Goal: Download file/media: Obtain a digital file from the website

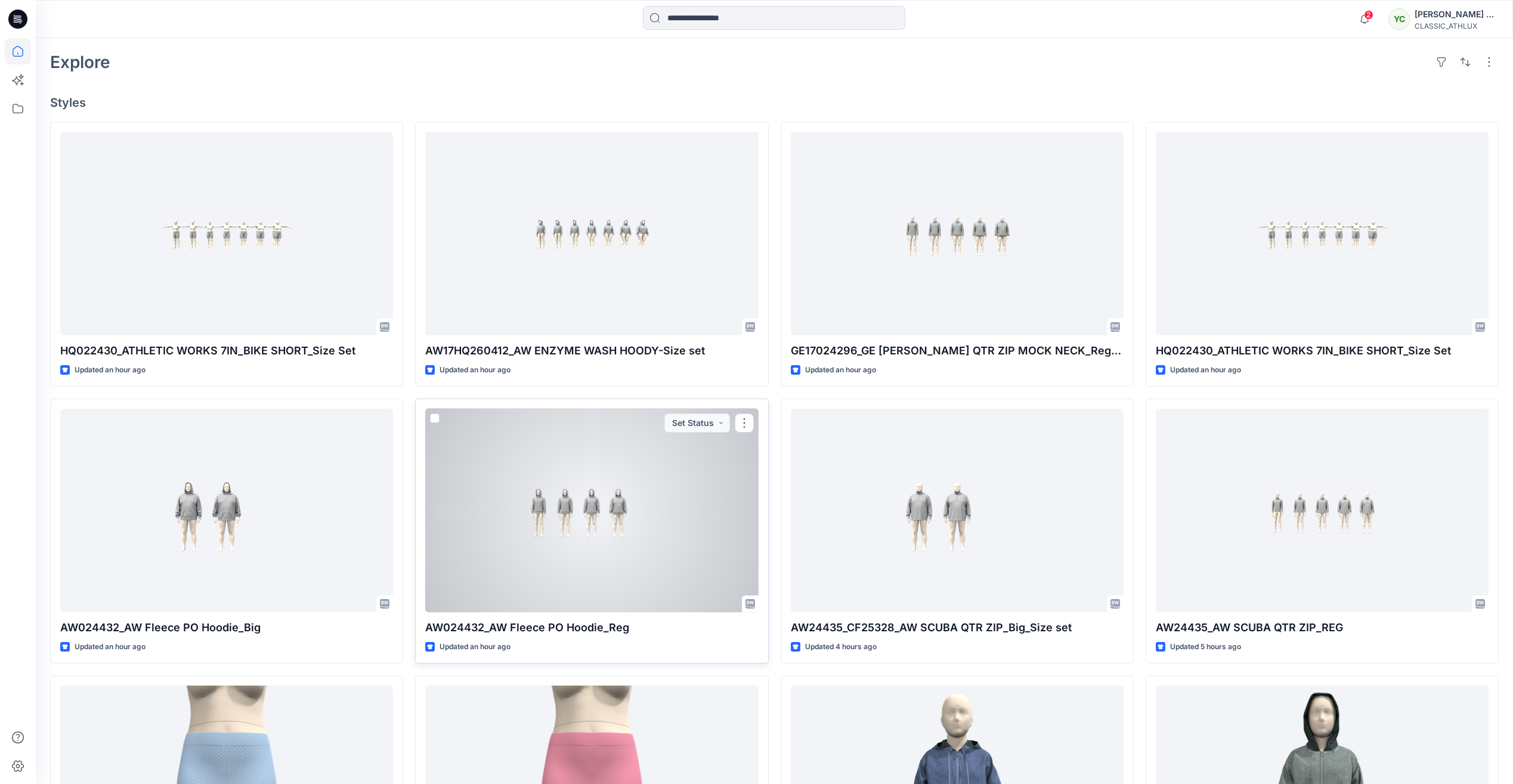
scroll to position [358, 0]
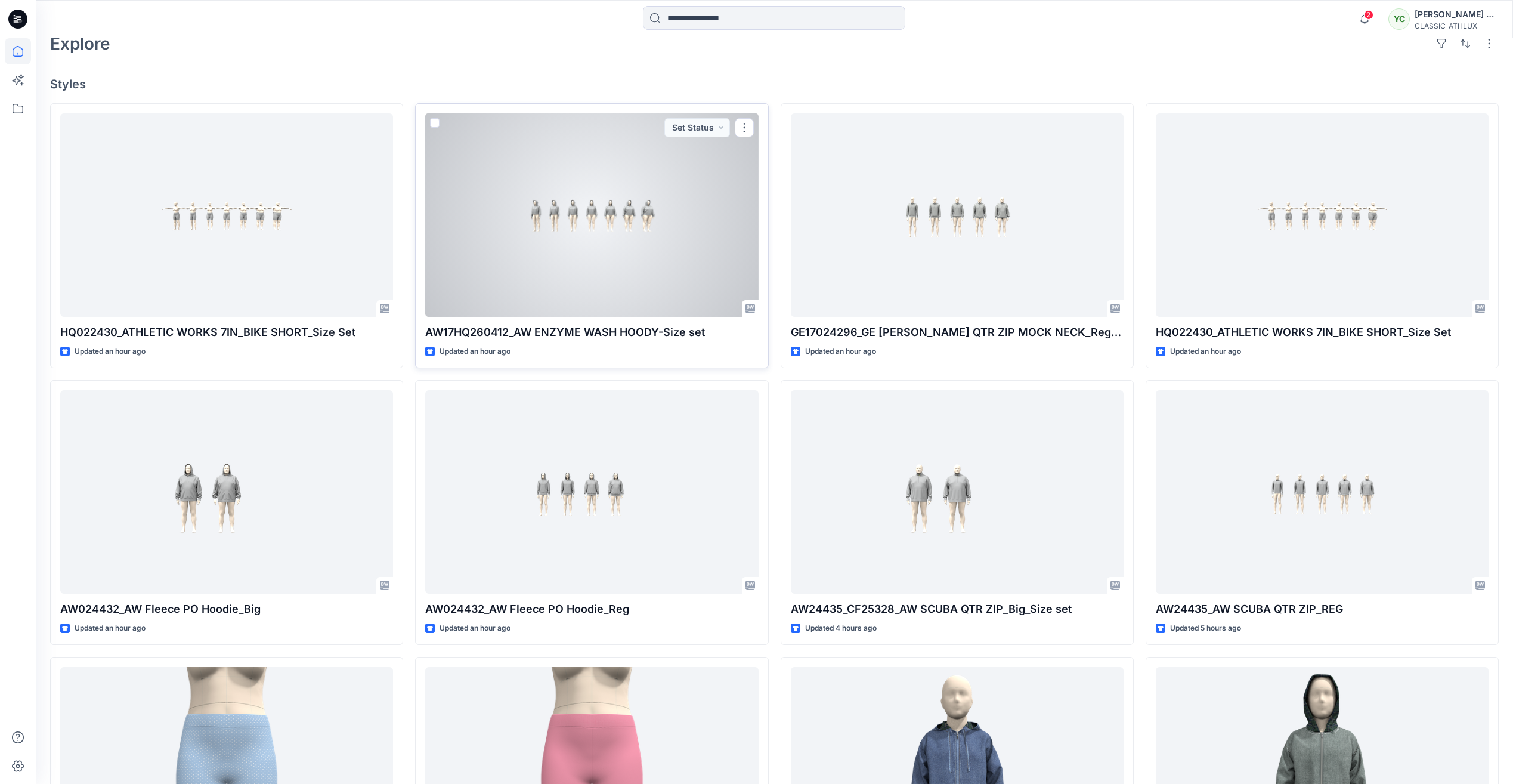
click at [513, 176] on div at bounding box center [592, 215] width 333 height 203
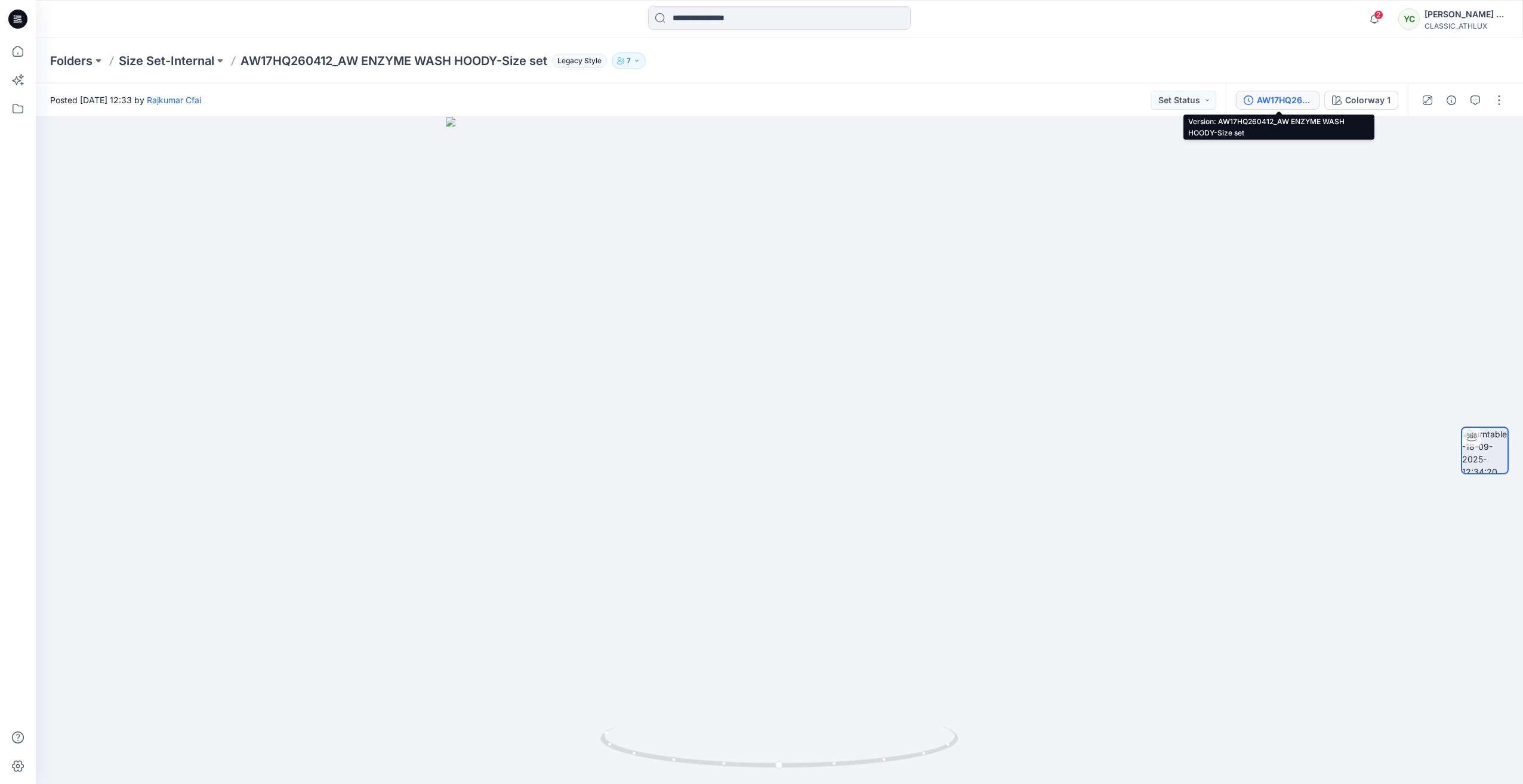
click at [1275, 99] on div "AW17HQ260412_AW ENZYME WASH HOODY-Size set" at bounding box center [1284, 100] width 55 height 13
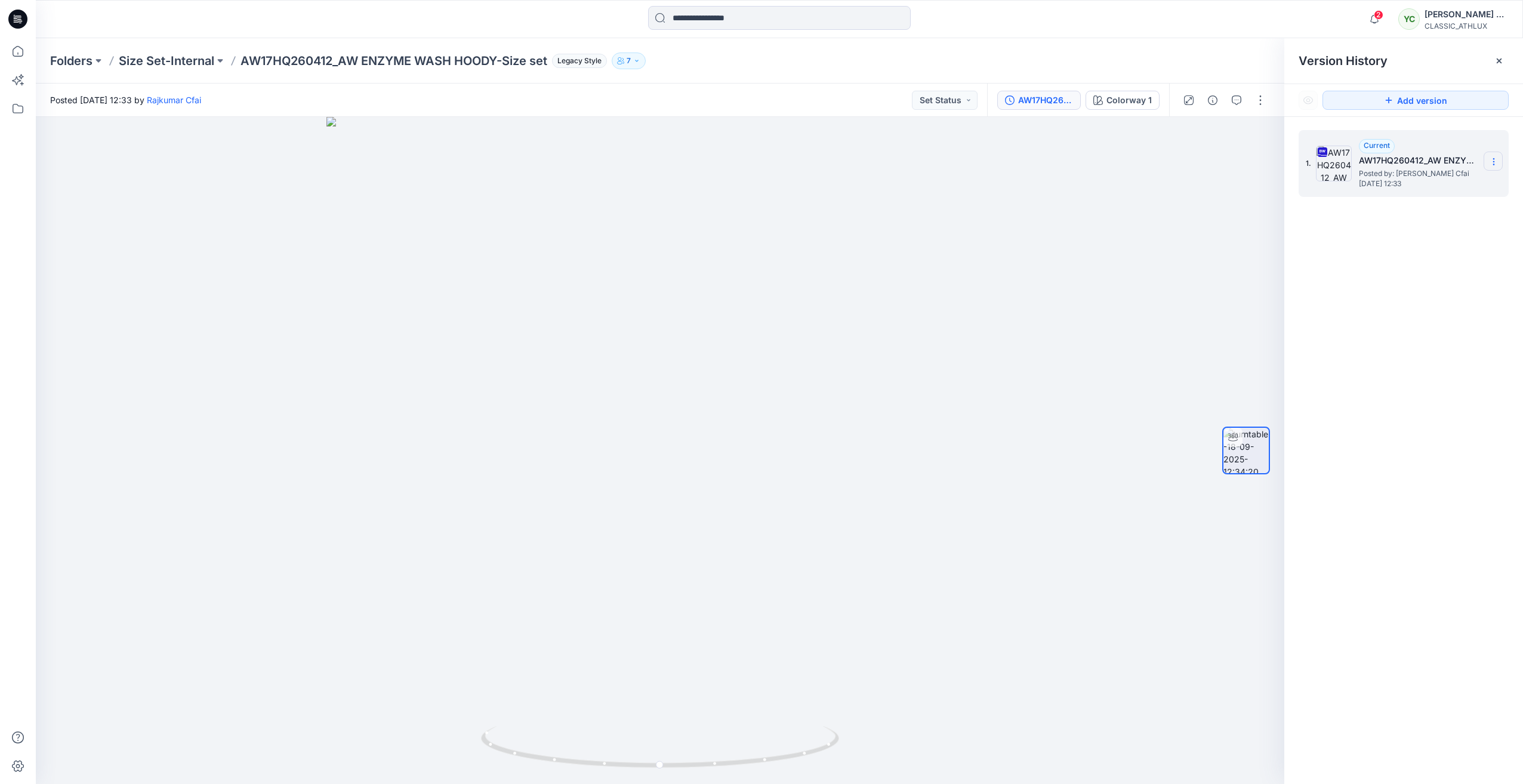
click at [1492, 161] on icon at bounding box center [1493, 161] width 9 height 9
click at [1438, 179] on span "Download Source BW File" at bounding box center [1433, 184] width 100 height 15
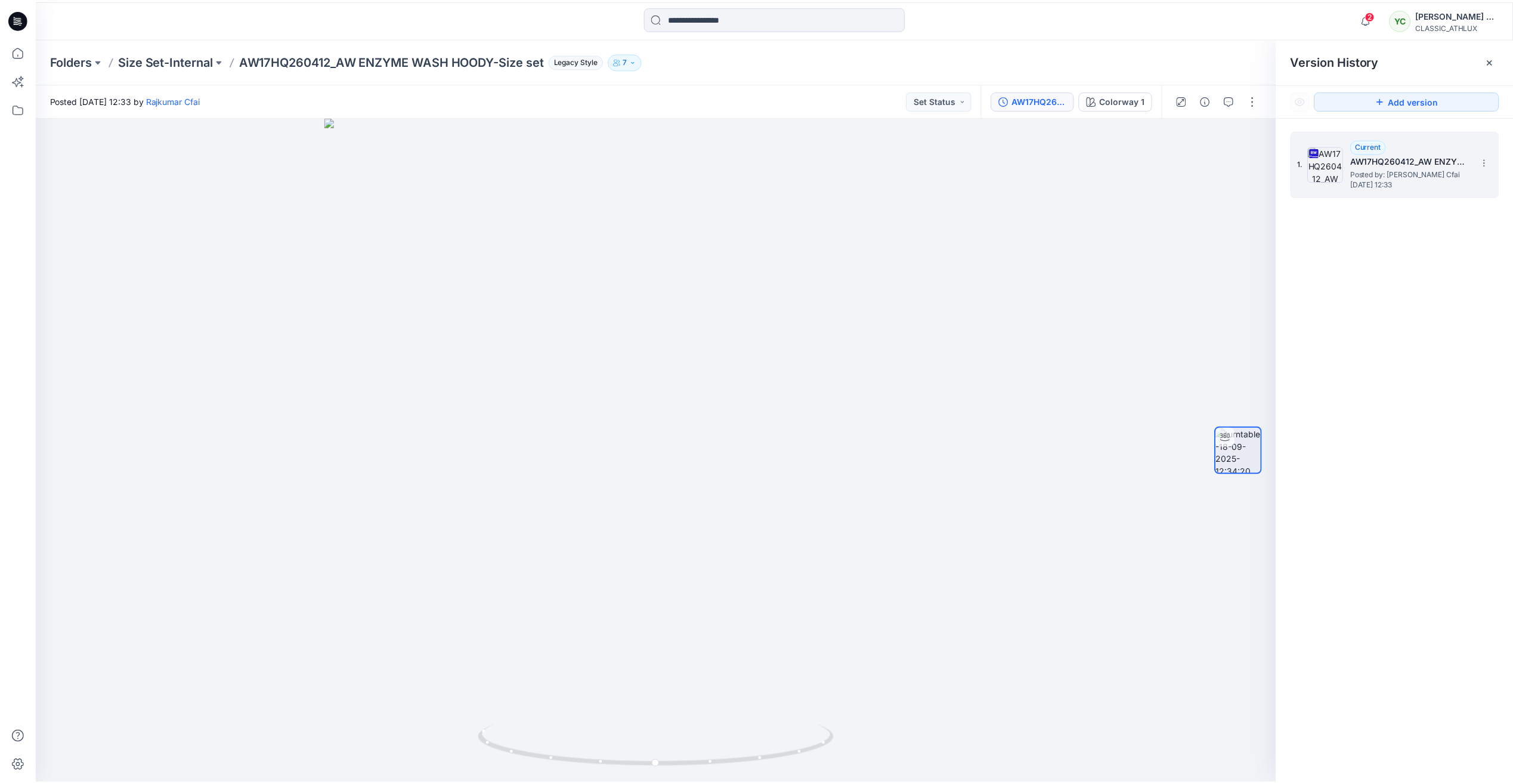
scroll to position [358, 0]
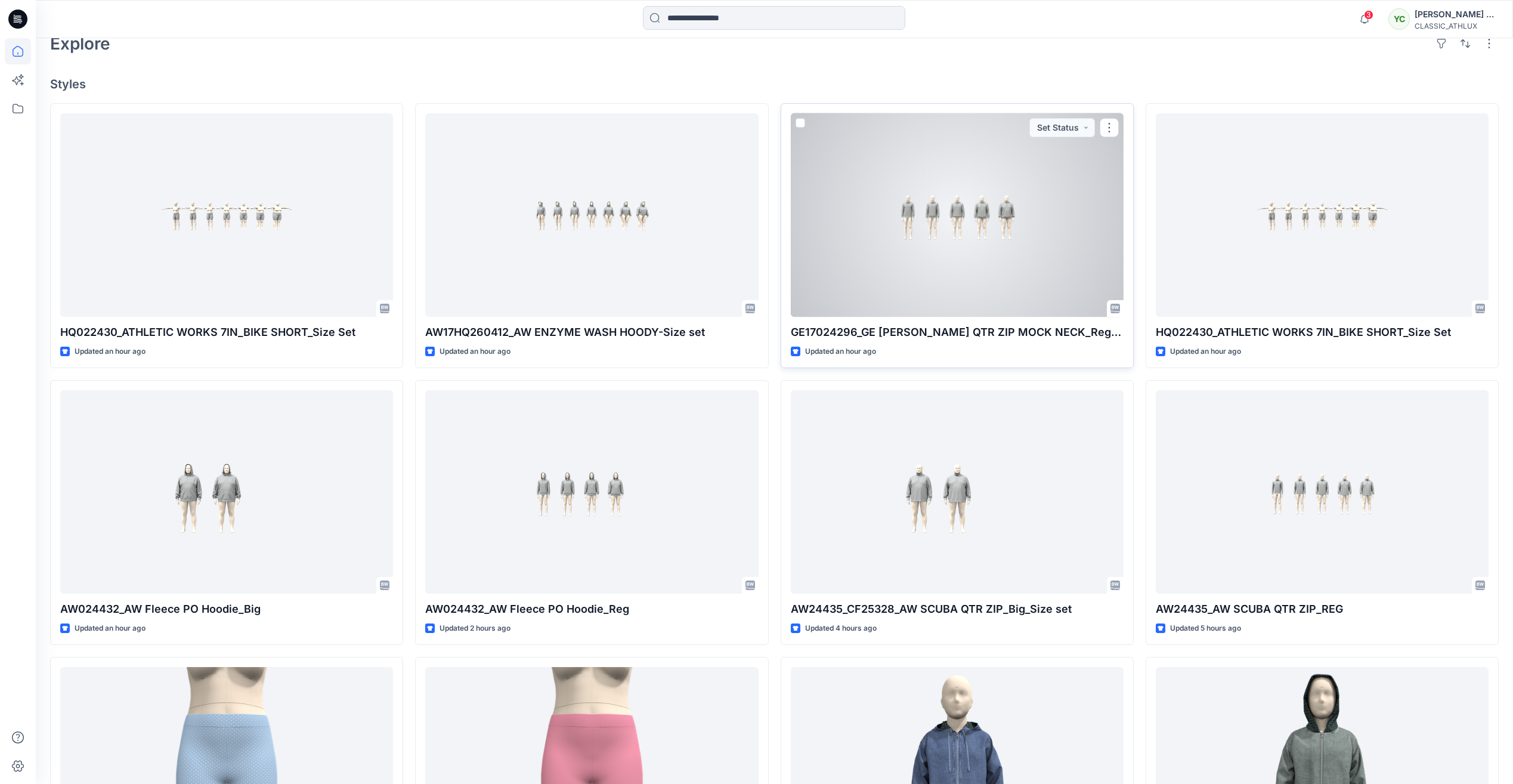
click at [961, 187] on div at bounding box center [957, 215] width 333 height 203
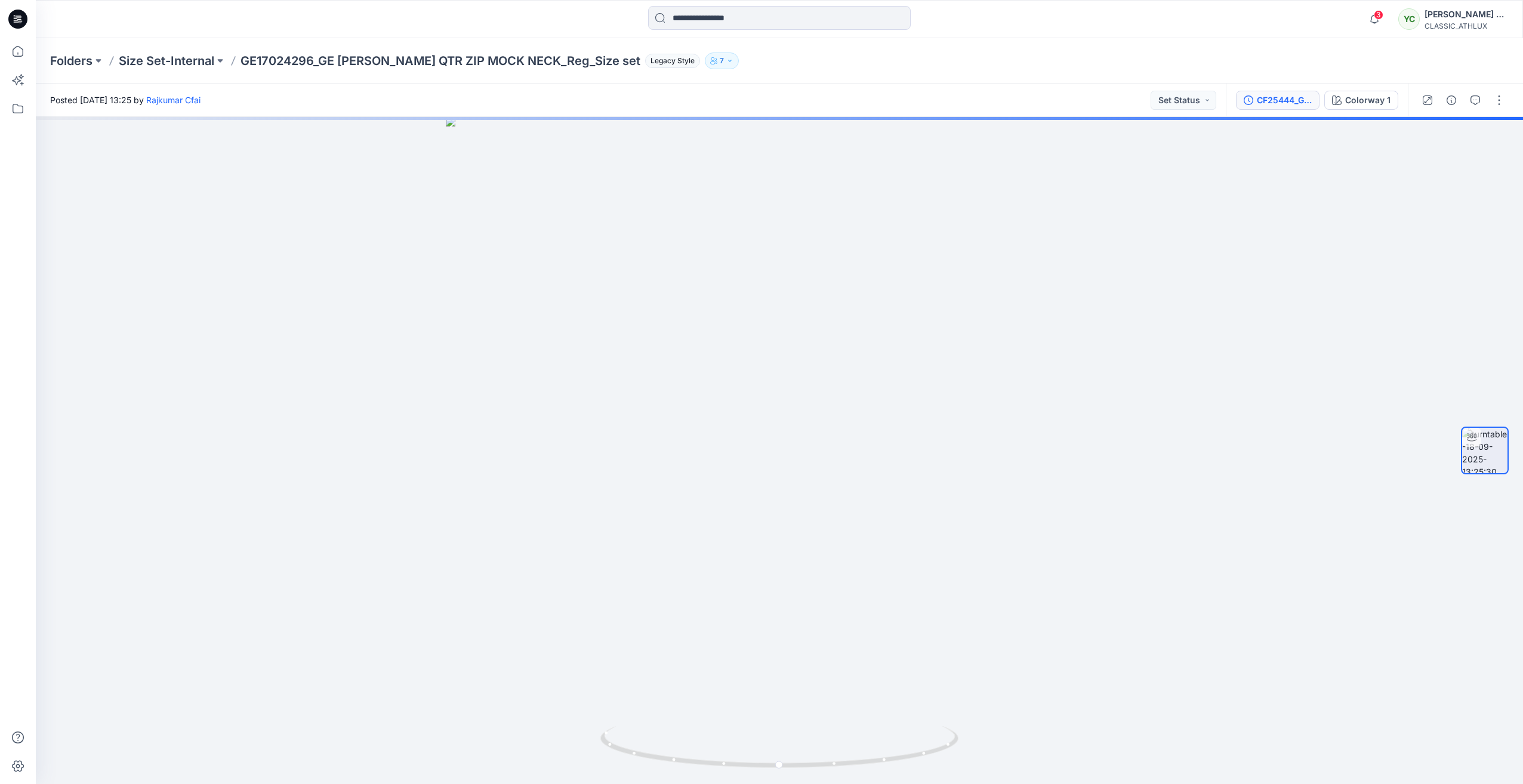
click at [1287, 103] on div "CF25444_GE [PERSON_NAME] QTR ZIP MOCK NECK_Reg_Size set 1" at bounding box center [1284, 100] width 55 height 13
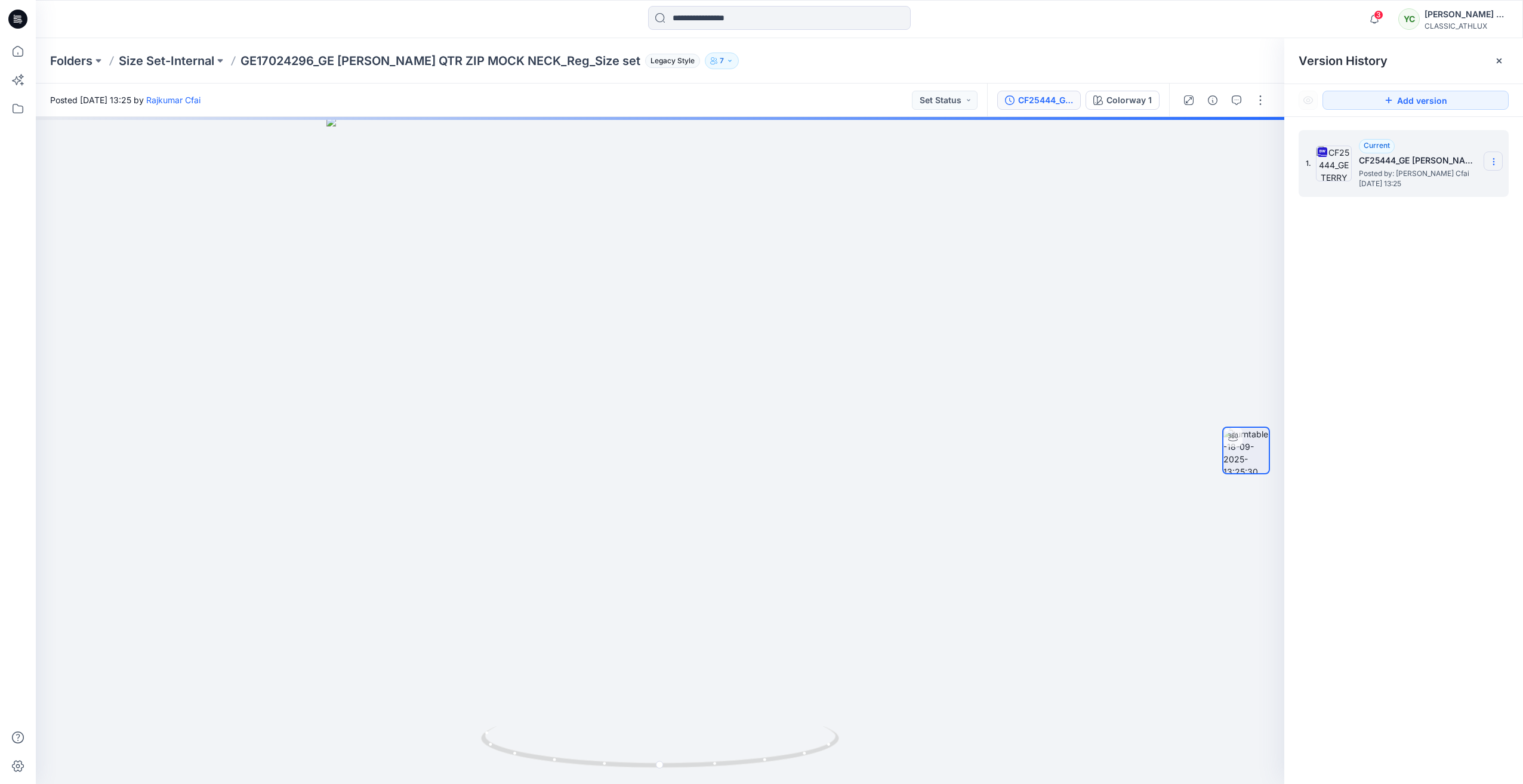
click at [1494, 158] on icon at bounding box center [1493, 161] width 9 height 9
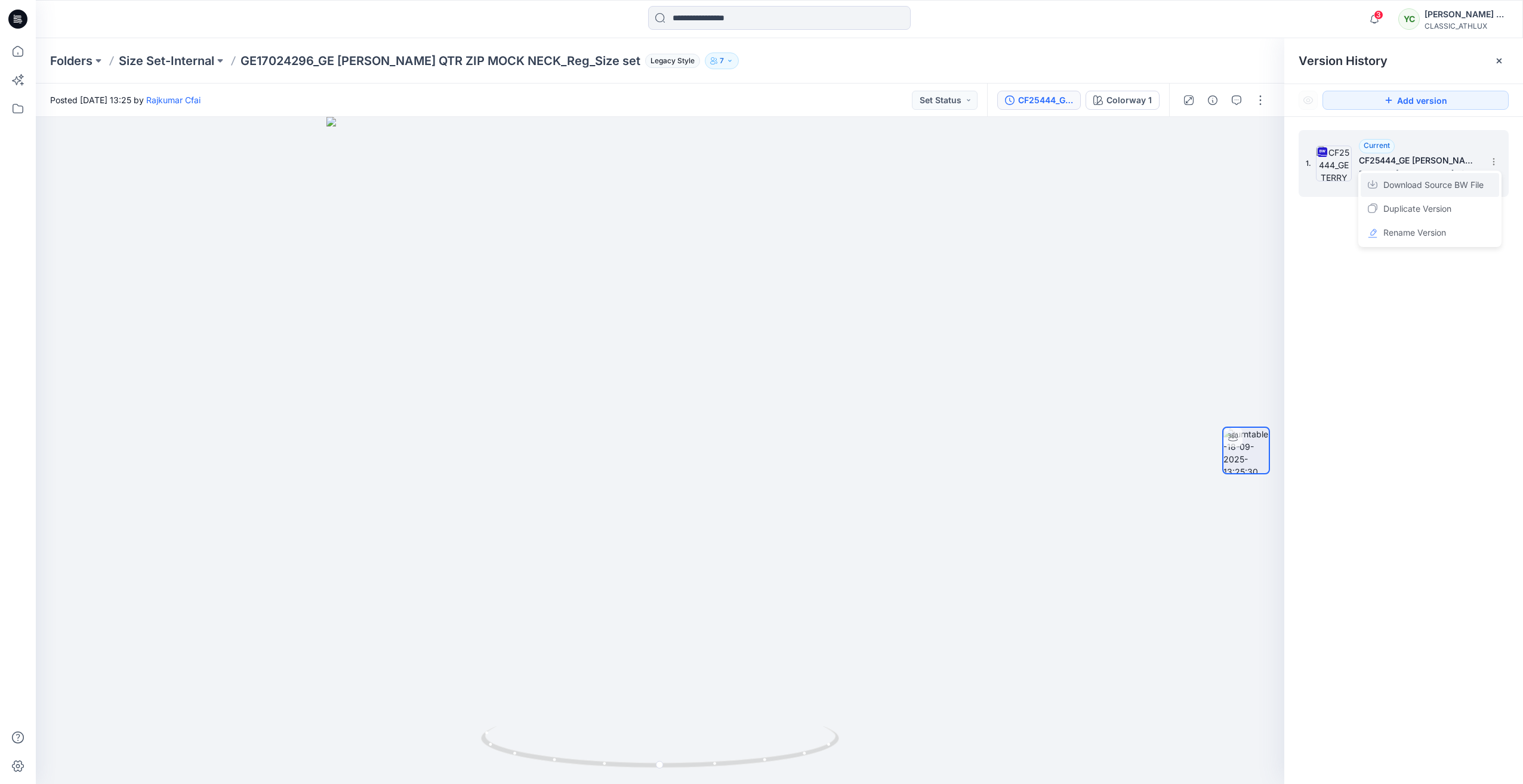
click at [1459, 179] on span "Download Source BW File" at bounding box center [1433, 184] width 100 height 15
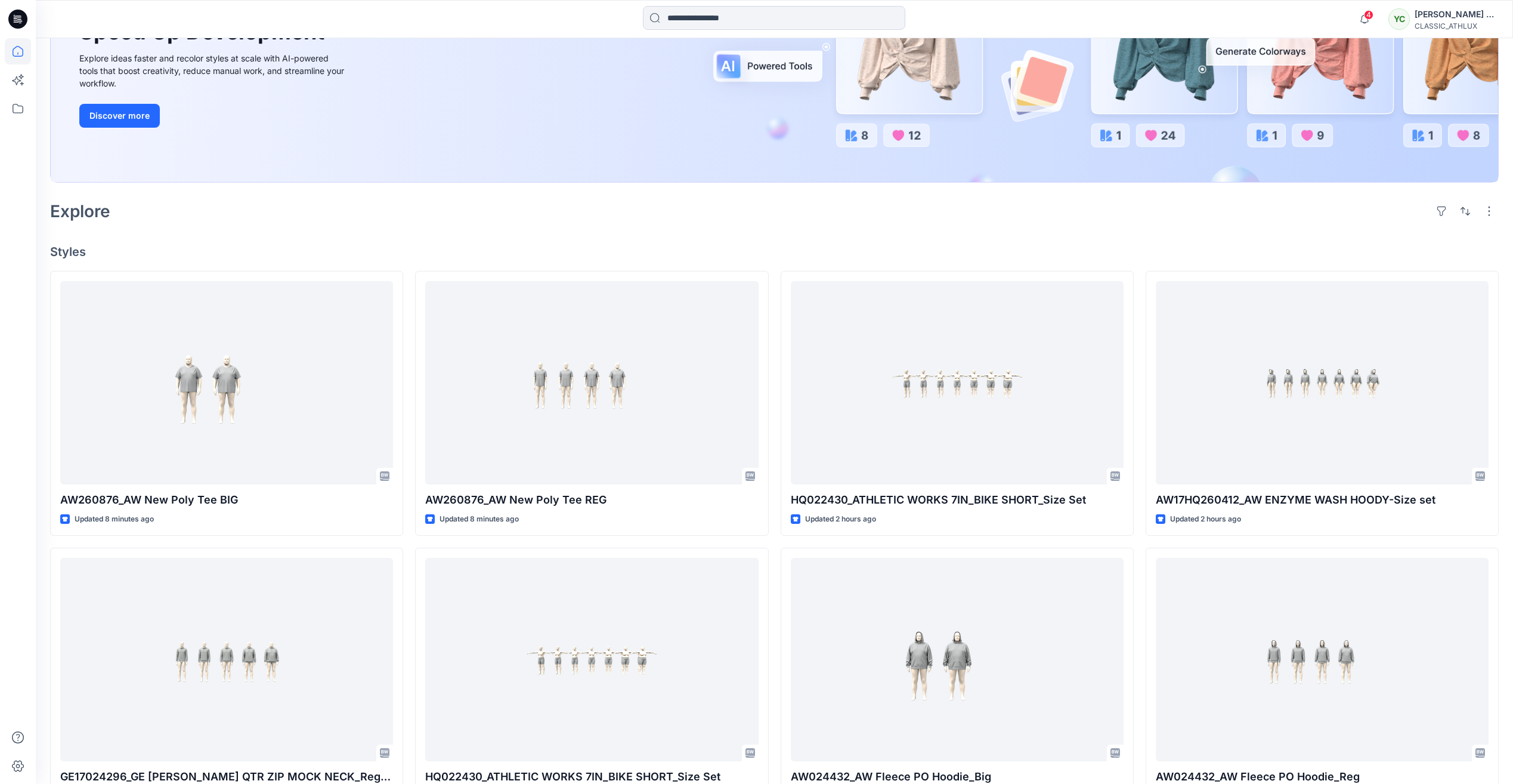
scroll to position [250, 0]
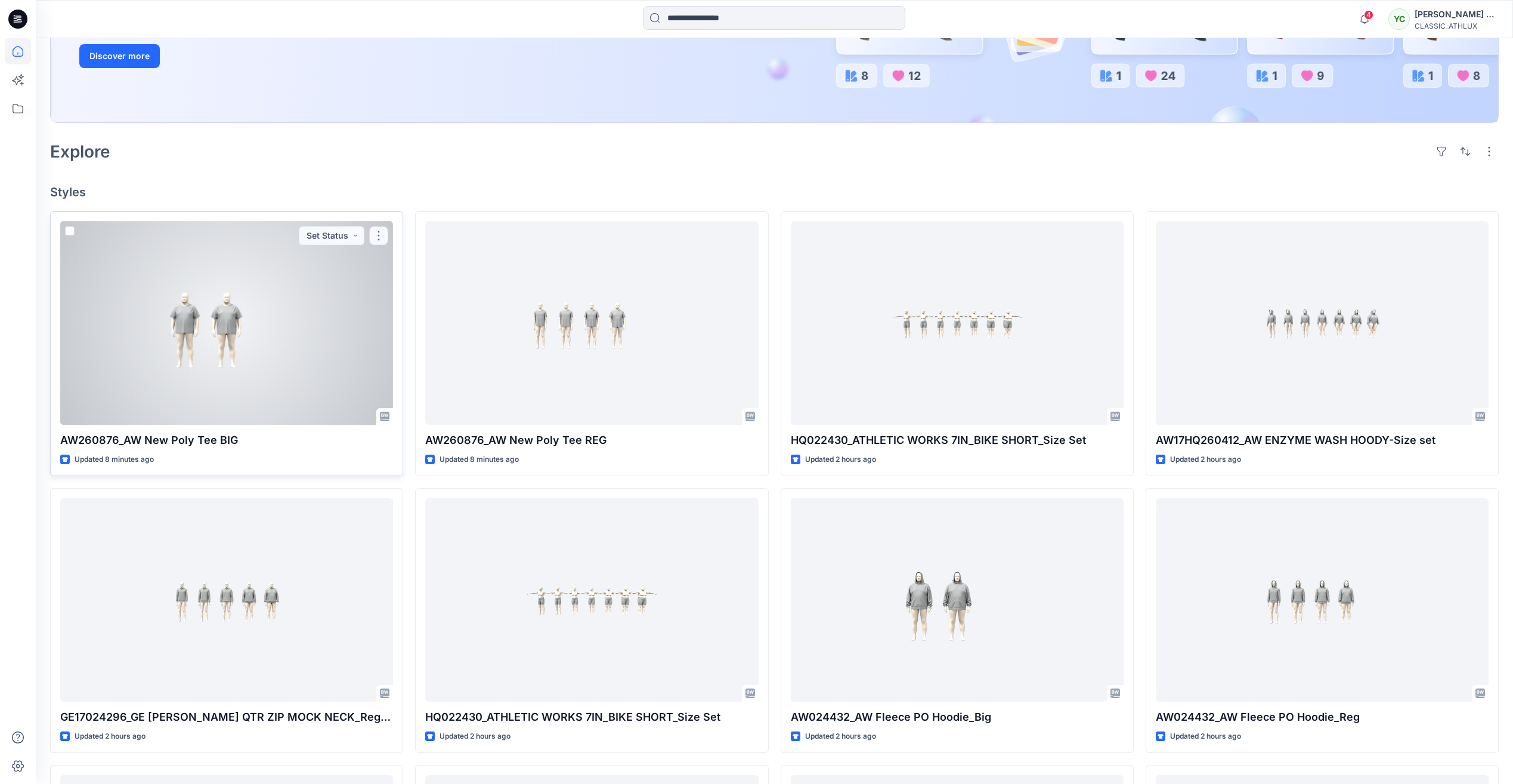
click at [378, 231] on button "button" at bounding box center [379, 235] width 19 height 19
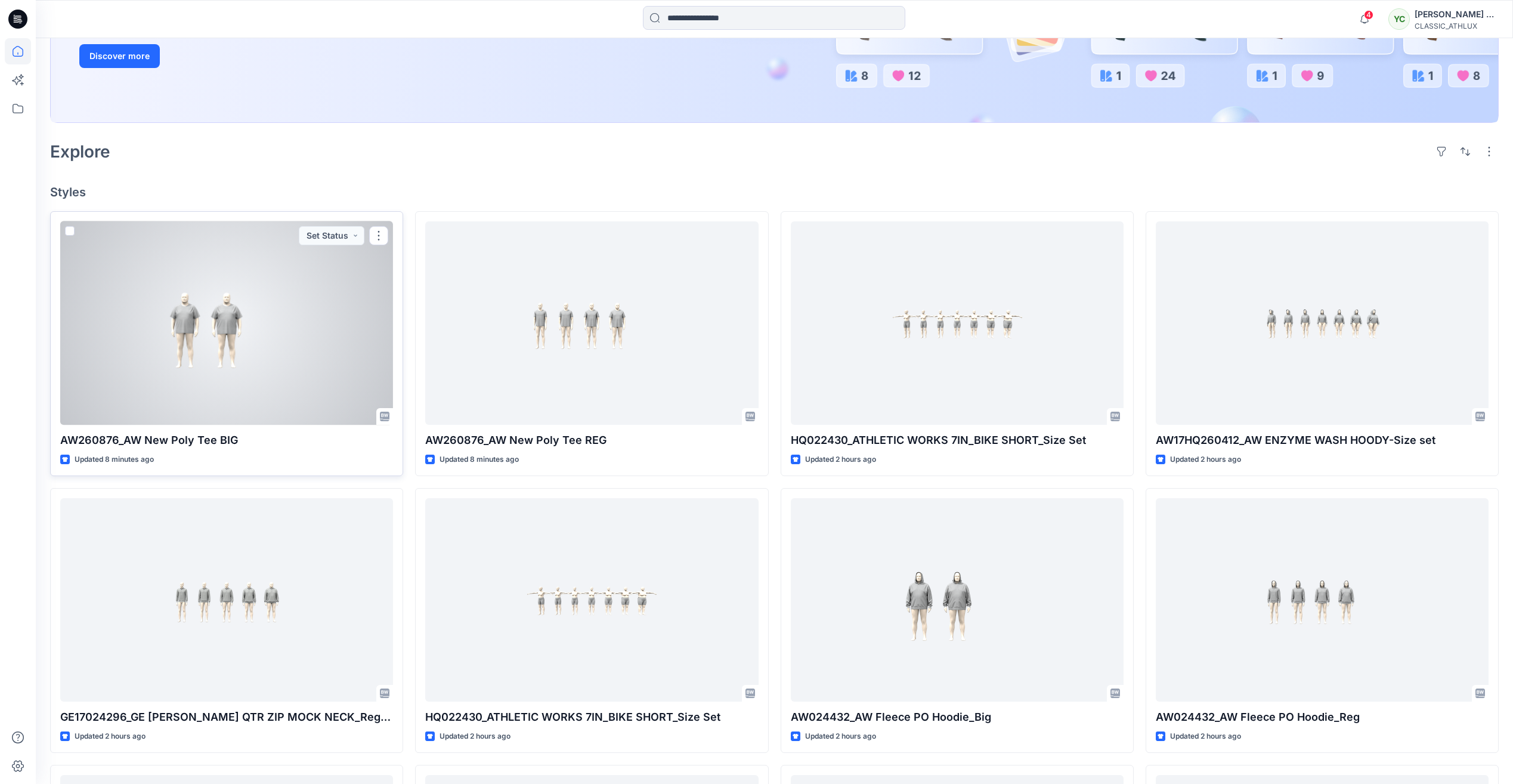
click at [306, 279] on div at bounding box center [227, 323] width 333 height 203
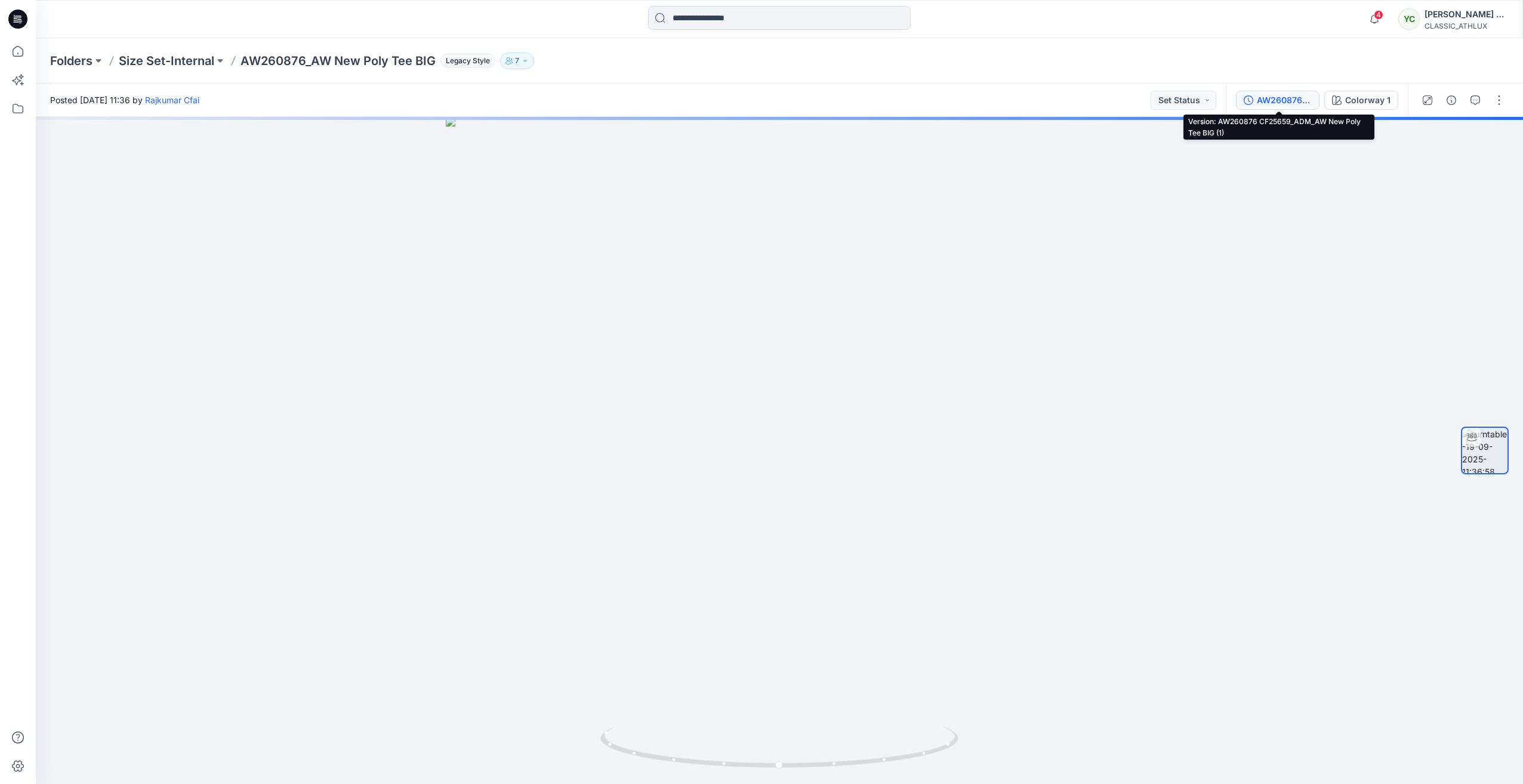
click at [1297, 100] on div "AW260876 CF25659_ADM_AW New Poly Tee BIG (1)" at bounding box center [1284, 100] width 55 height 13
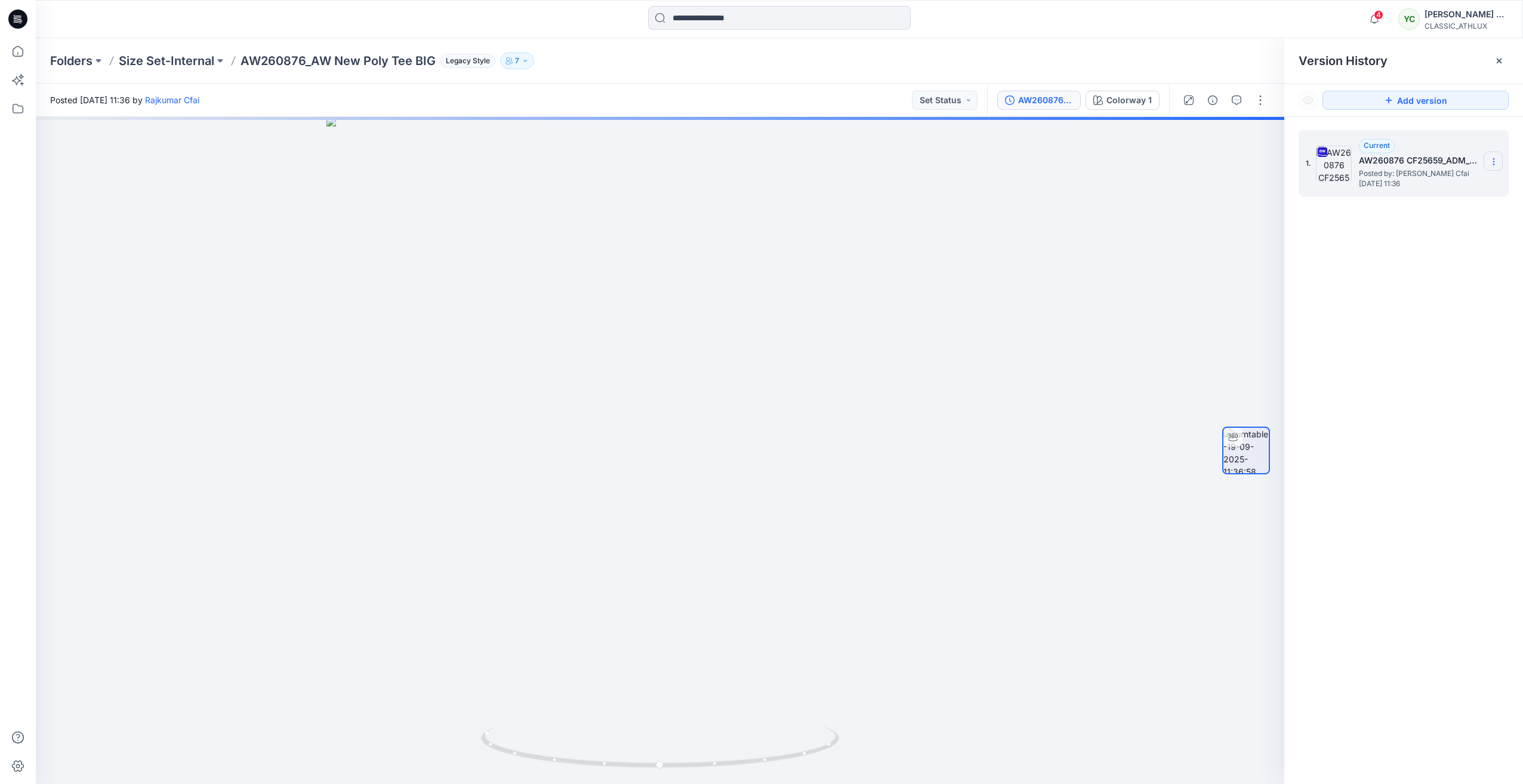
click at [1490, 159] on icon at bounding box center [1493, 161] width 9 height 9
click at [1466, 183] on span "Download Source BW File" at bounding box center [1433, 184] width 100 height 15
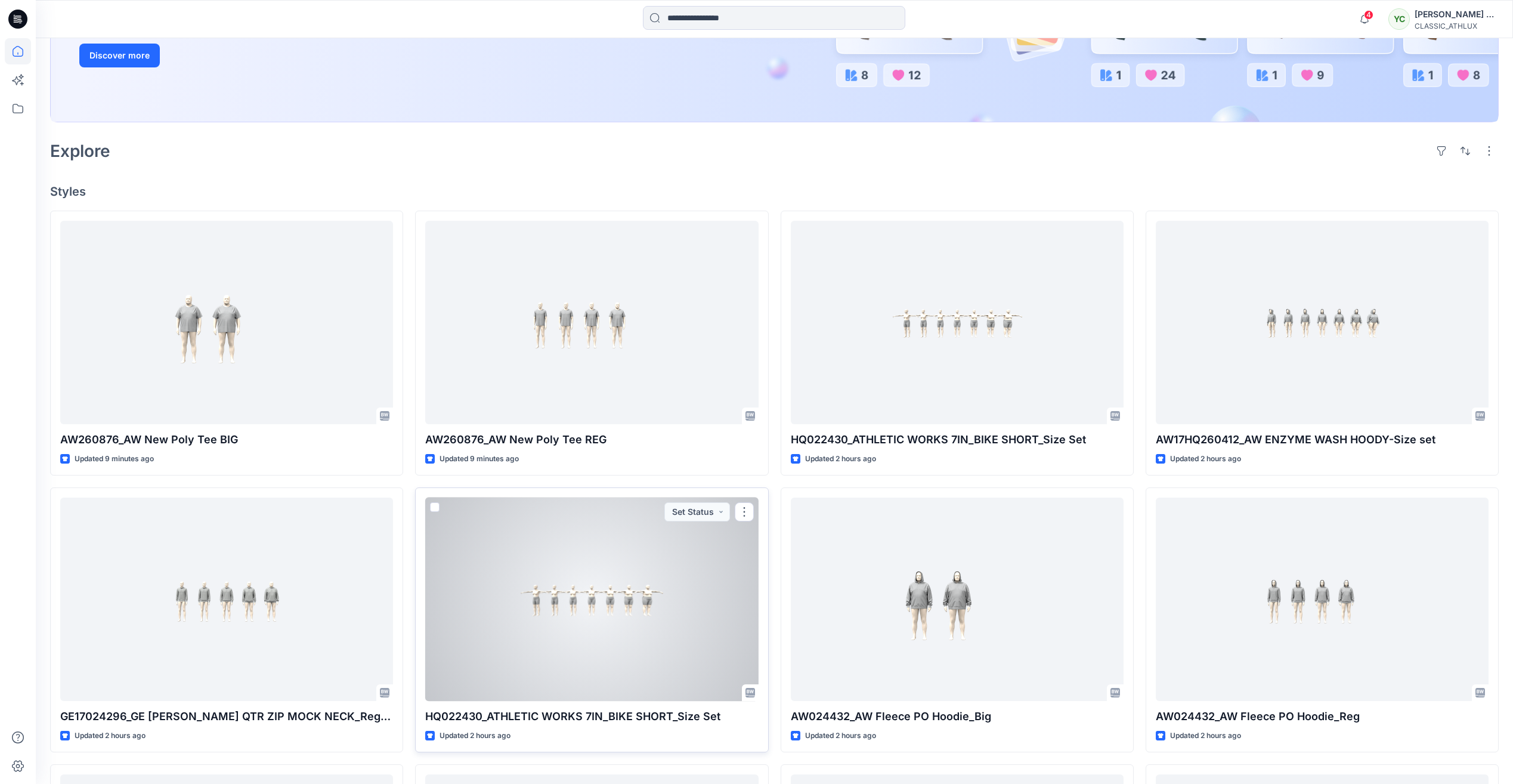
scroll to position [250, 0]
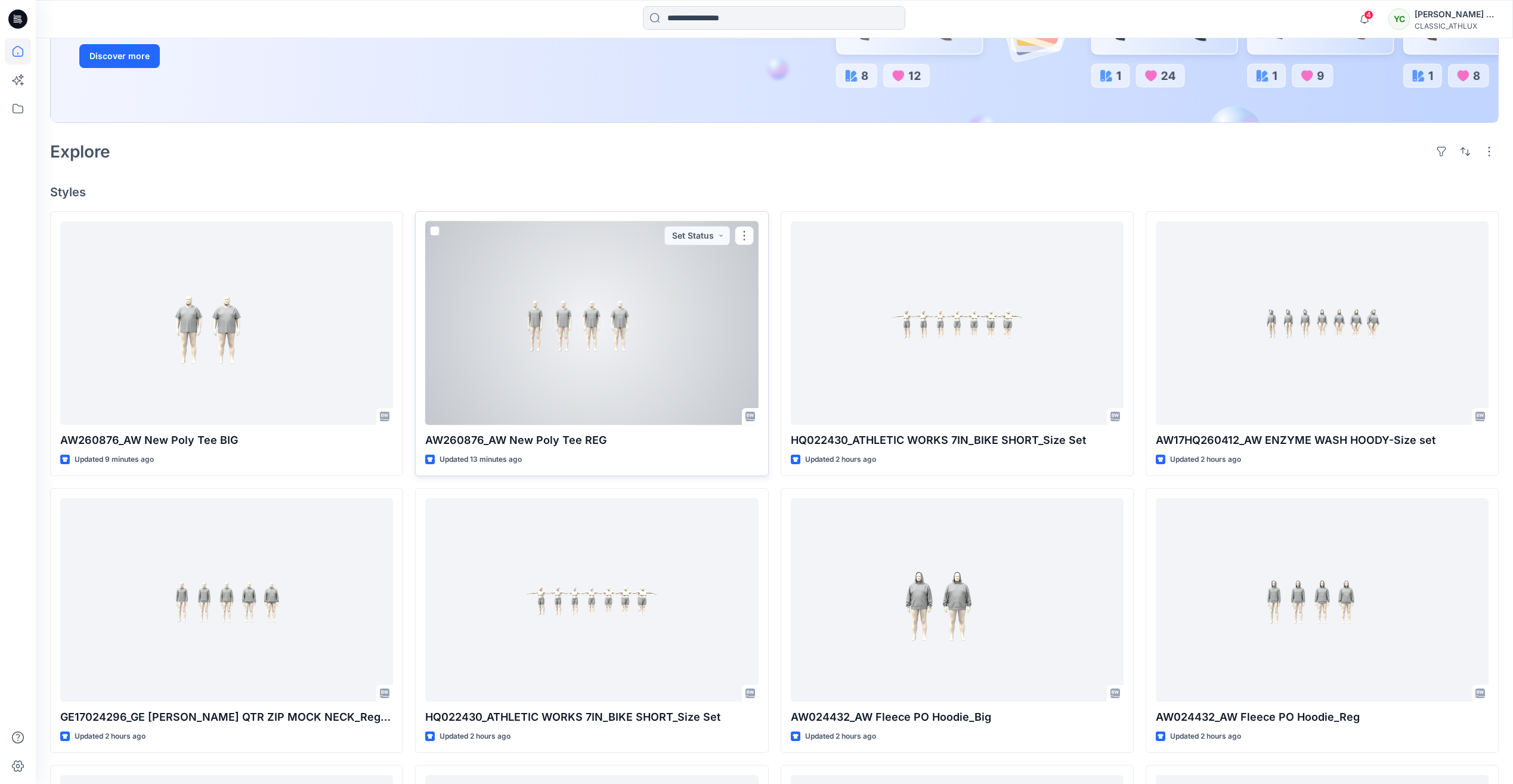
click at [683, 339] on div at bounding box center [592, 323] width 333 height 203
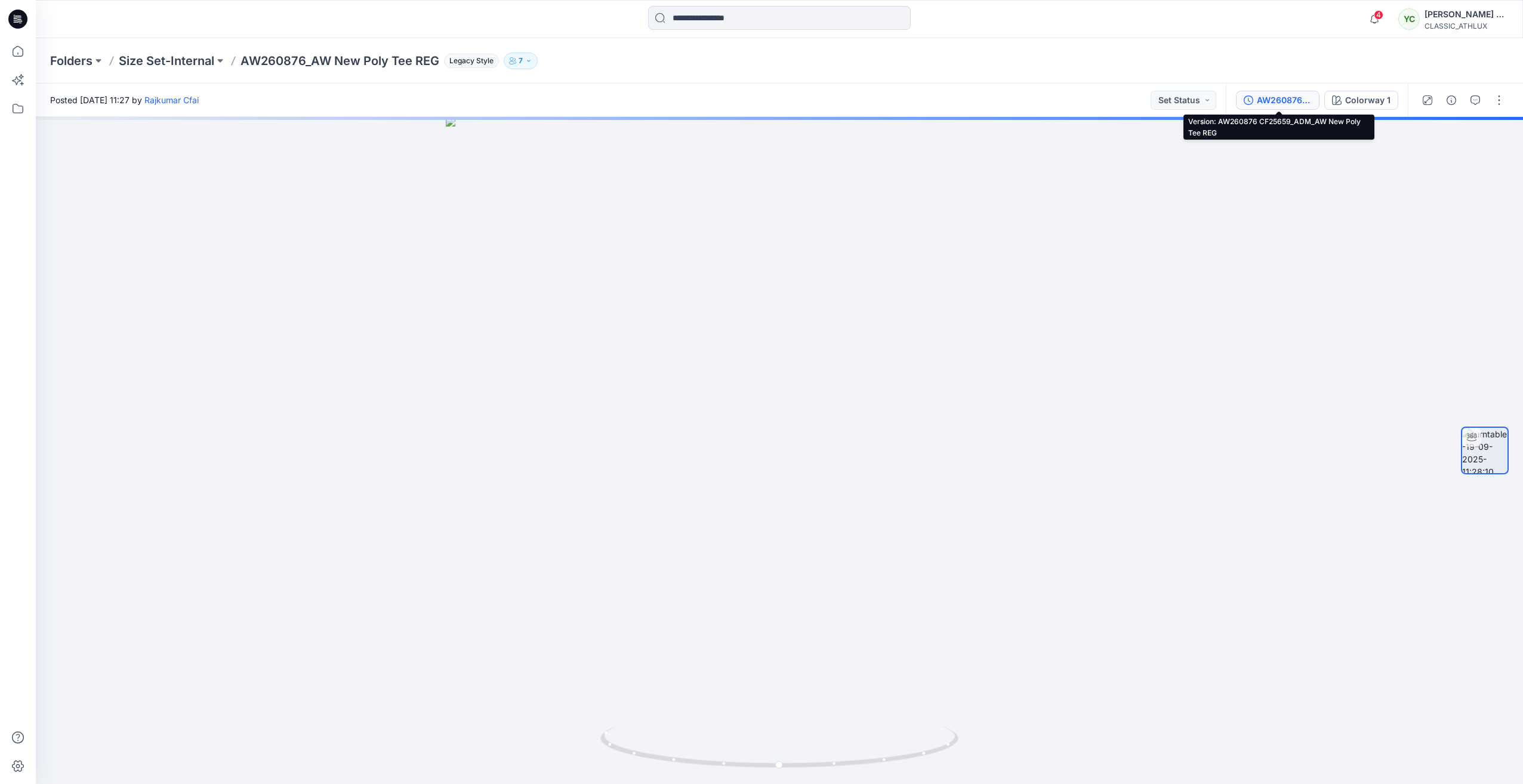
click at [1304, 100] on div "AW260876 CF25659_ADM_AW New Poly Tee REG" at bounding box center [1284, 100] width 55 height 13
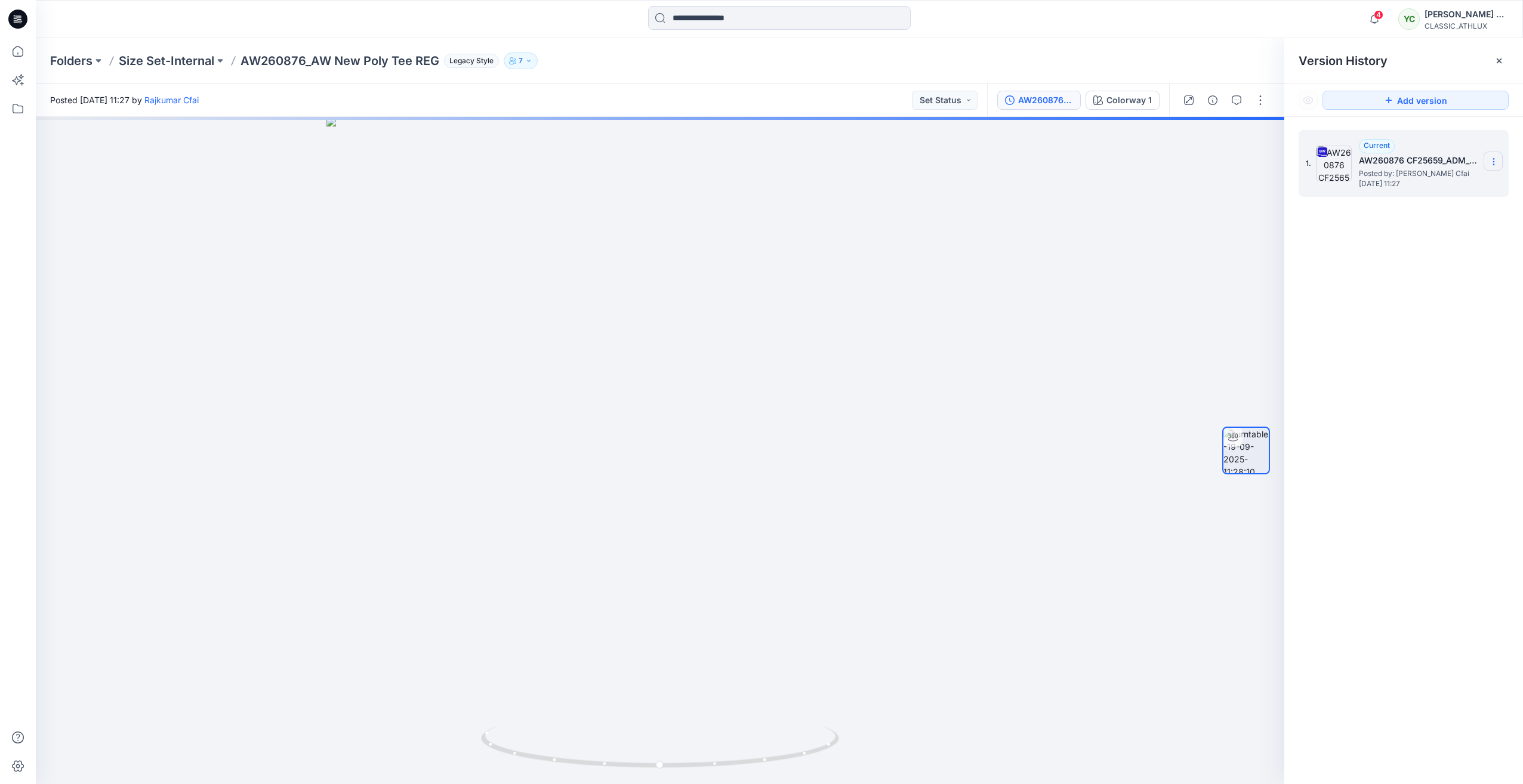
click at [1493, 159] on icon at bounding box center [1493, 159] width 1 height 1
click at [1439, 183] on span "Download Source BW File" at bounding box center [1433, 184] width 100 height 15
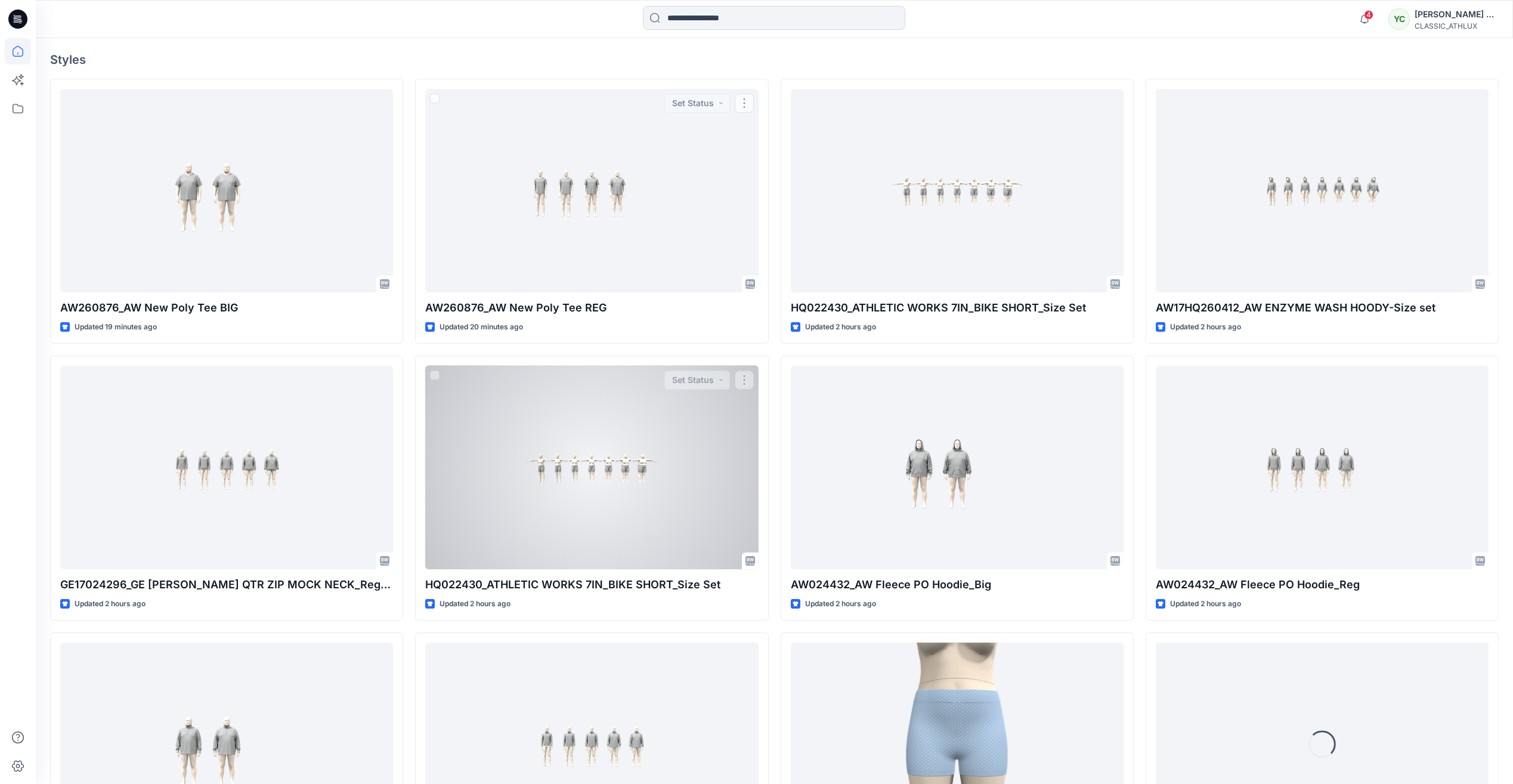
scroll to position [418, 0]
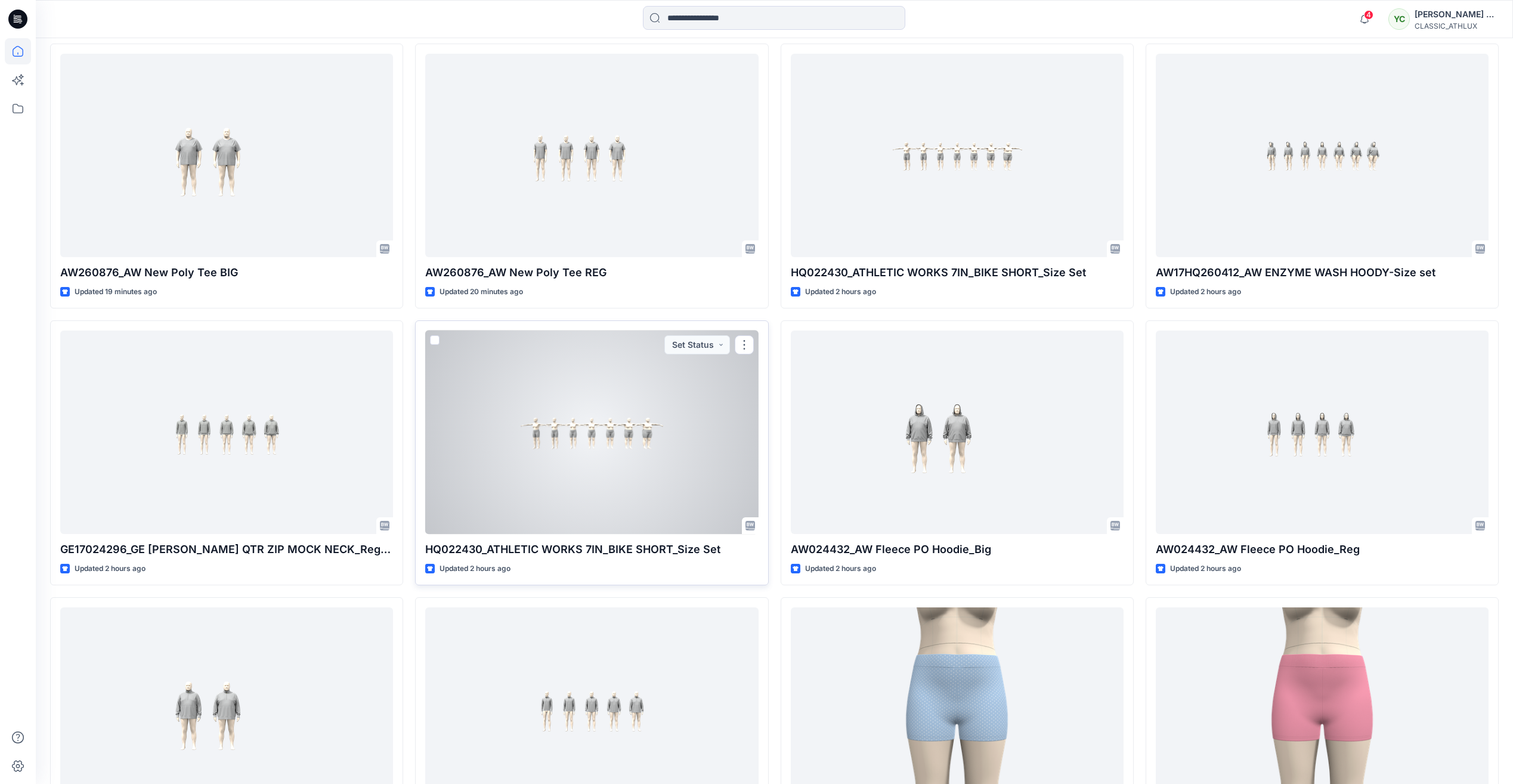
click at [681, 440] on div at bounding box center [592, 432] width 333 height 203
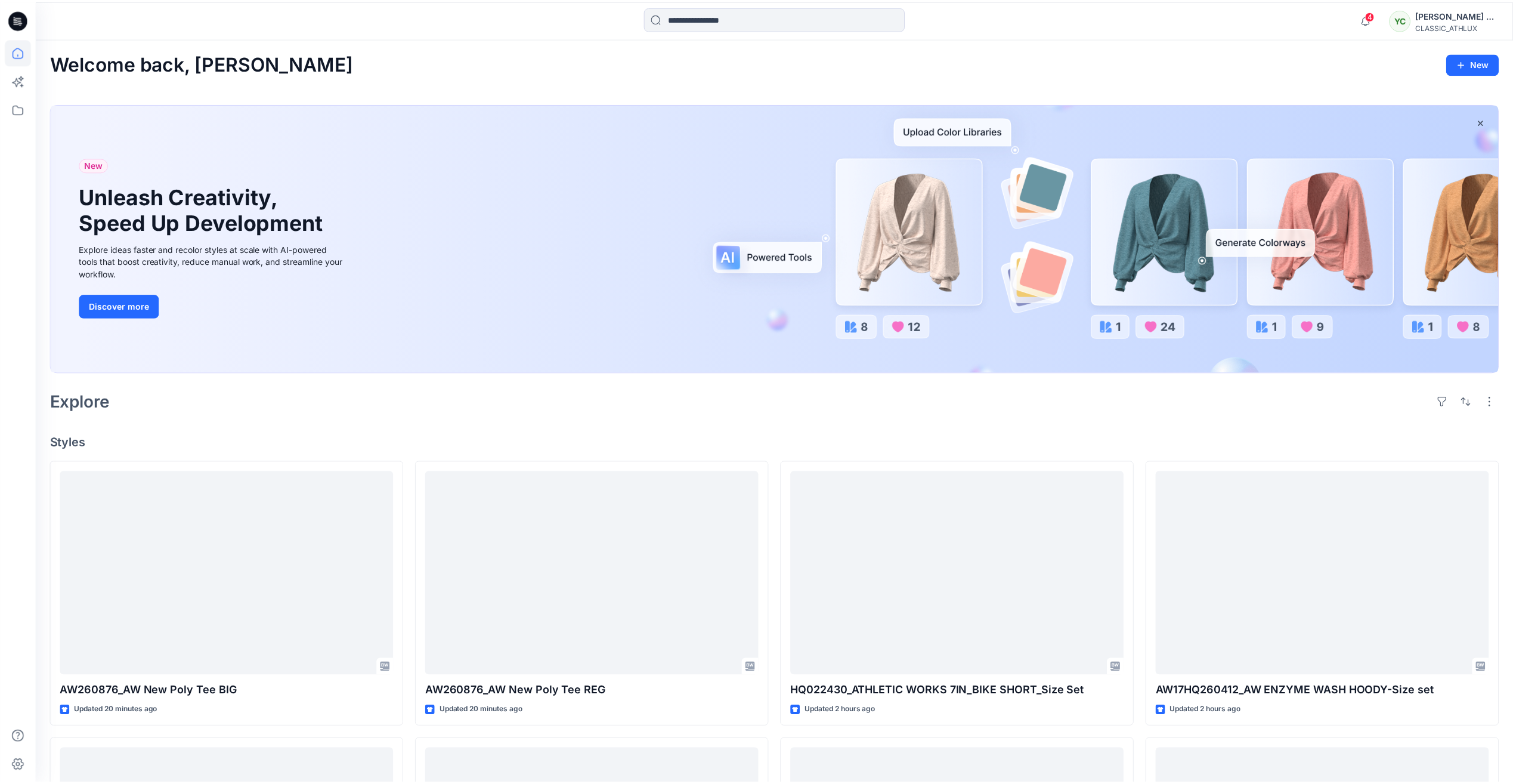
scroll to position [418, 0]
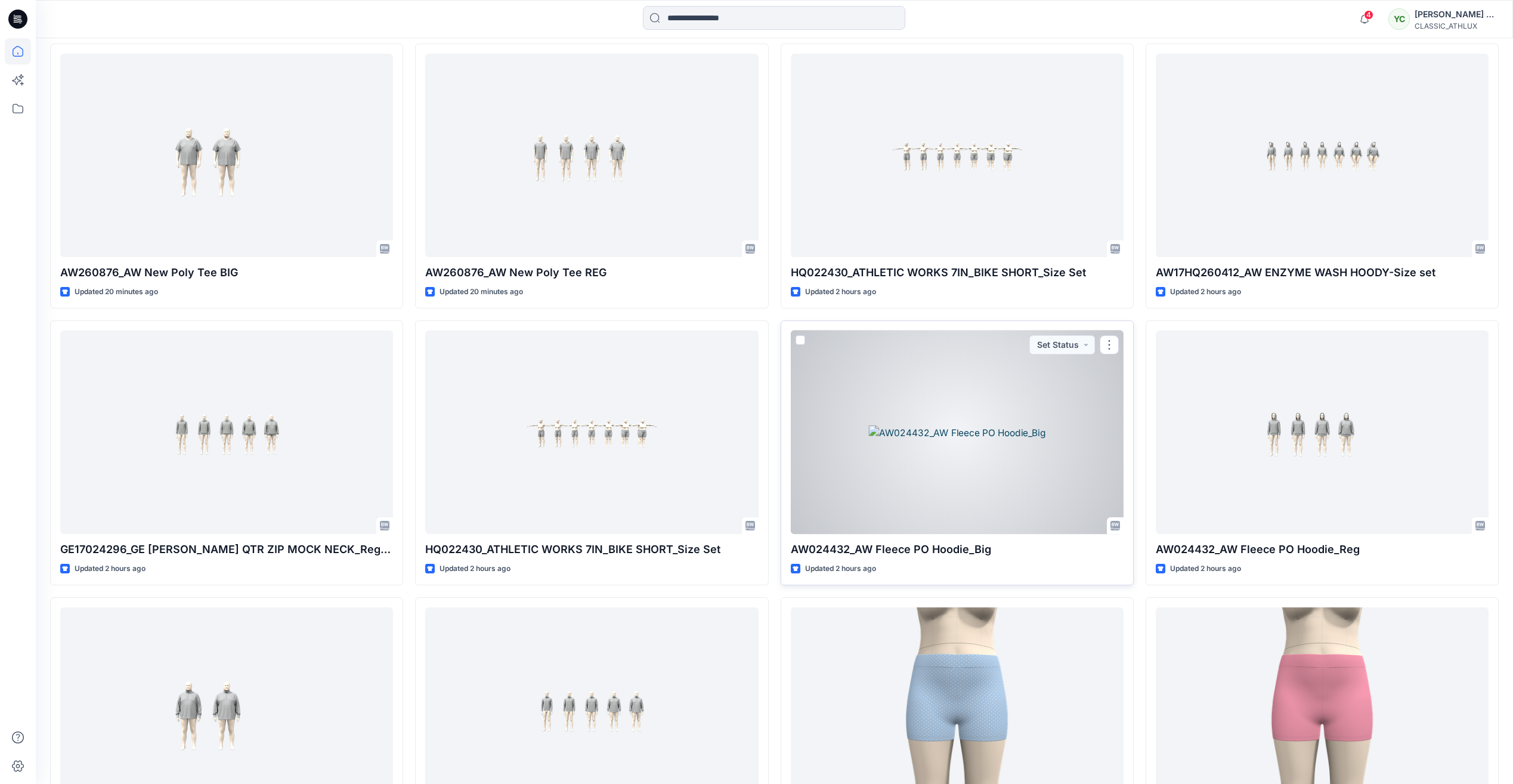
click at [1059, 460] on div at bounding box center [957, 432] width 333 height 203
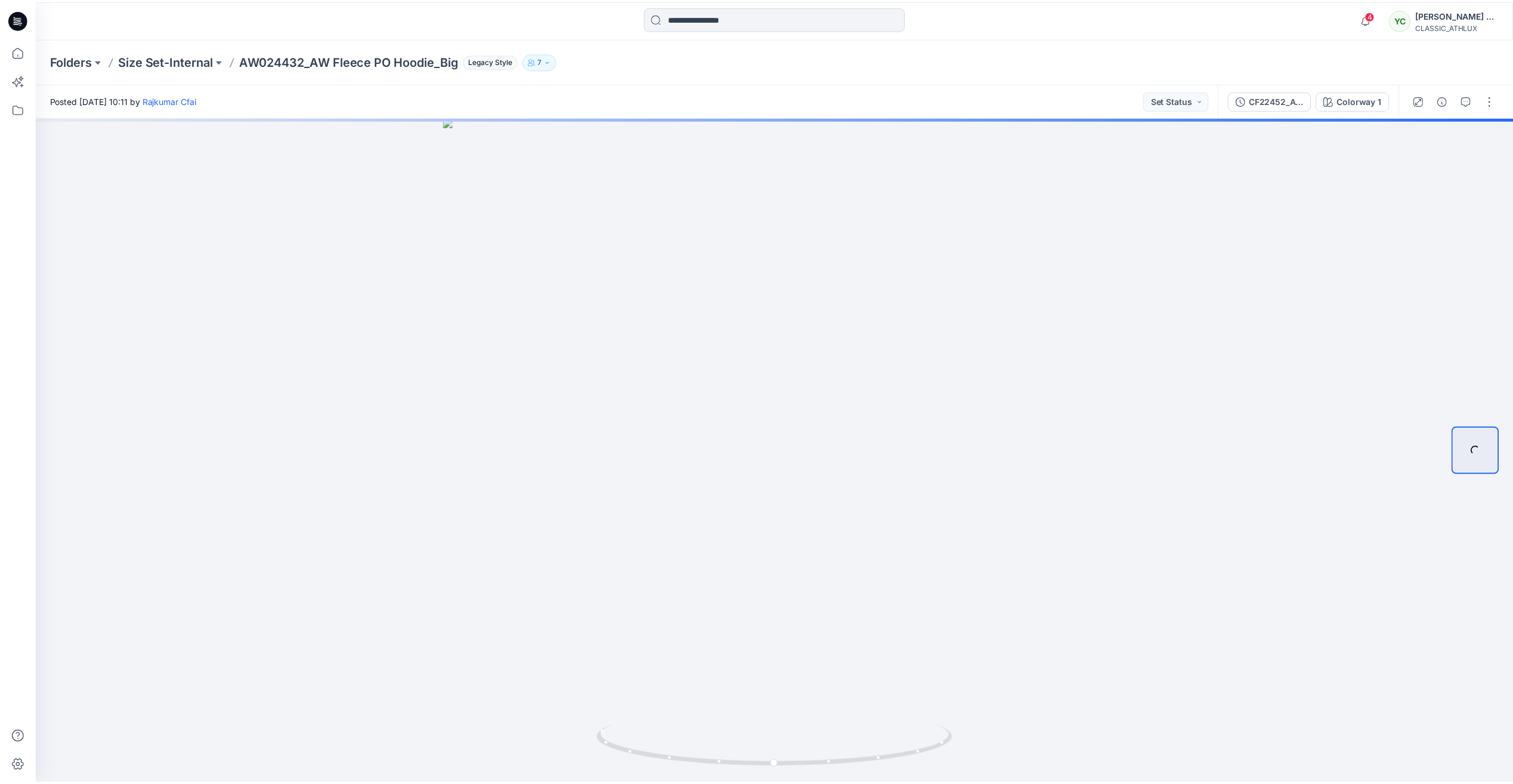
scroll to position [418, 0]
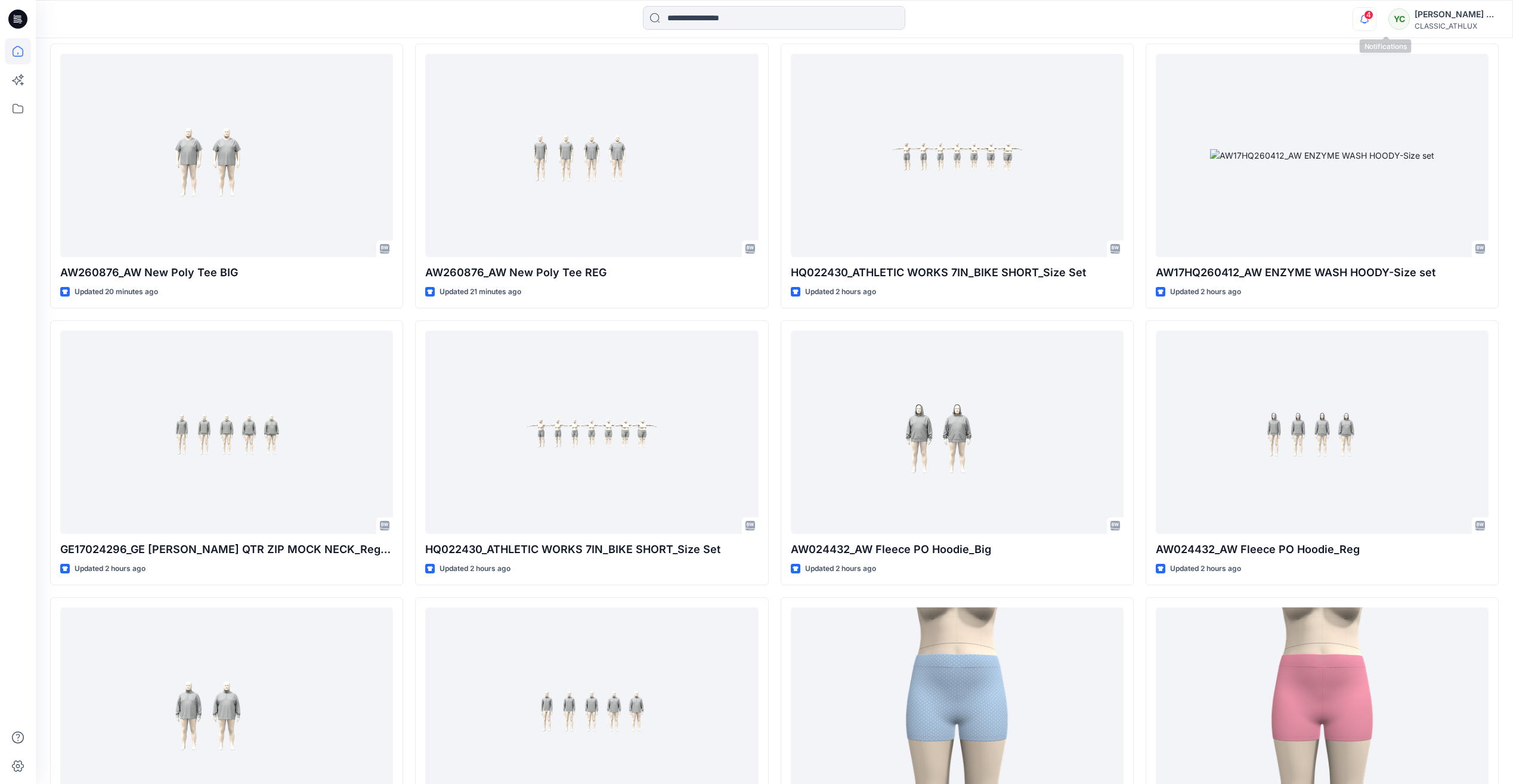
click at [1376, 13] on icon "button" at bounding box center [1365, 19] width 22 height 24
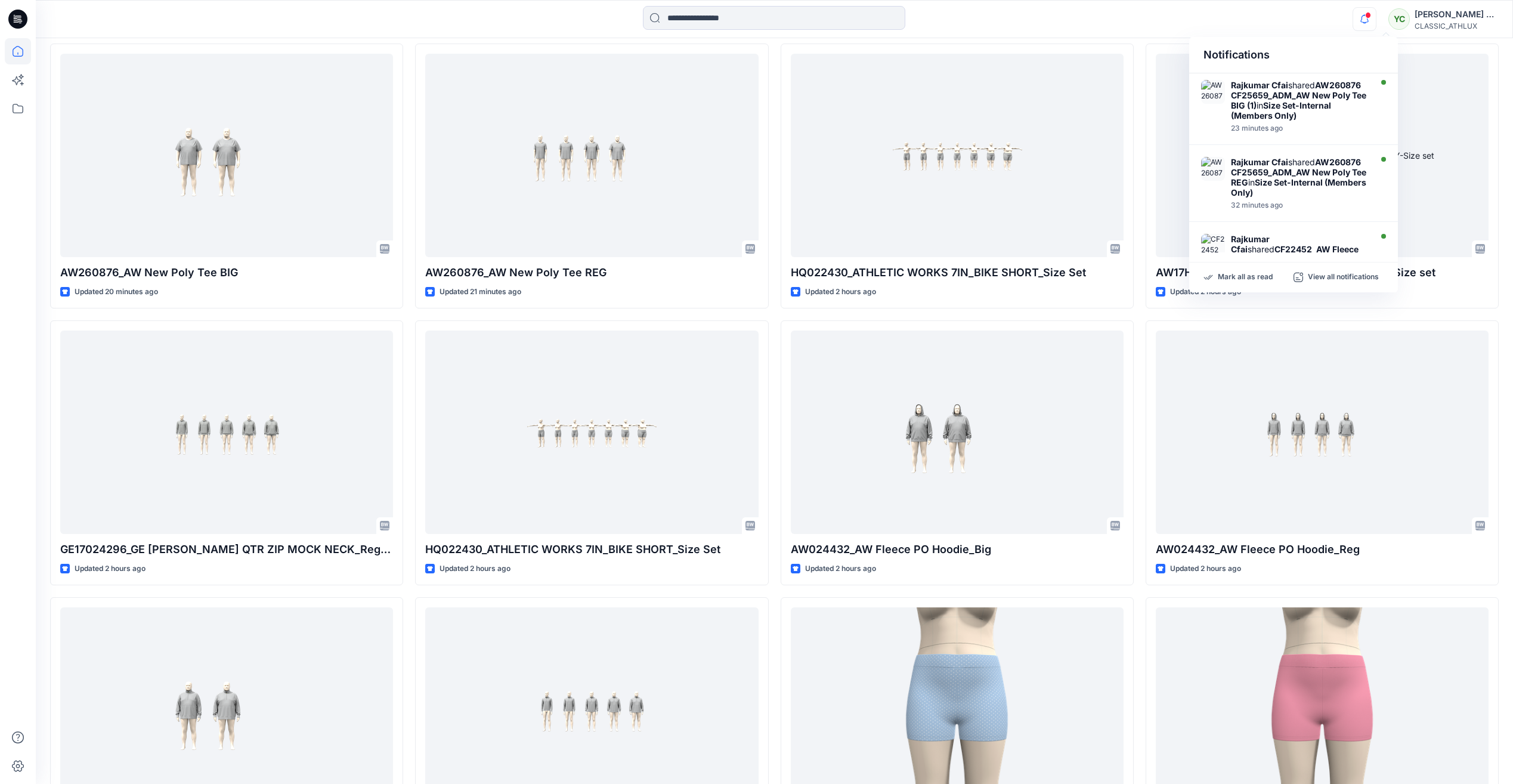
scroll to position [0, 0]
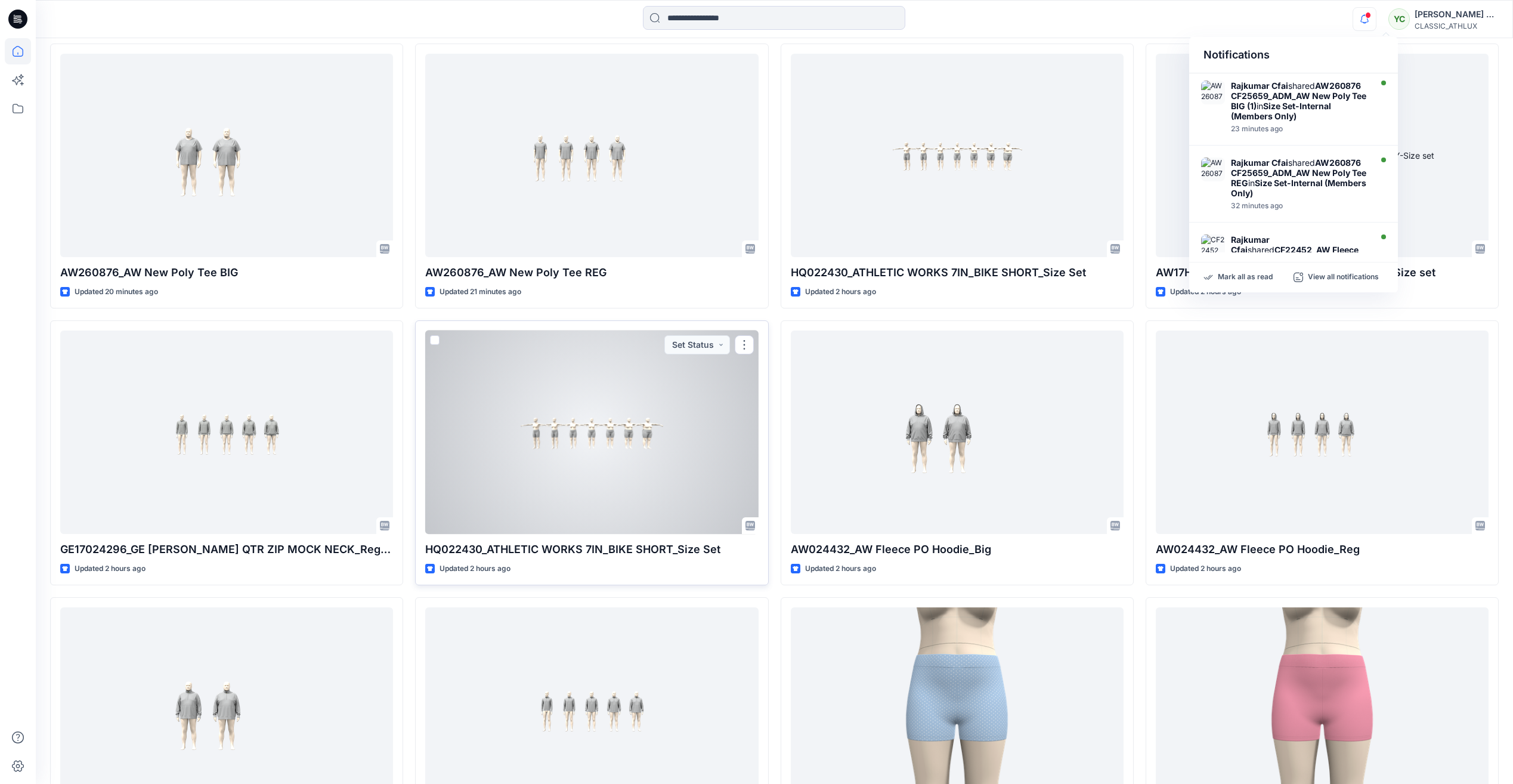
click at [621, 421] on div at bounding box center [592, 432] width 333 height 203
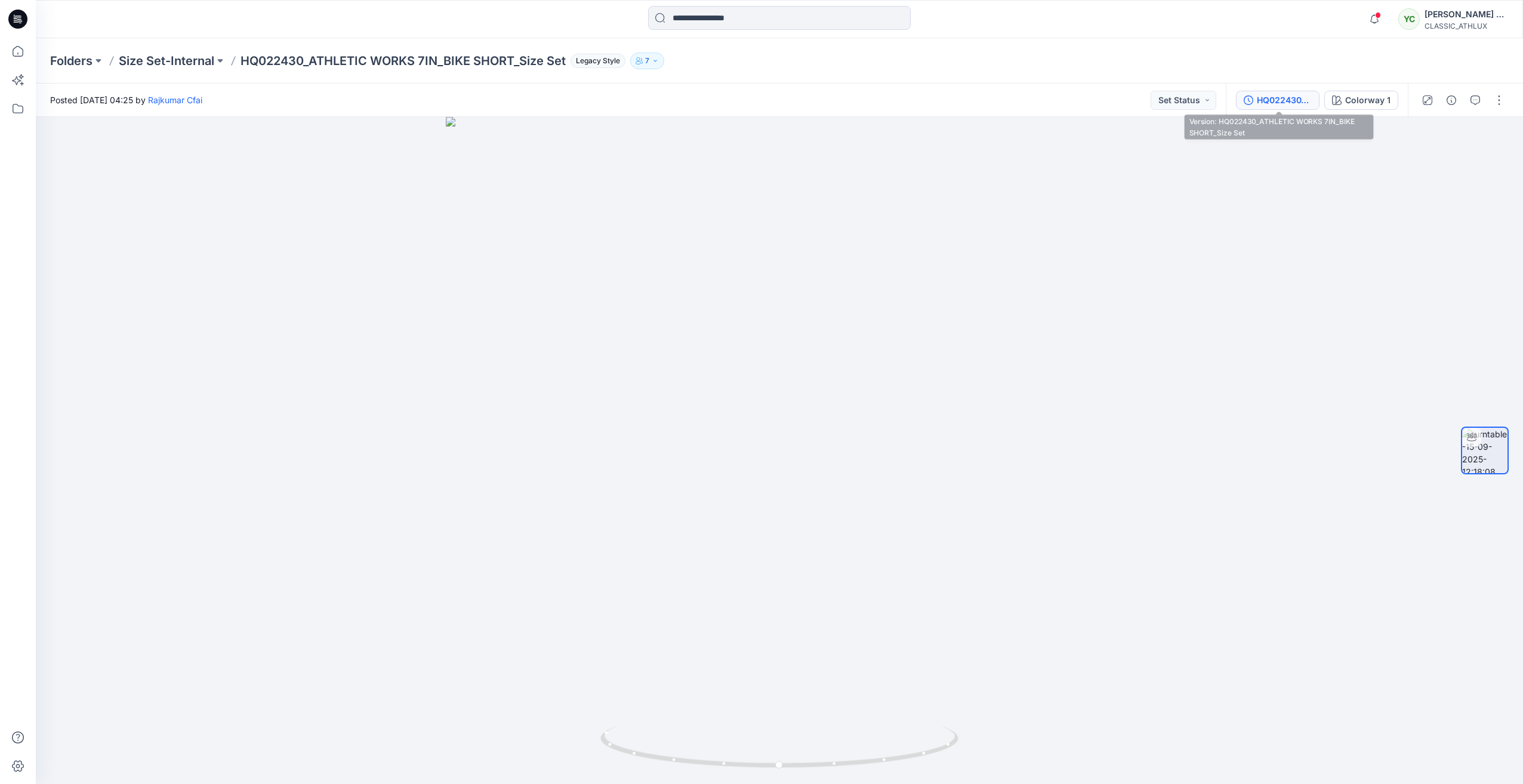
click at [1289, 96] on div "HQ022430_ATHLETIC WORKS 7IN_BIKE SHORT_Size Set" at bounding box center [1284, 100] width 55 height 13
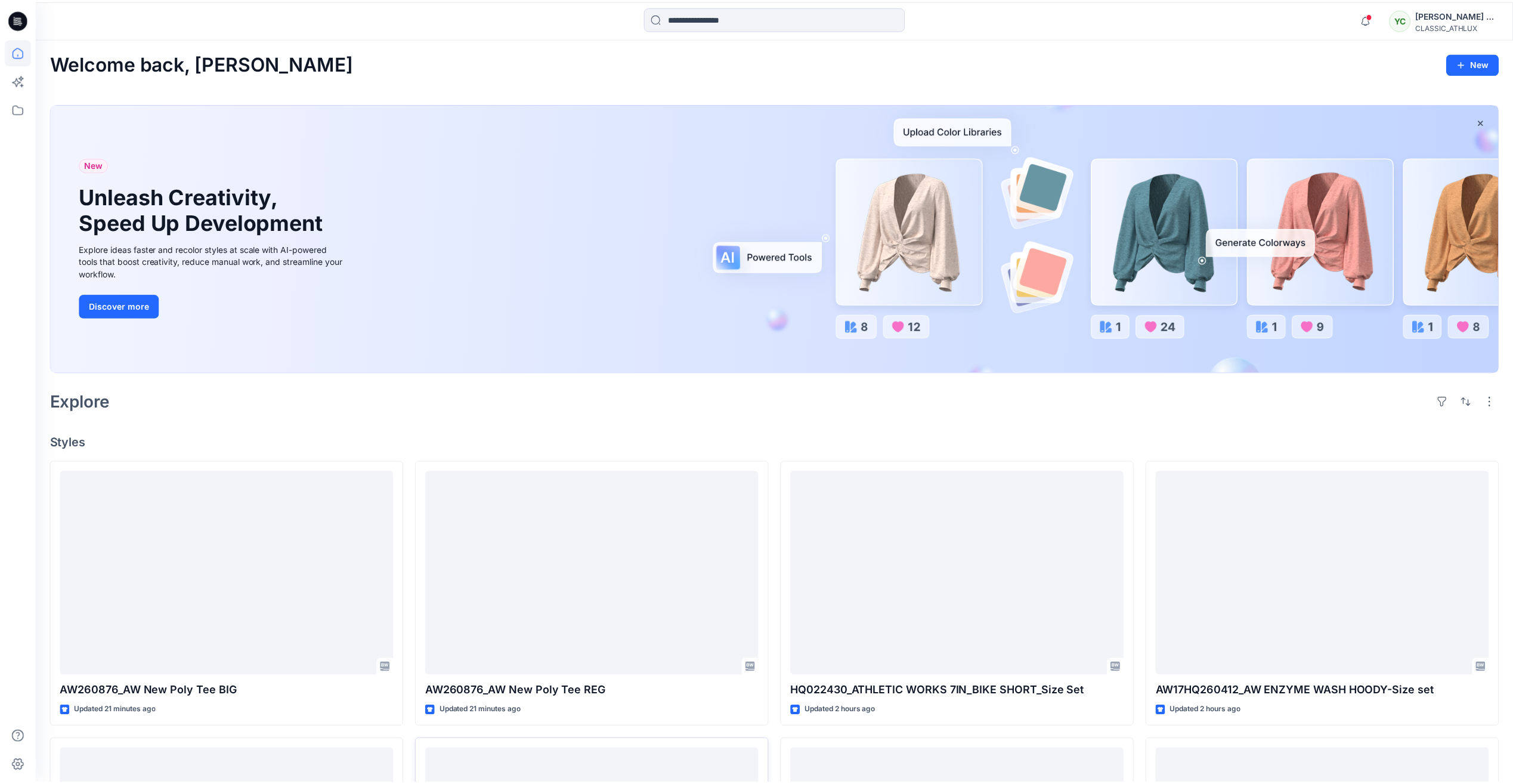
scroll to position [418, 0]
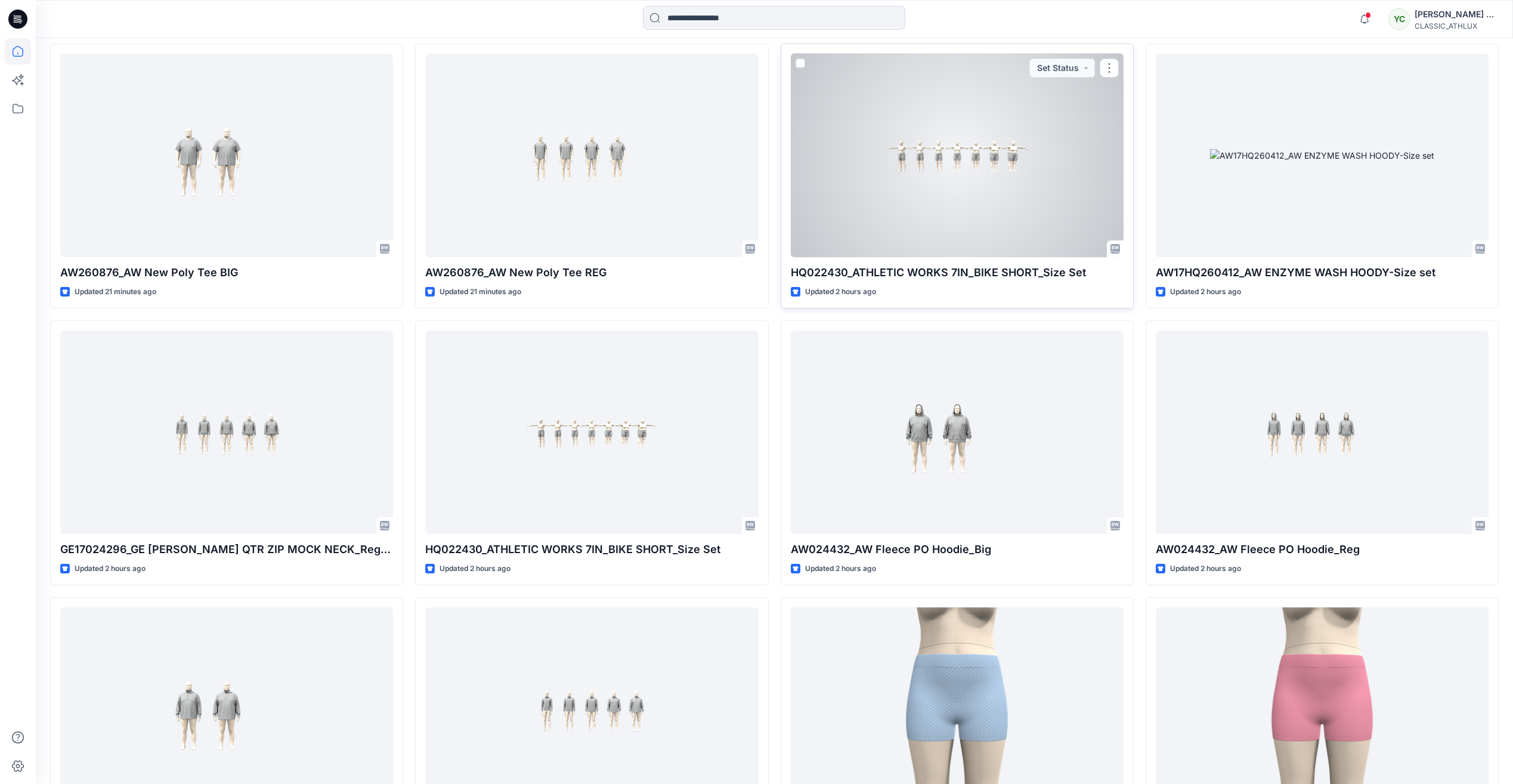
click at [984, 189] on div at bounding box center [957, 155] width 333 height 203
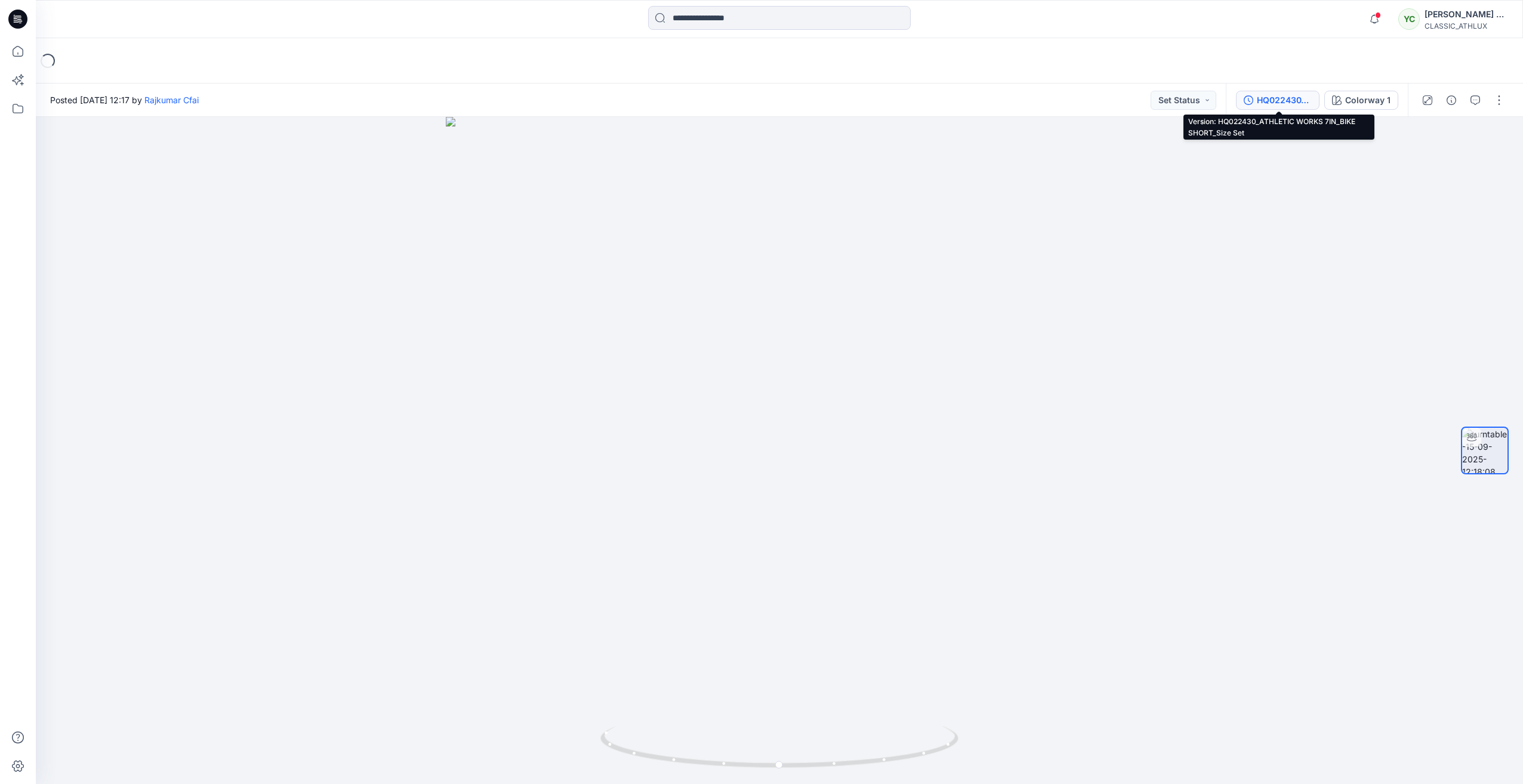
click at [1281, 106] on div "HQ022430_ATHLETIC WORKS 7IN_BIKE SHORT_Size Set" at bounding box center [1284, 100] width 55 height 13
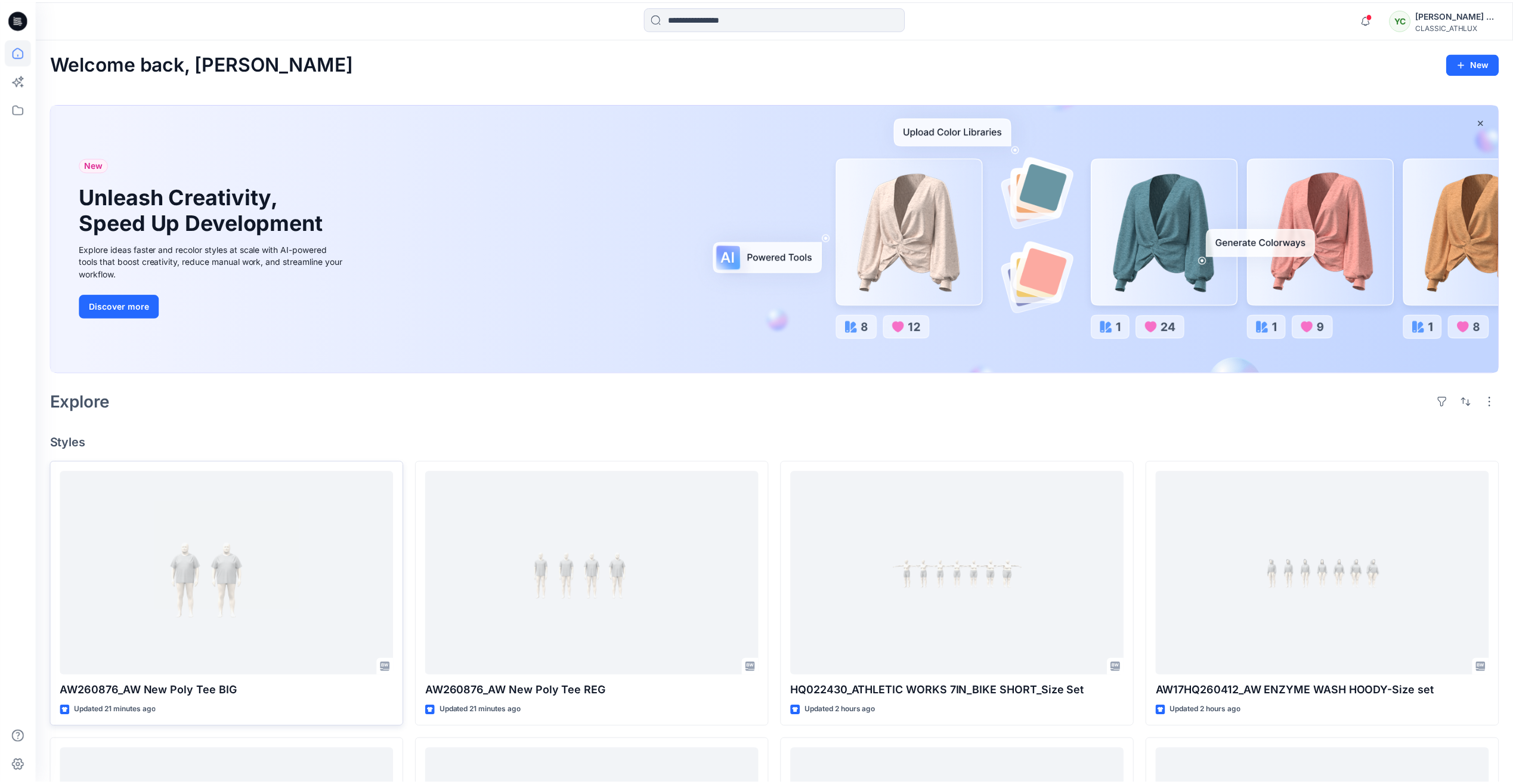
scroll to position [418, 0]
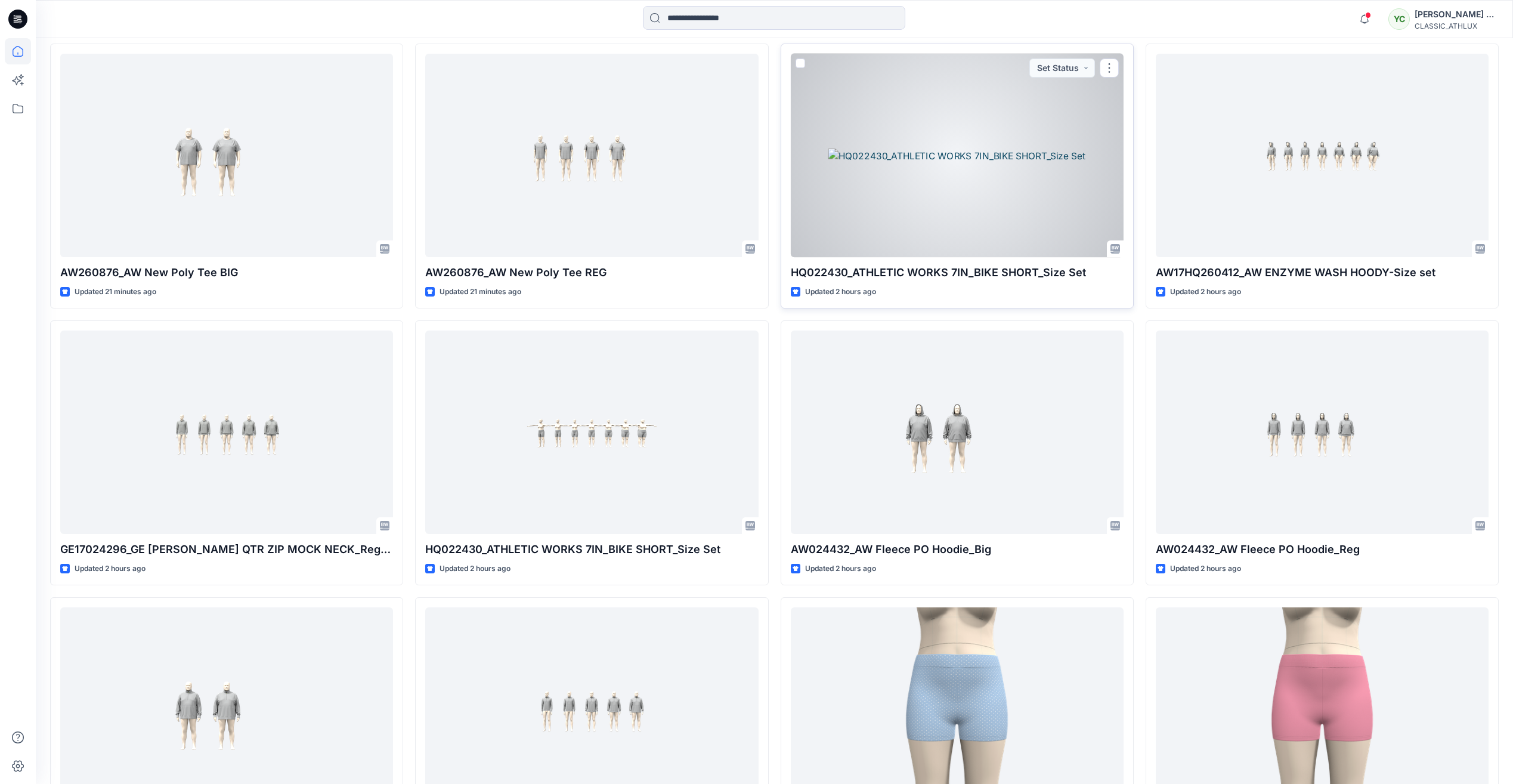
click at [976, 171] on div at bounding box center [957, 155] width 333 height 203
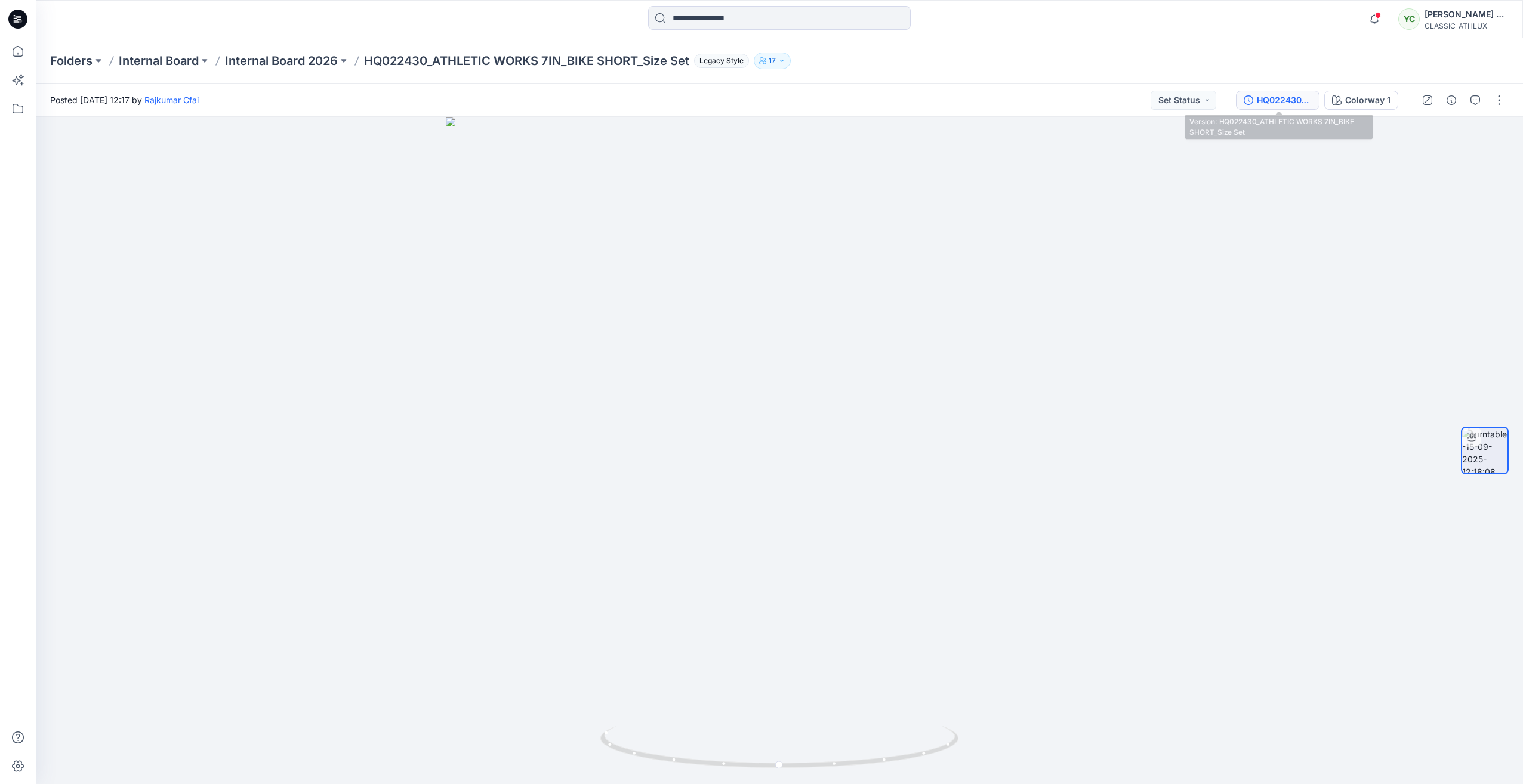
click at [1283, 103] on div "HQ022430_ATHLETIC WORKS 7IN_BIKE SHORT_Size Set" at bounding box center [1284, 100] width 55 height 13
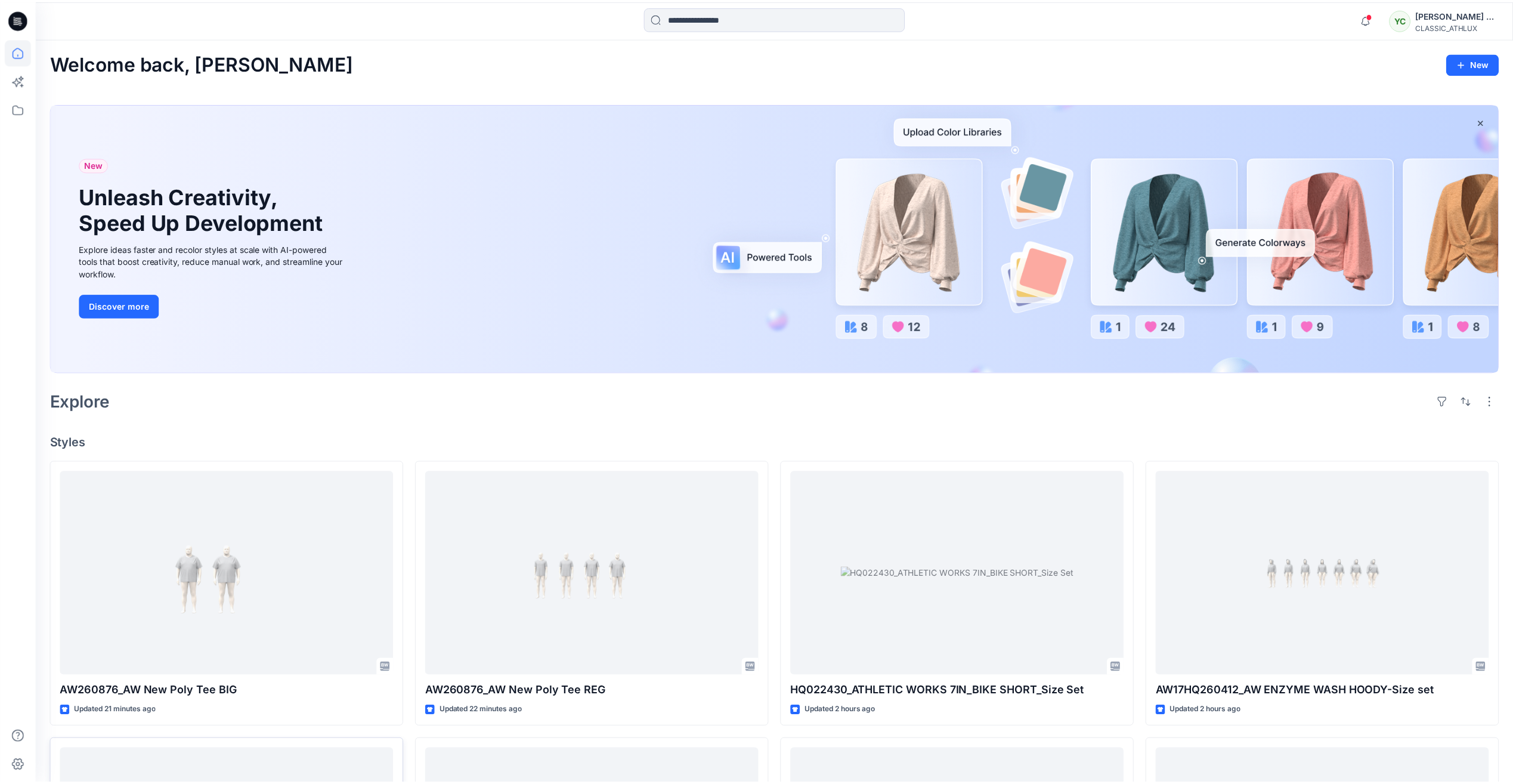
scroll to position [418, 0]
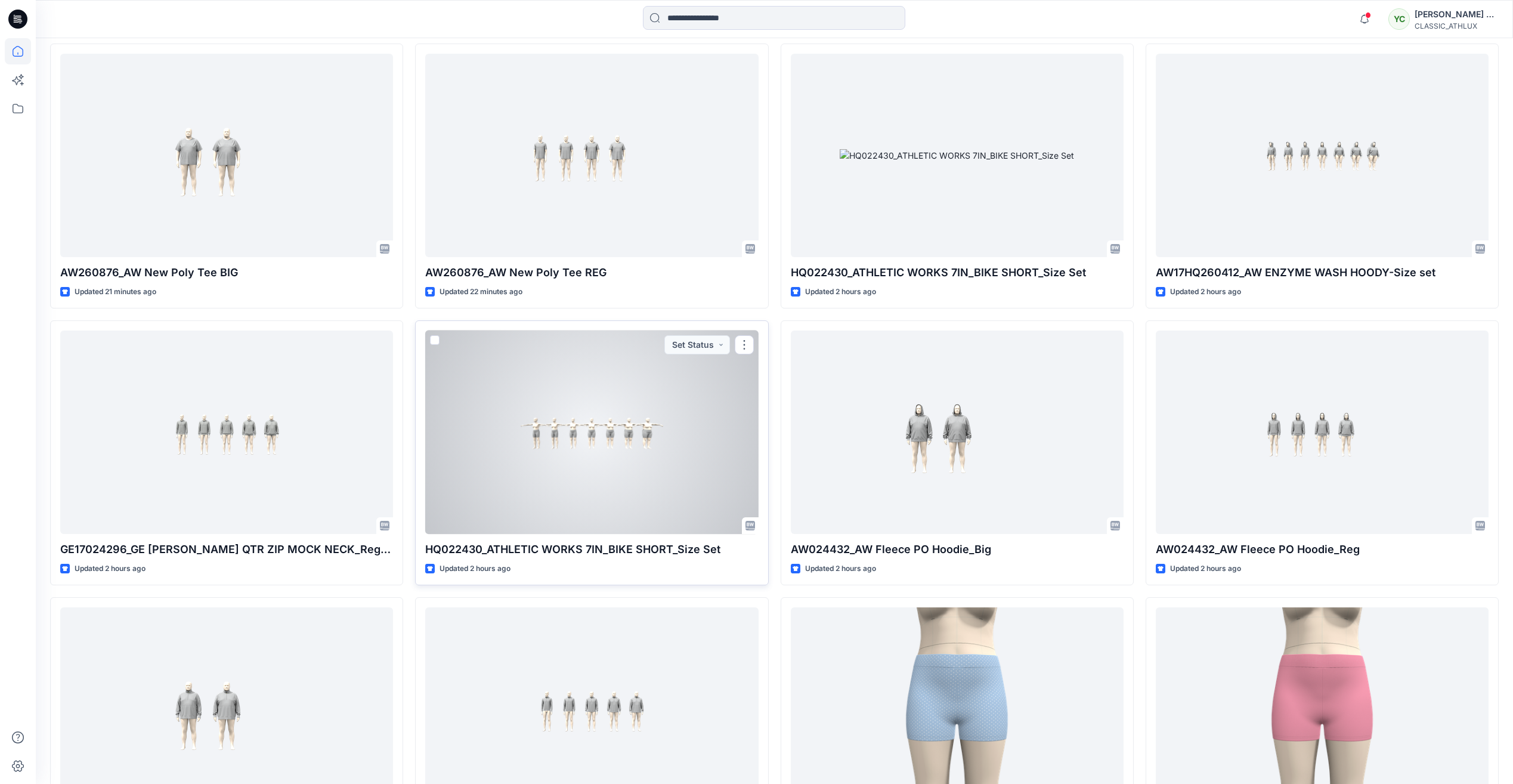
click at [620, 452] on div at bounding box center [592, 432] width 333 height 203
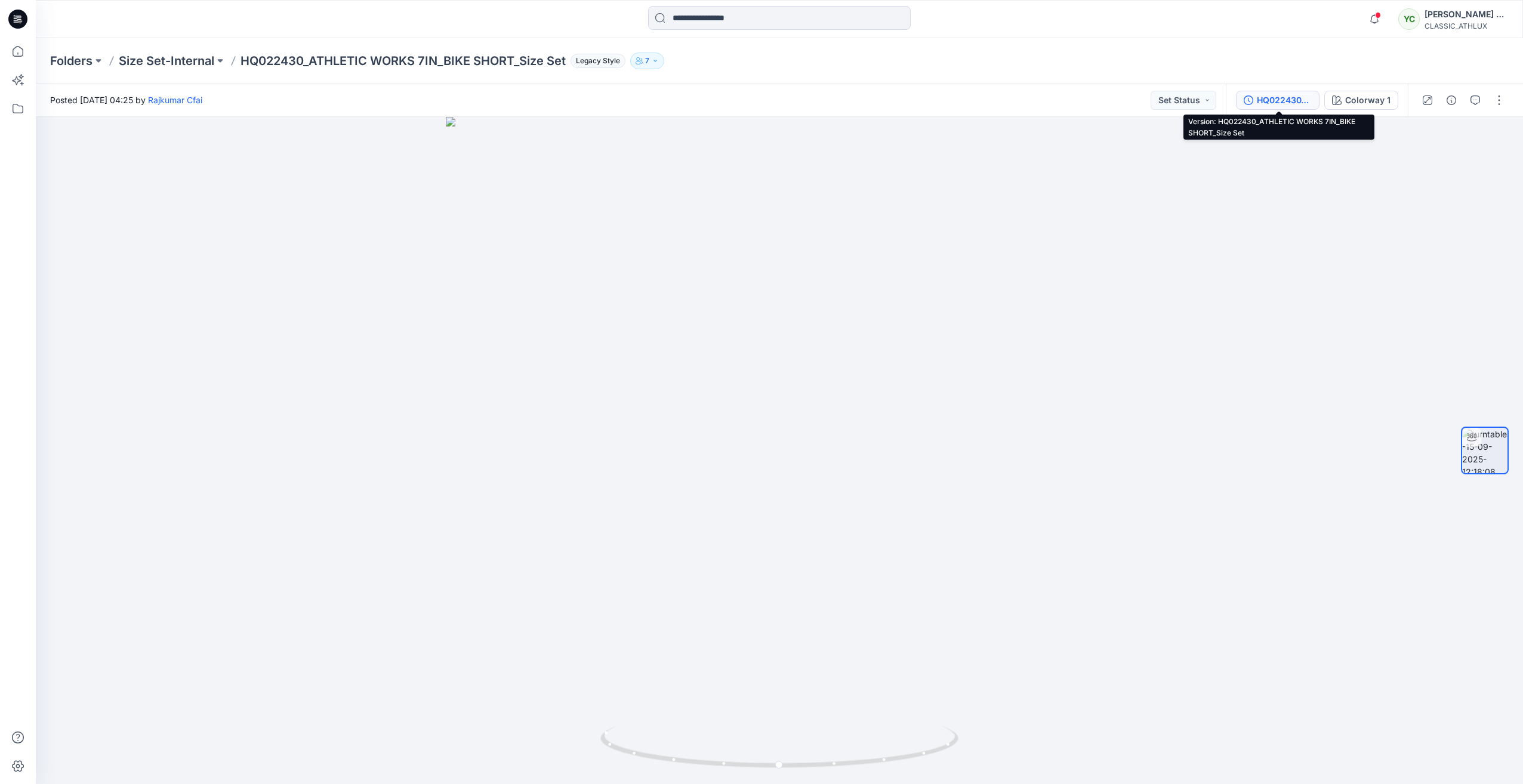
click at [1305, 100] on div "HQ022430_ATHLETIC WORKS 7IN_BIKE SHORT_Size Set" at bounding box center [1284, 100] width 55 height 13
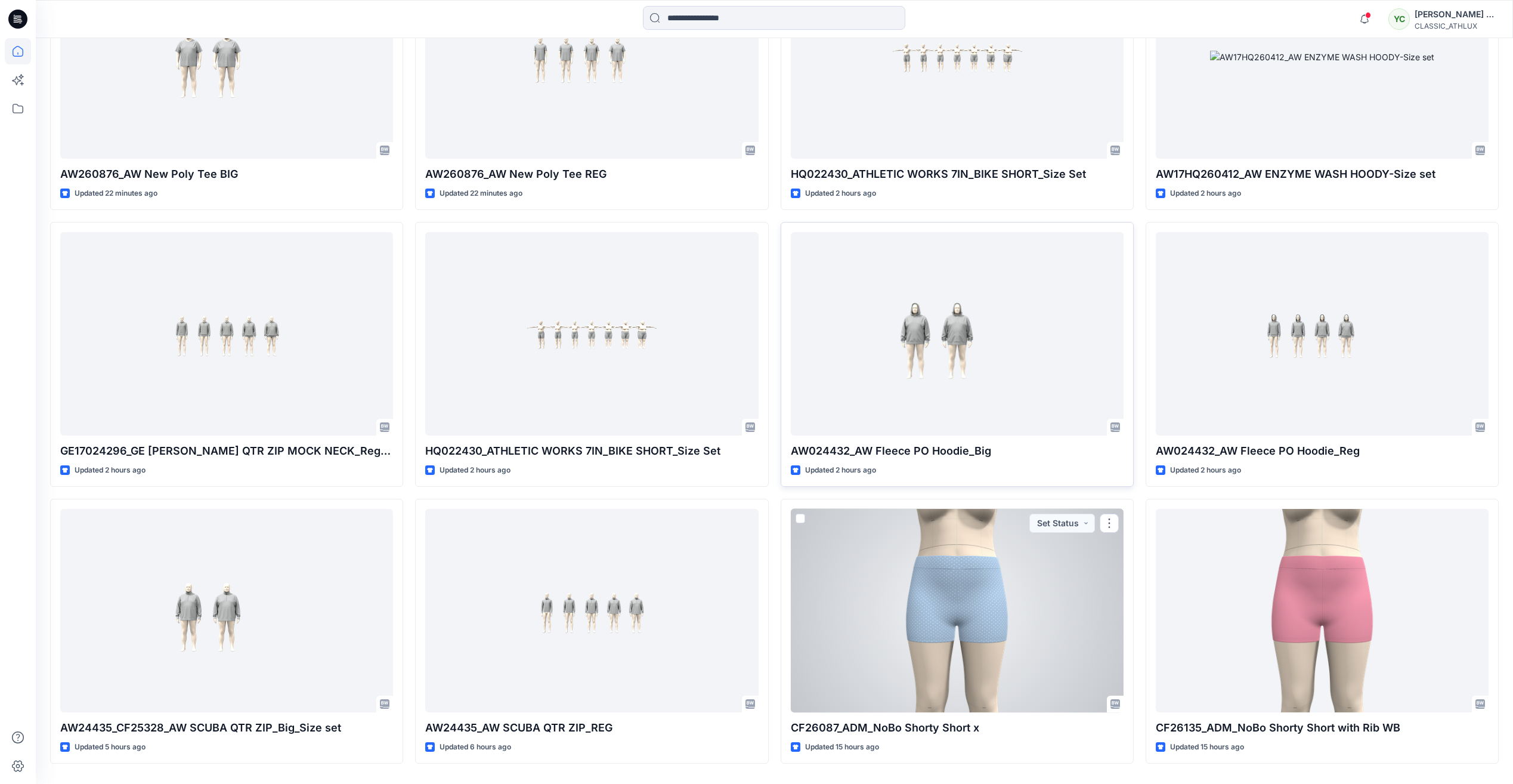
scroll to position [537, 0]
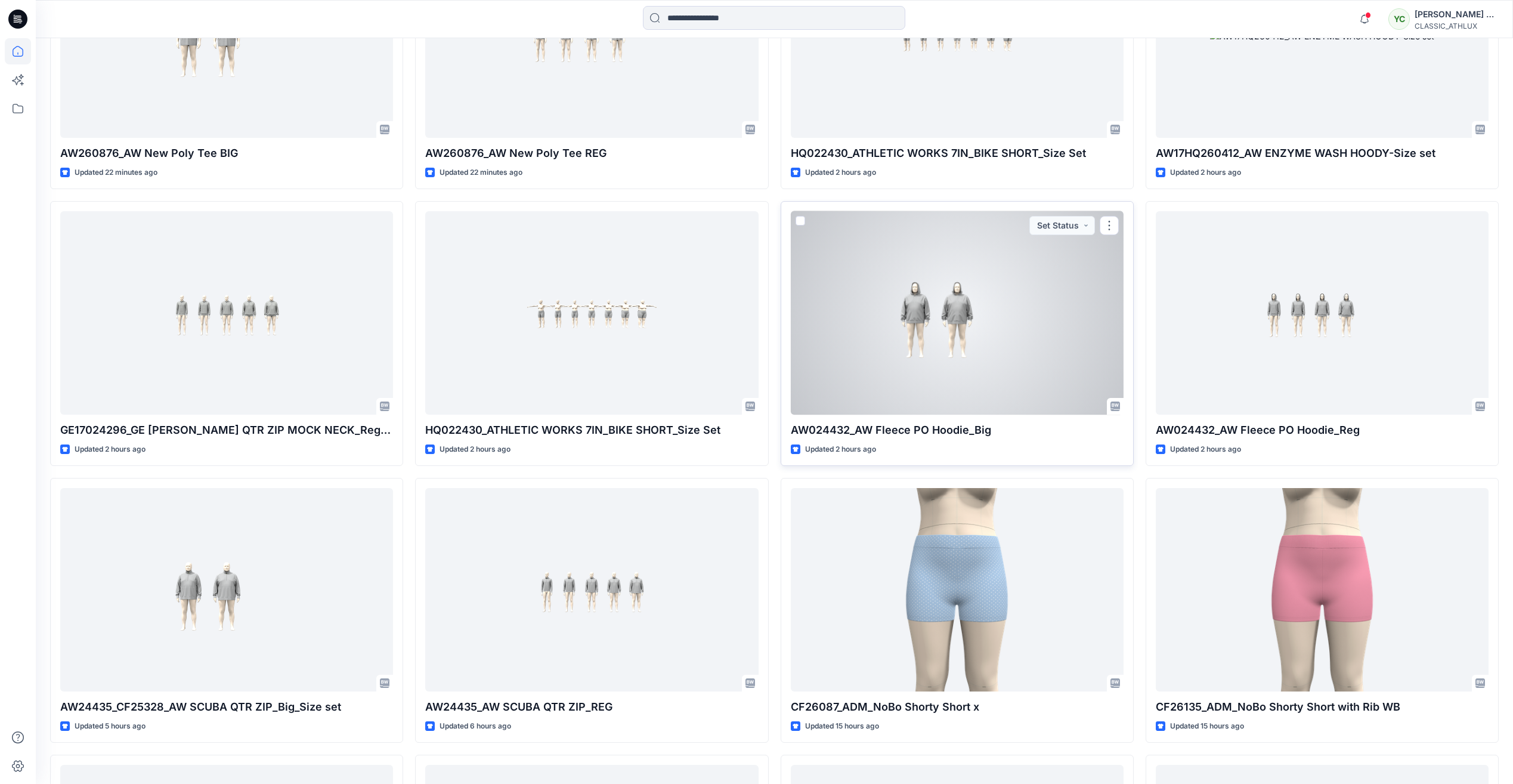
click at [971, 283] on div at bounding box center [957, 313] width 333 height 203
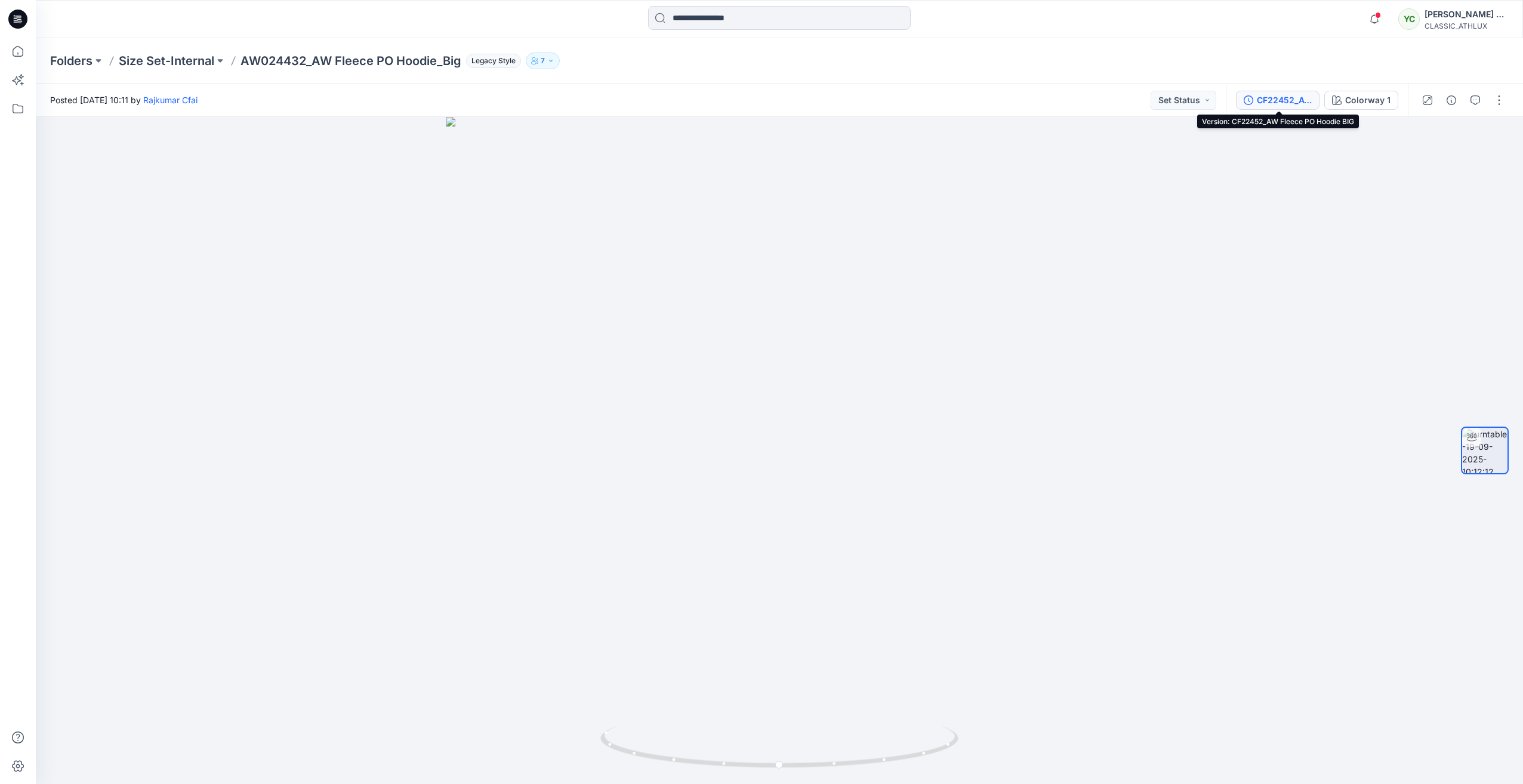
click at [1271, 96] on div "CF22452_AW Fleece PO Hoodie BIG" at bounding box center [1284, 100] width 55 height 13
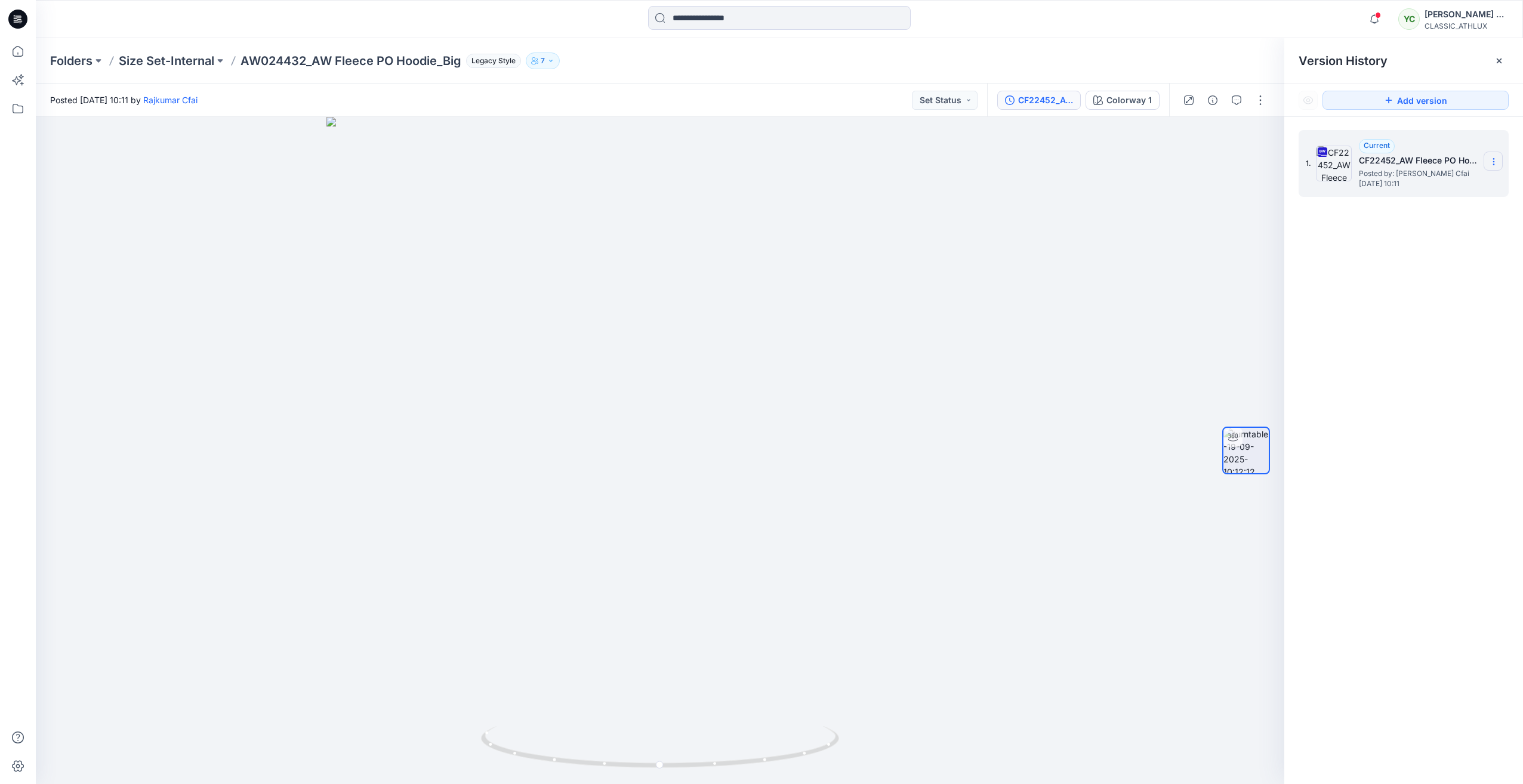
click at [1493, 159] on icon at bounding box center [1493, 159] width 1 height 1
click at [1465, 182] on span "Download Source BW File" at bounding box center [1433, 184] width 100 height 15
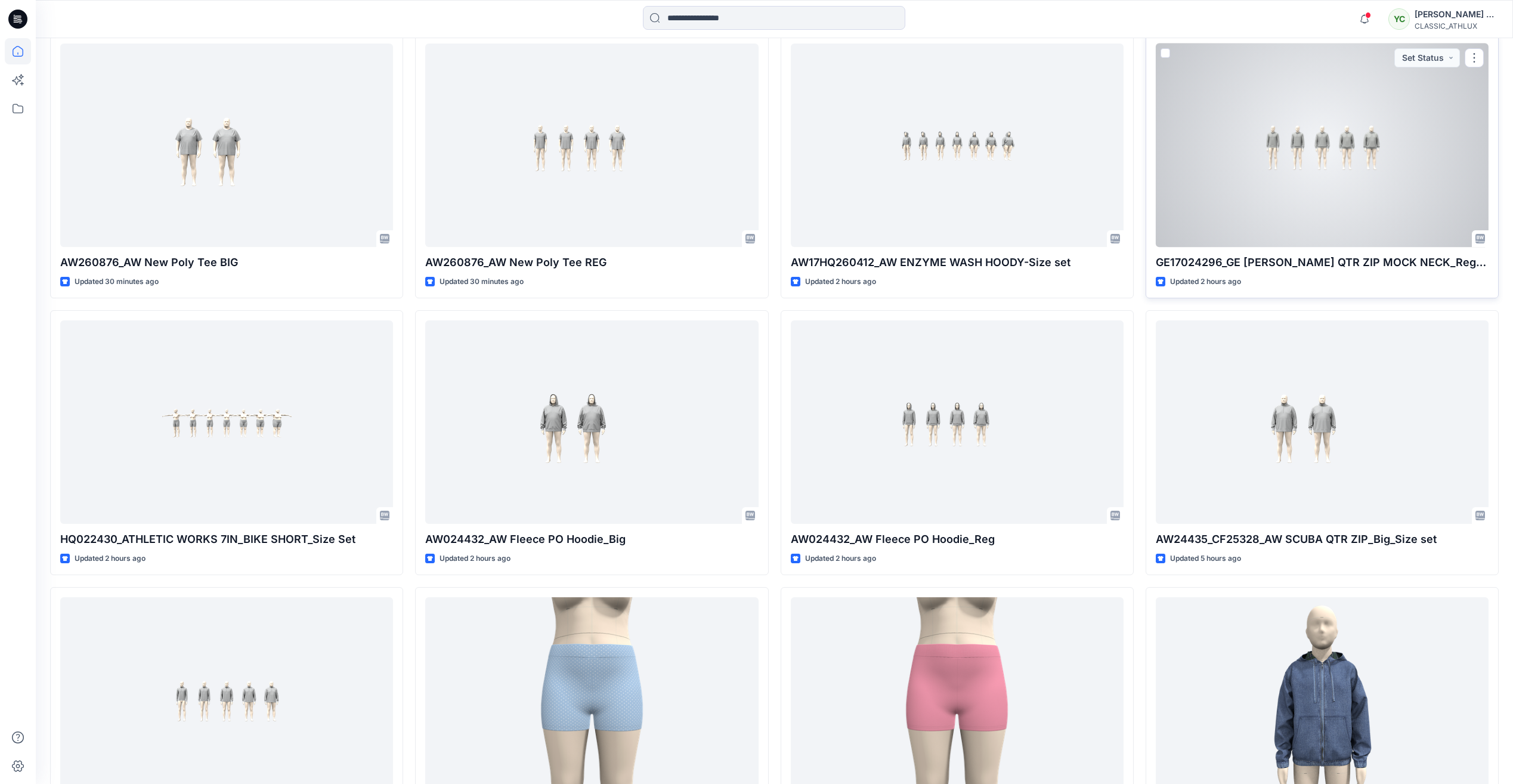
scroll to position [433, 0]
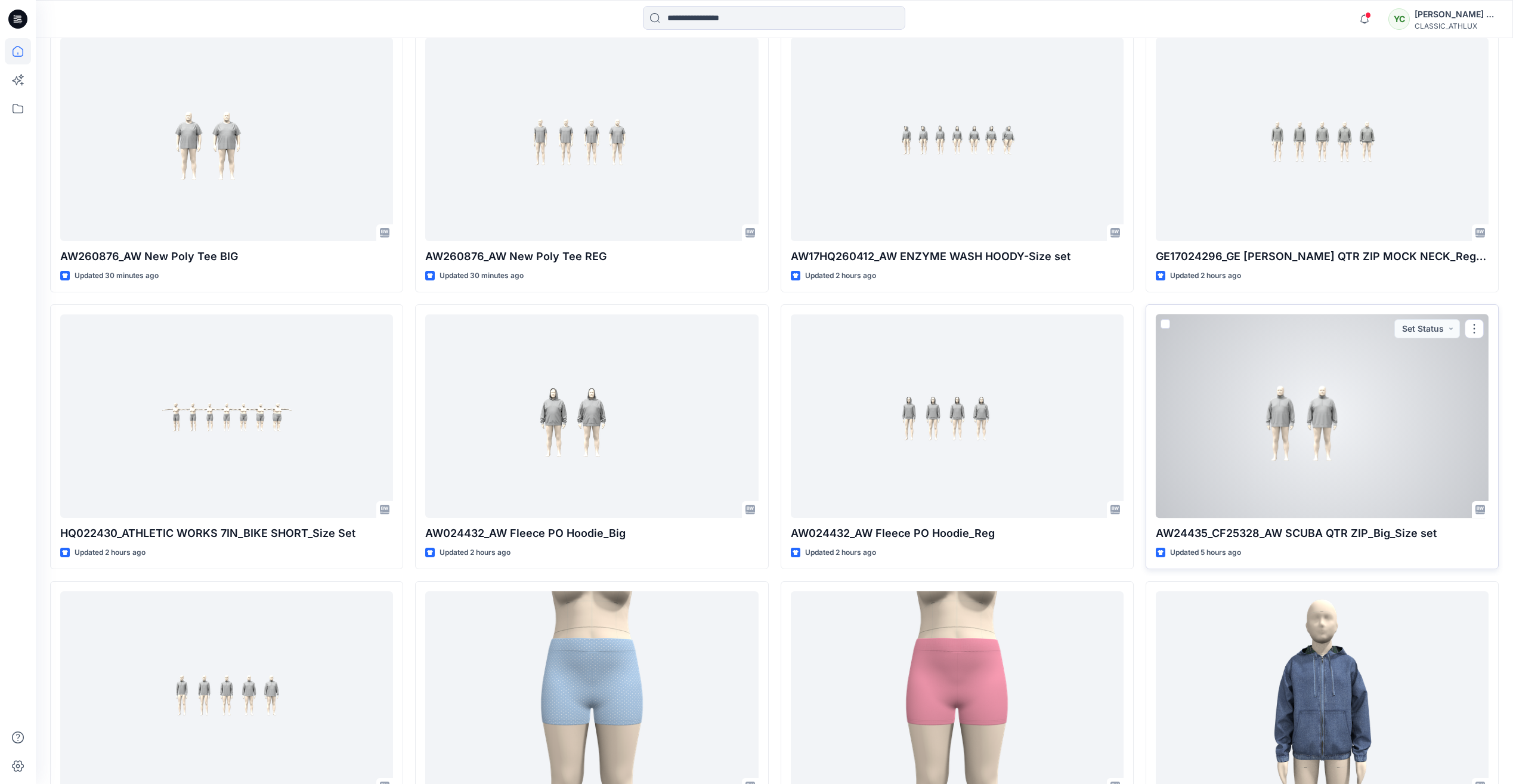
click at [1370, 441] on div at bounding box center [1323, 416] width 333 height 203
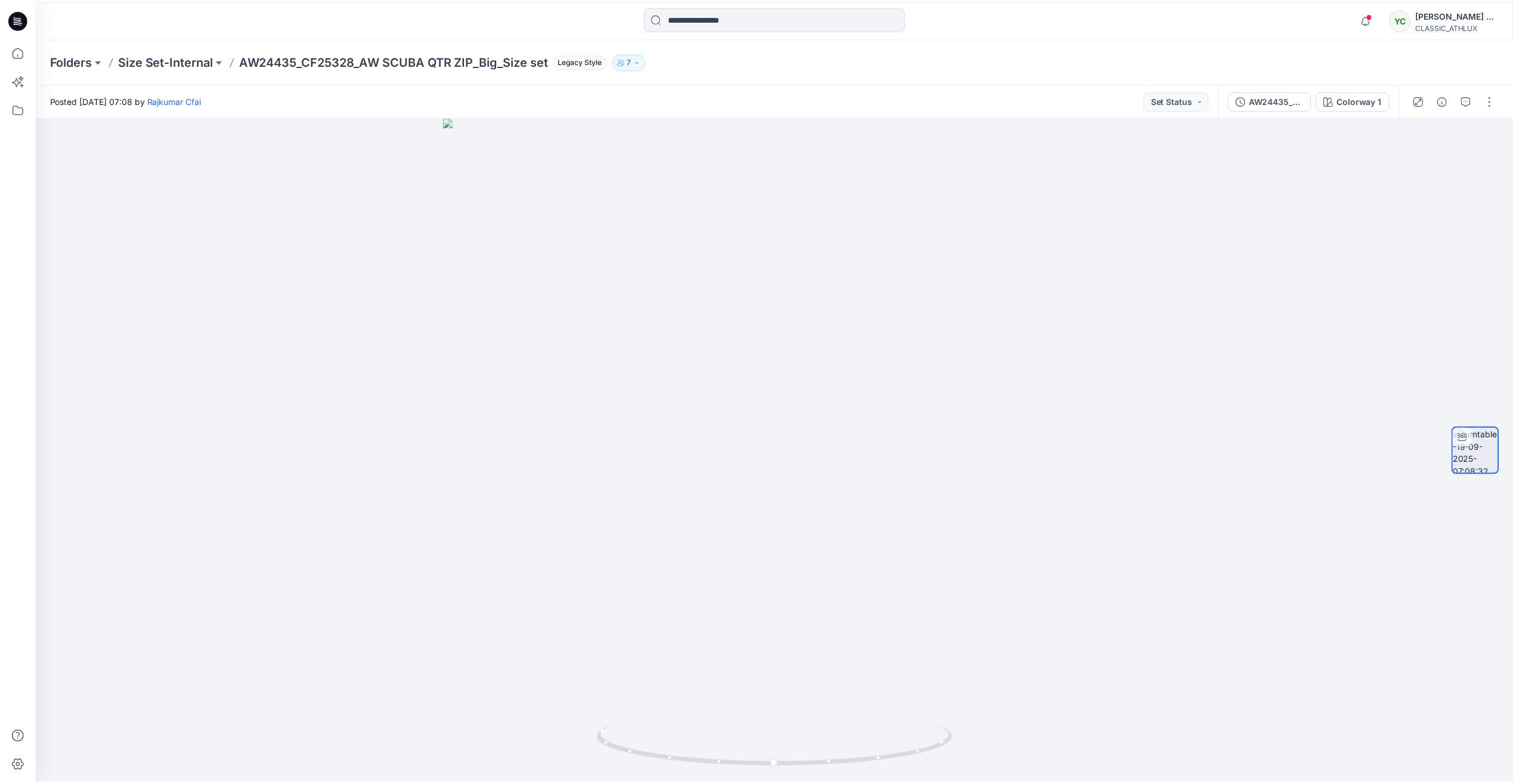
scroll to position [433, 0]
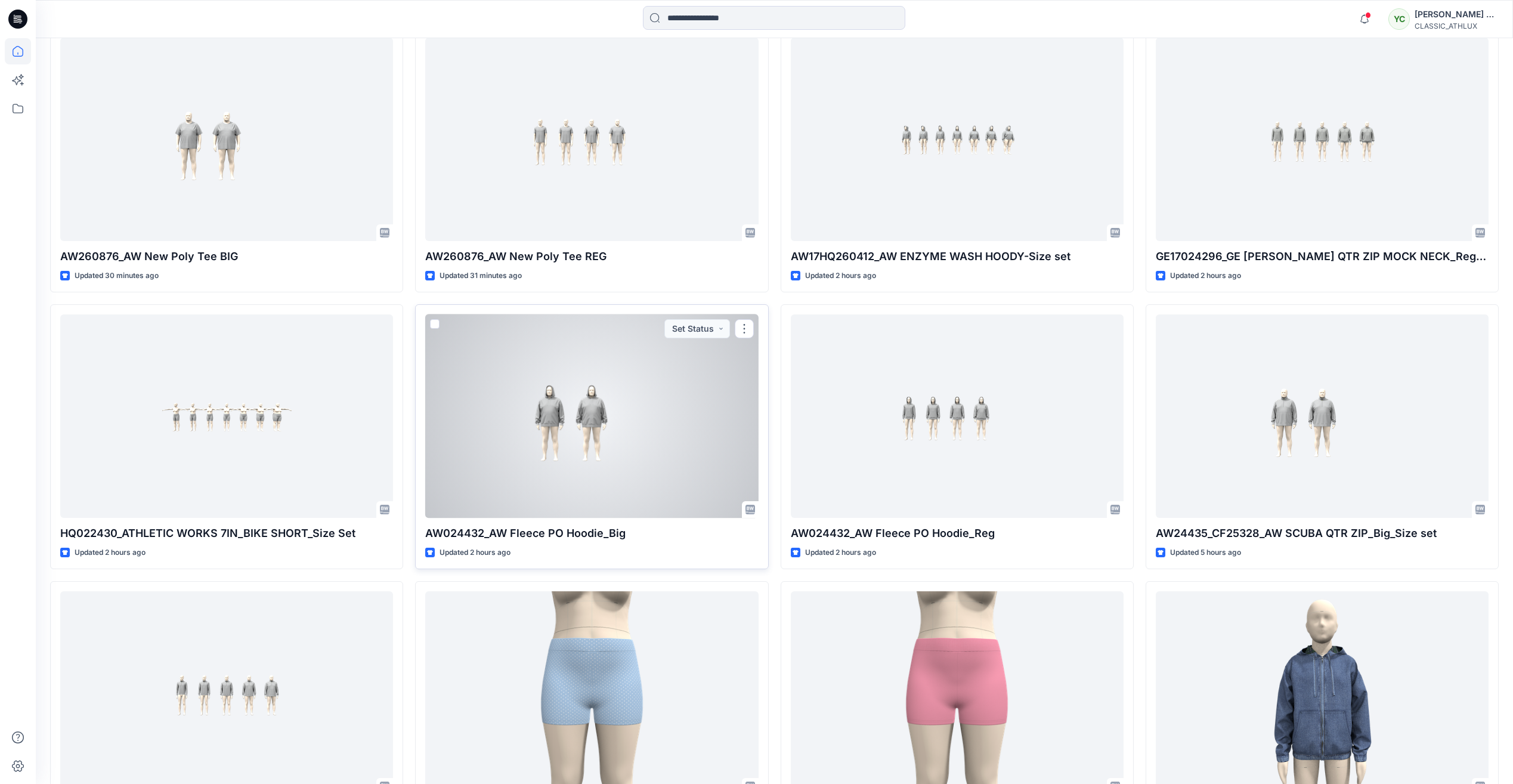
click at [684, 450] on div at bounding box center [592, 416] width 333 height 203
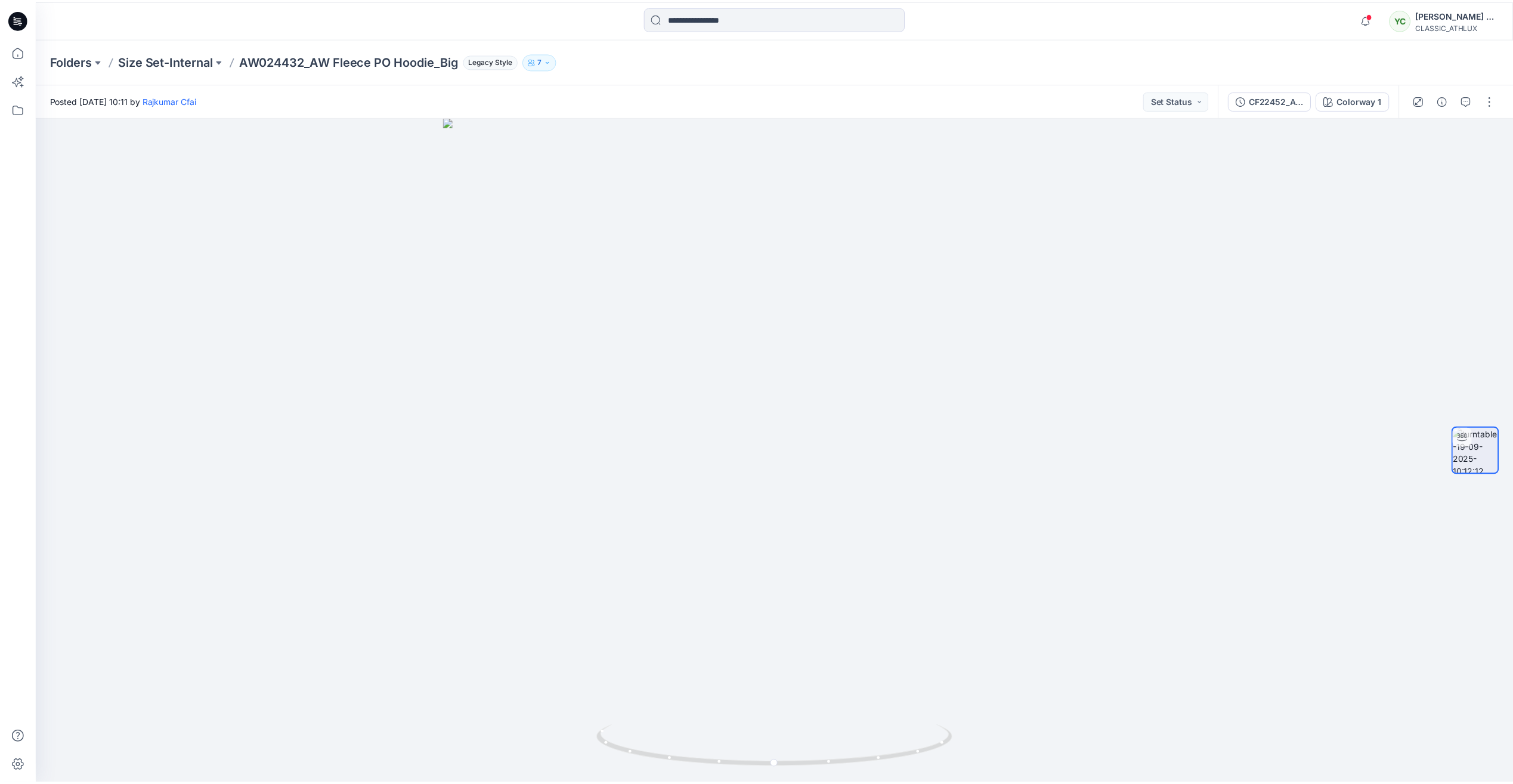
scroll to position [433, 0]
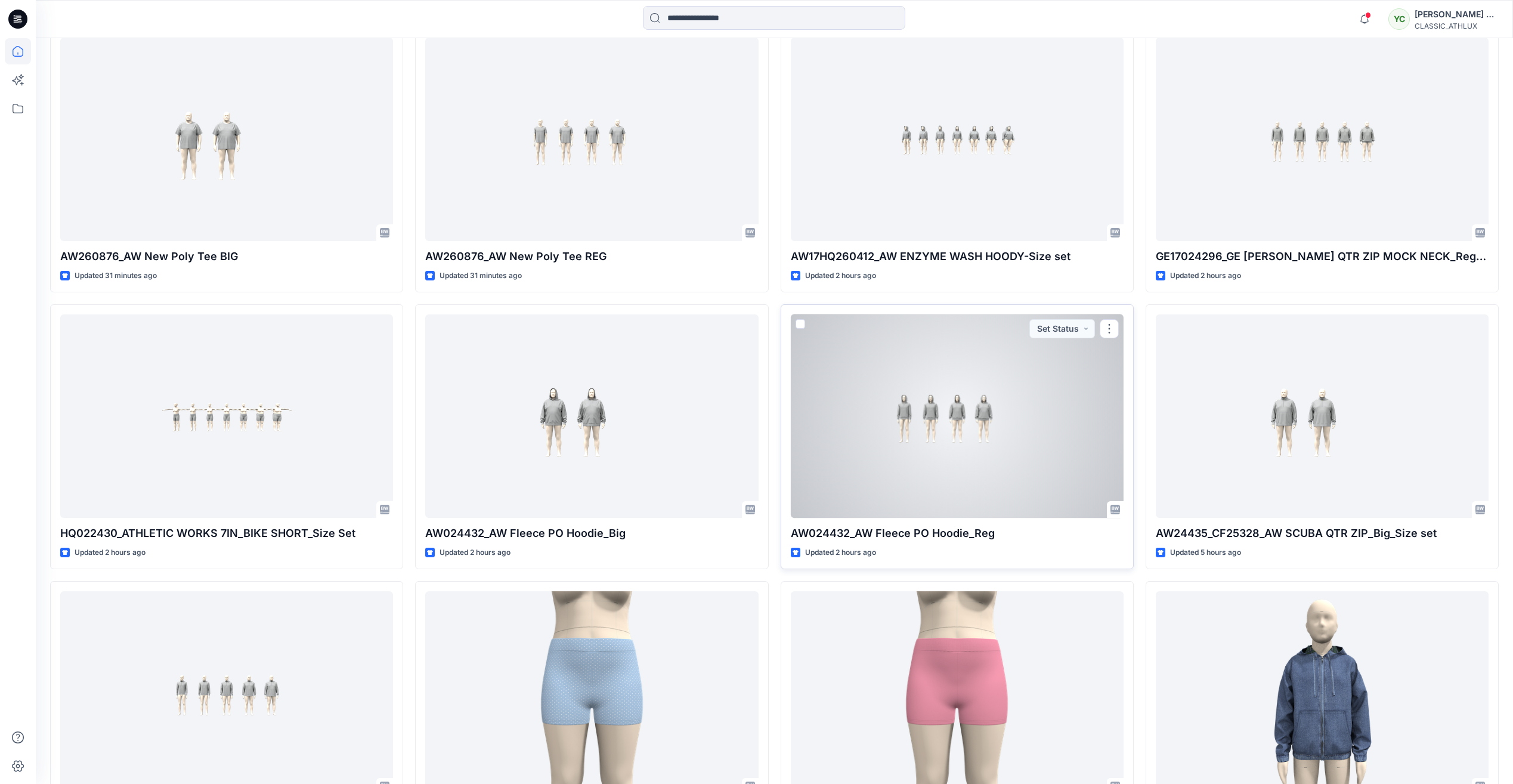
click at [997, 432] on div at bounding box center [957, 416] width 333 height 203
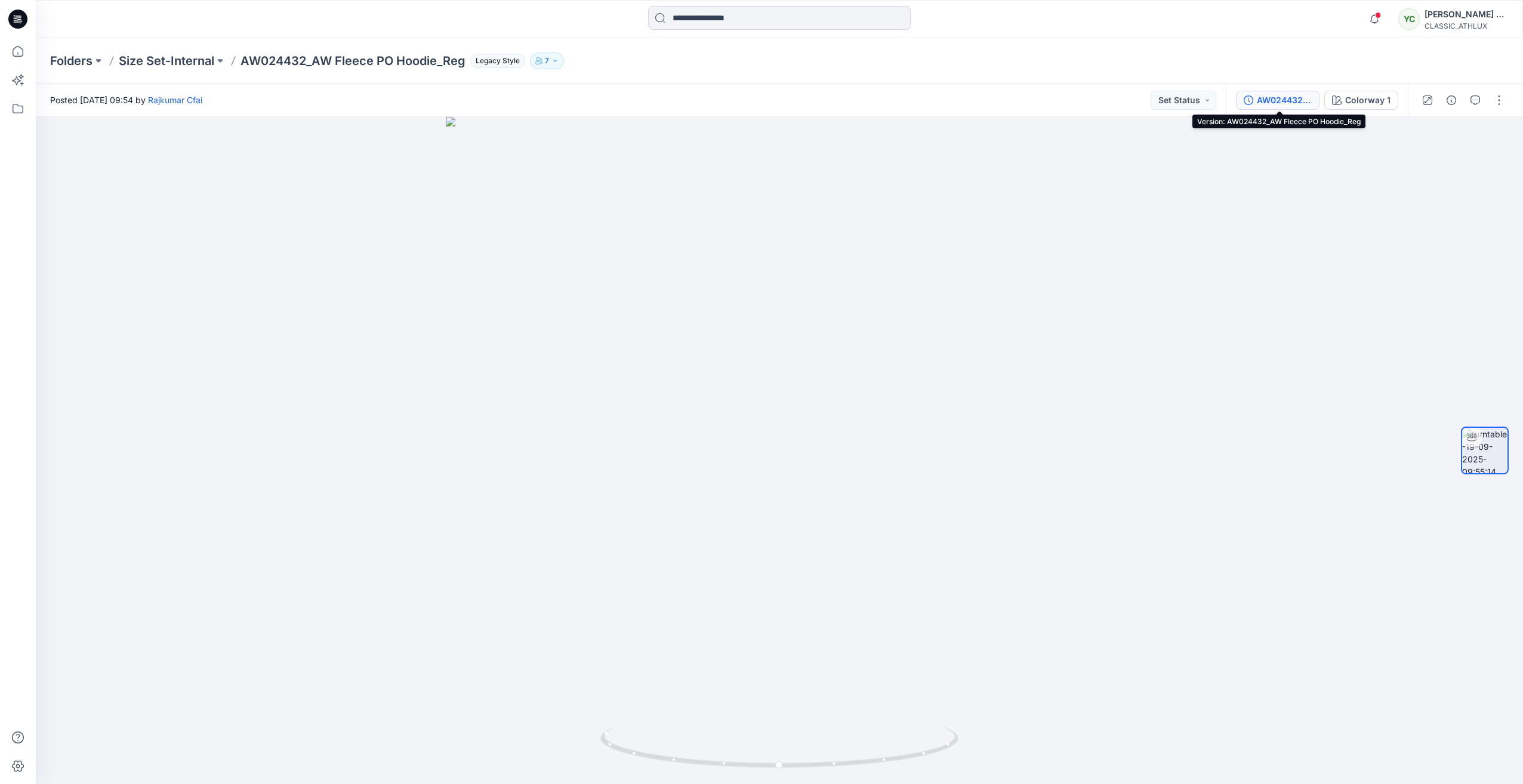
click at [1284, 99] on div "AW024432_AW Fleece PO Hoodie_Reg" at bounding box center [1284, 100] width 55 height 13
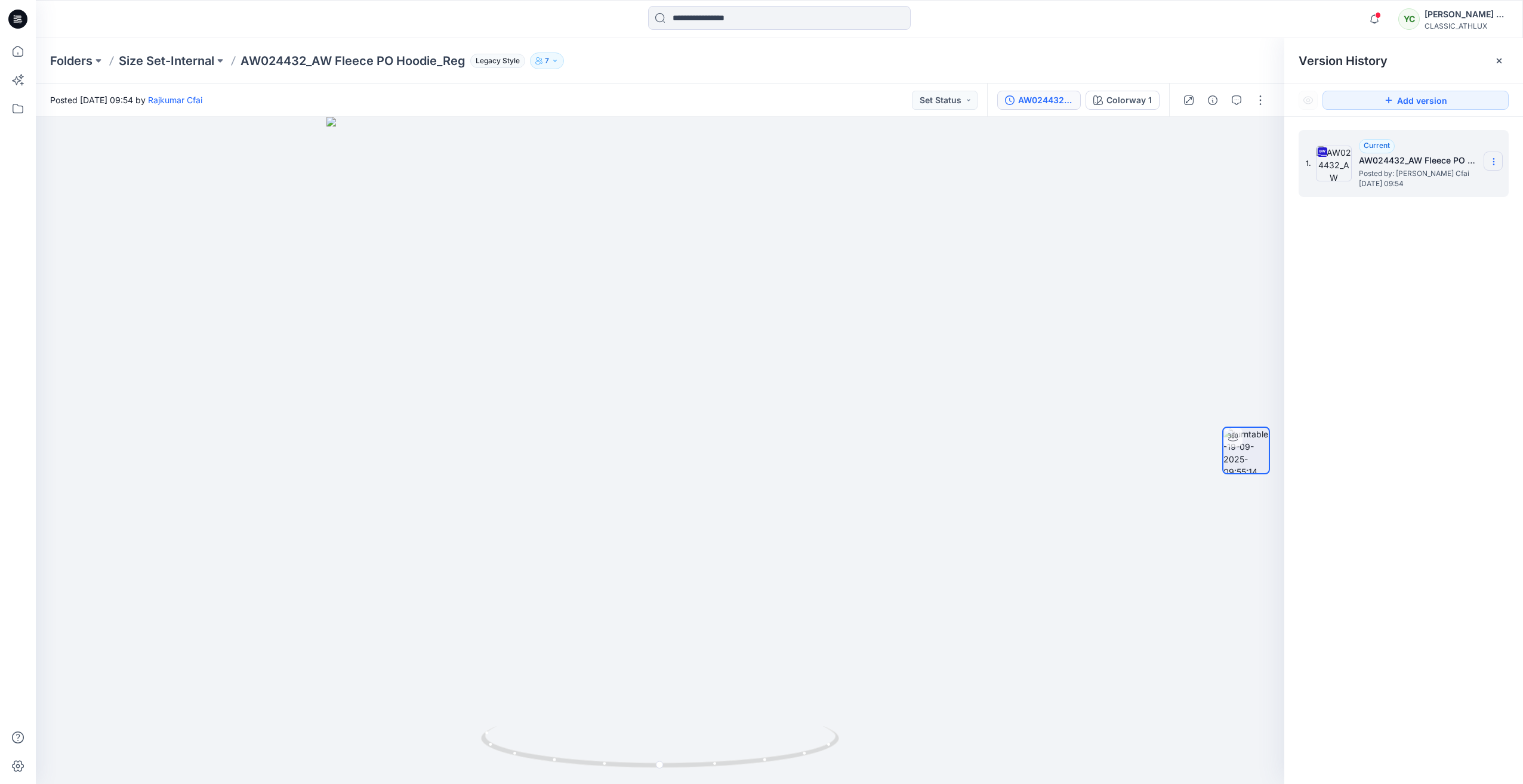
click at [1495, 159] on icon at bounding box center [1493, 161] width 9 height 9
click at [1443, 179] on span "Download Source BW File" at bounding box center [1433, 184] width 100 height 15
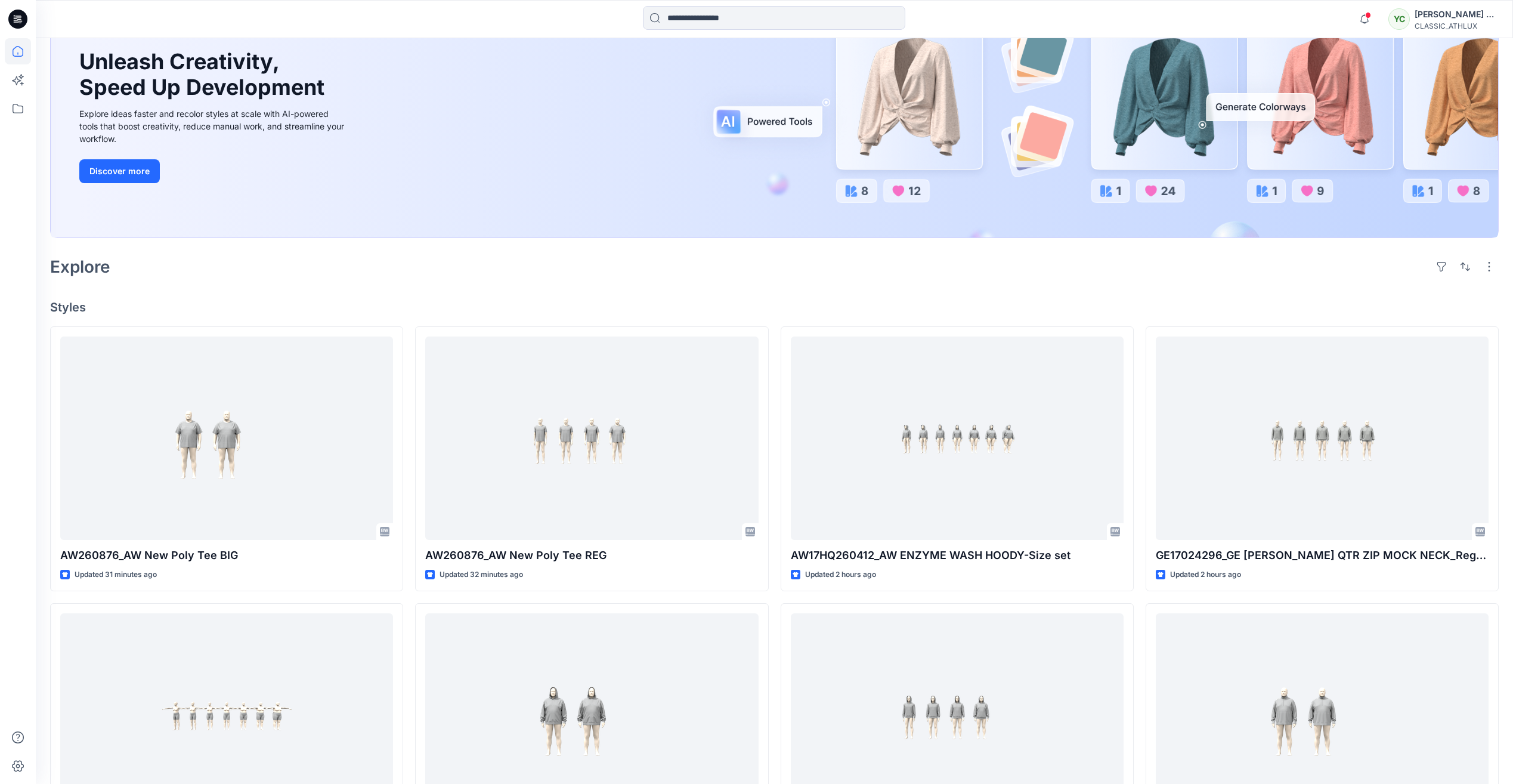
scroll to position [135, 0]
click at [1376, 22] on icon "button" at bounding box center [1365, 19] width 22 height 24
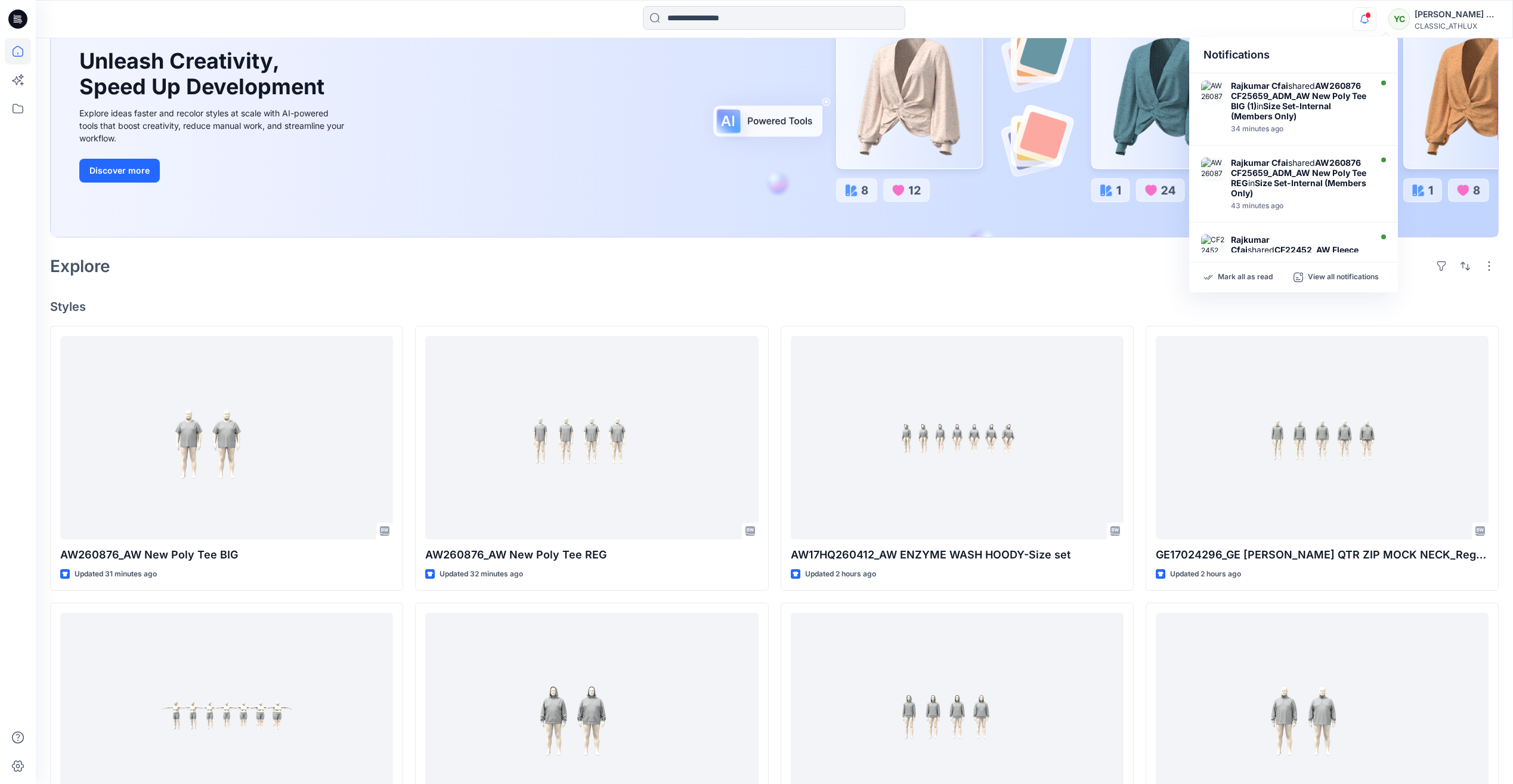
click at [1350, 16] on div "Notifications Rajkumar Cfai shared AW260876 CF25659_ADM_AW New Poly Tee BIG (1)…" at bounding box center [775, 19] width 1477 height 26
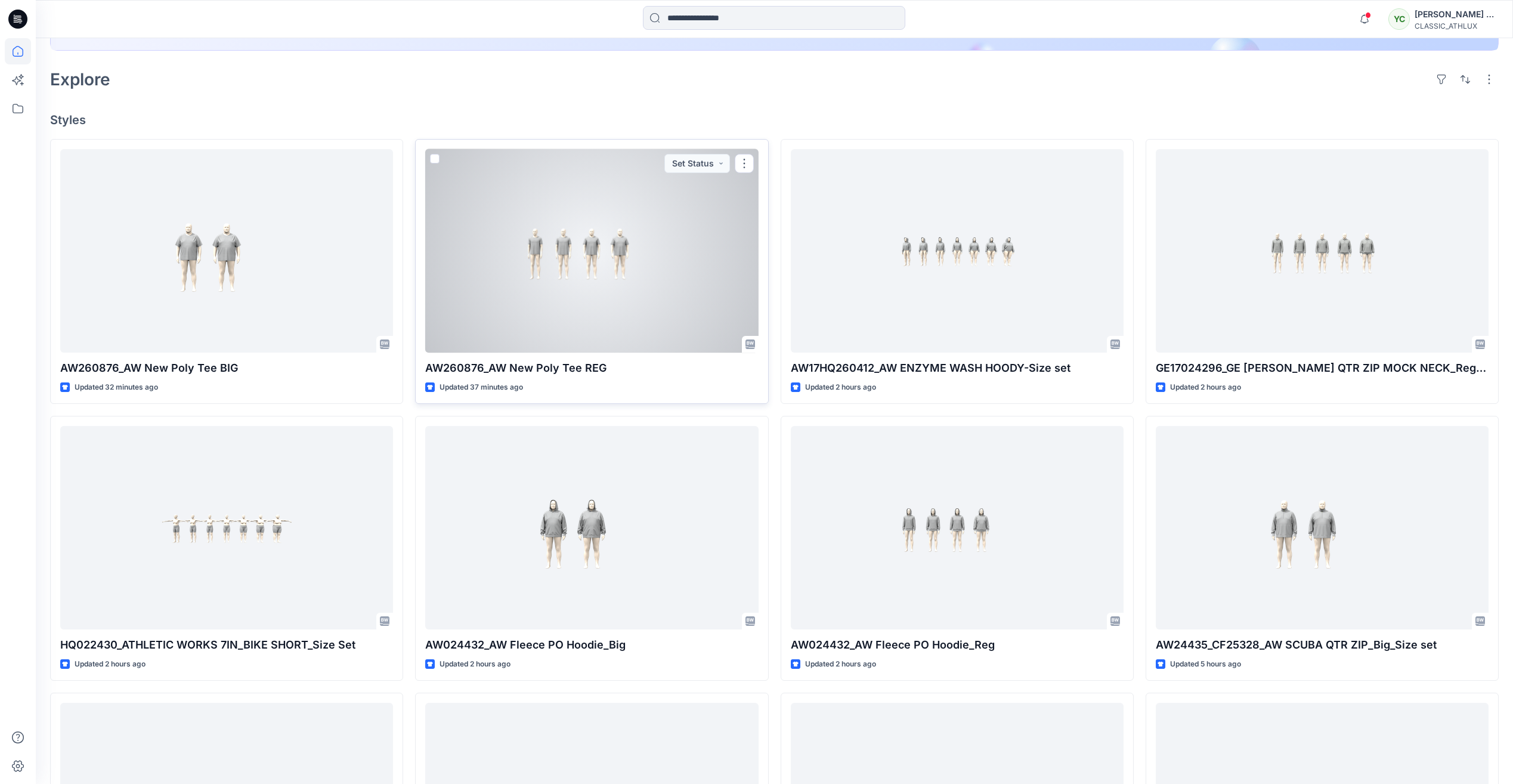
scroll to position [374, 0]
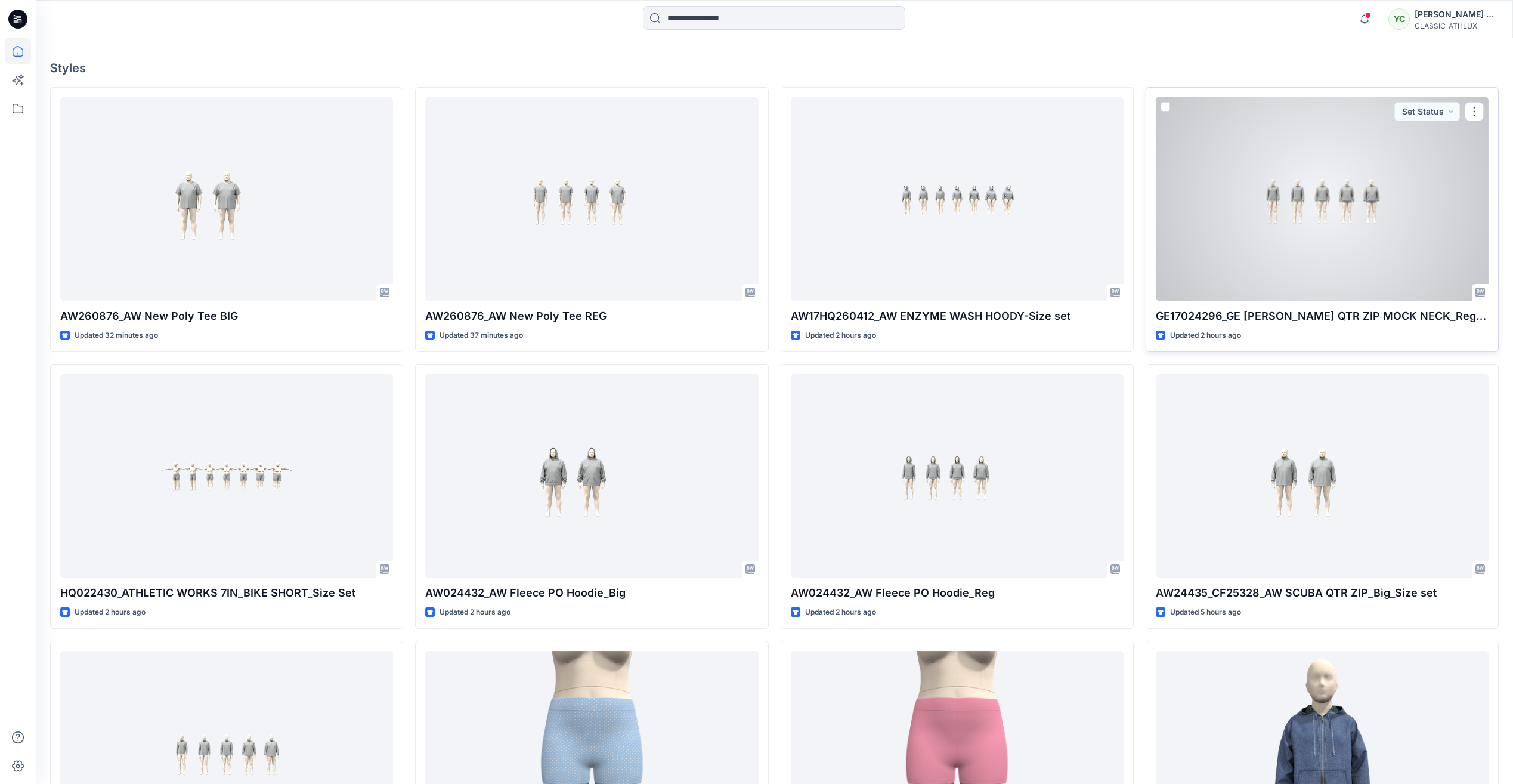
click at [1242, 267] on div at bounding box center [1323, 199] width 333 height 203
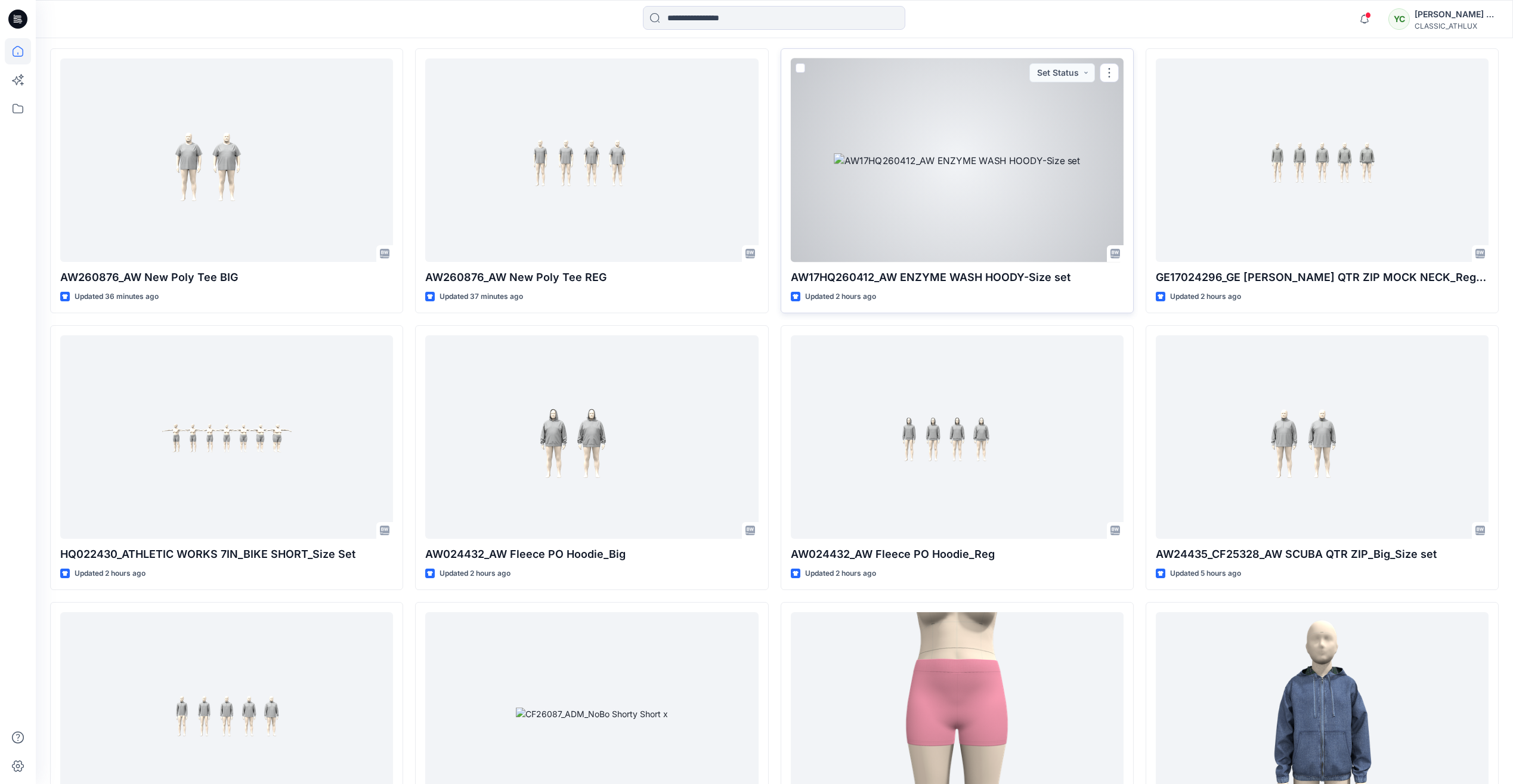
scroll to position [493, 0]
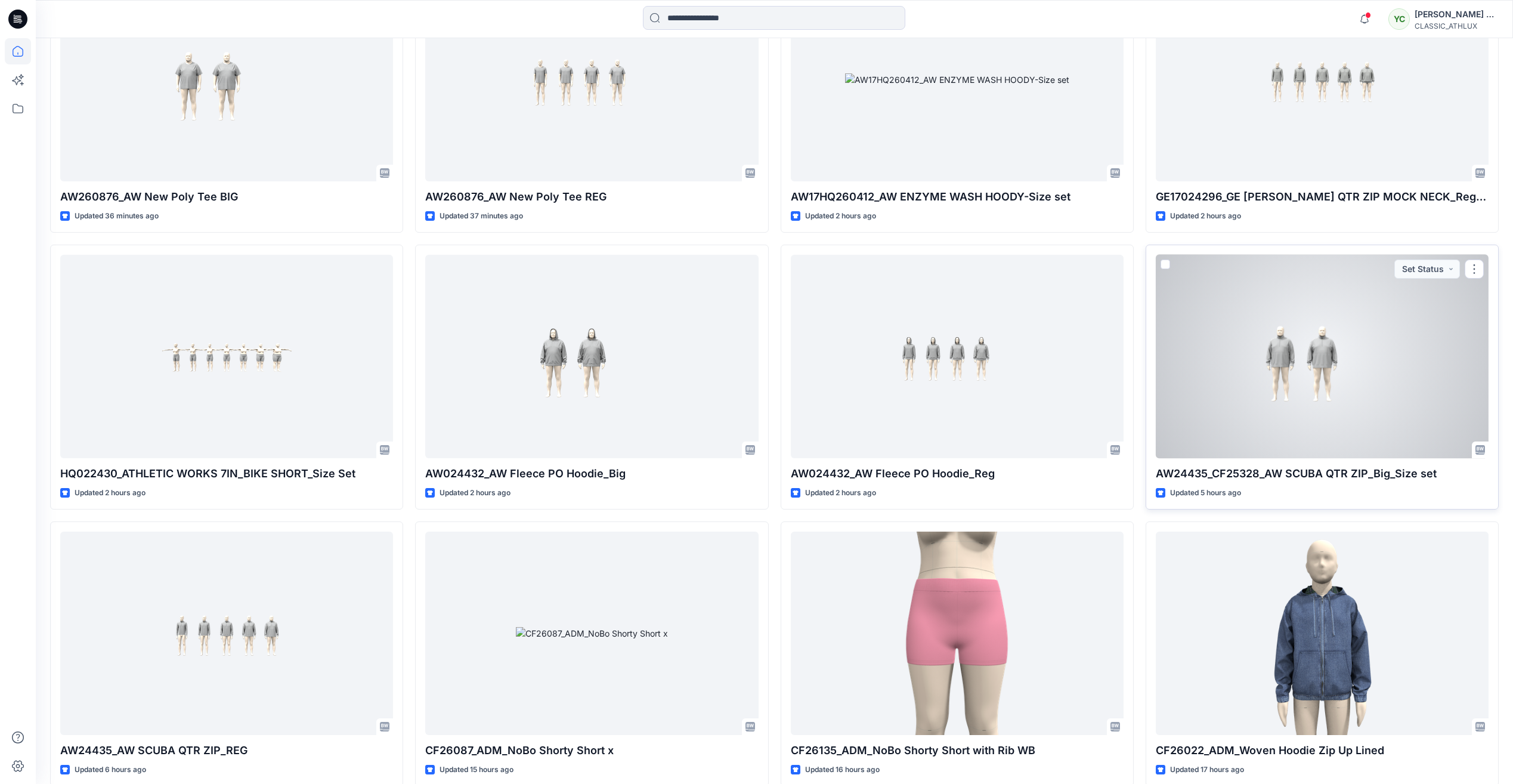
click at [1404, 373] on div at bounding box center [1323, 357] width 333 height 203
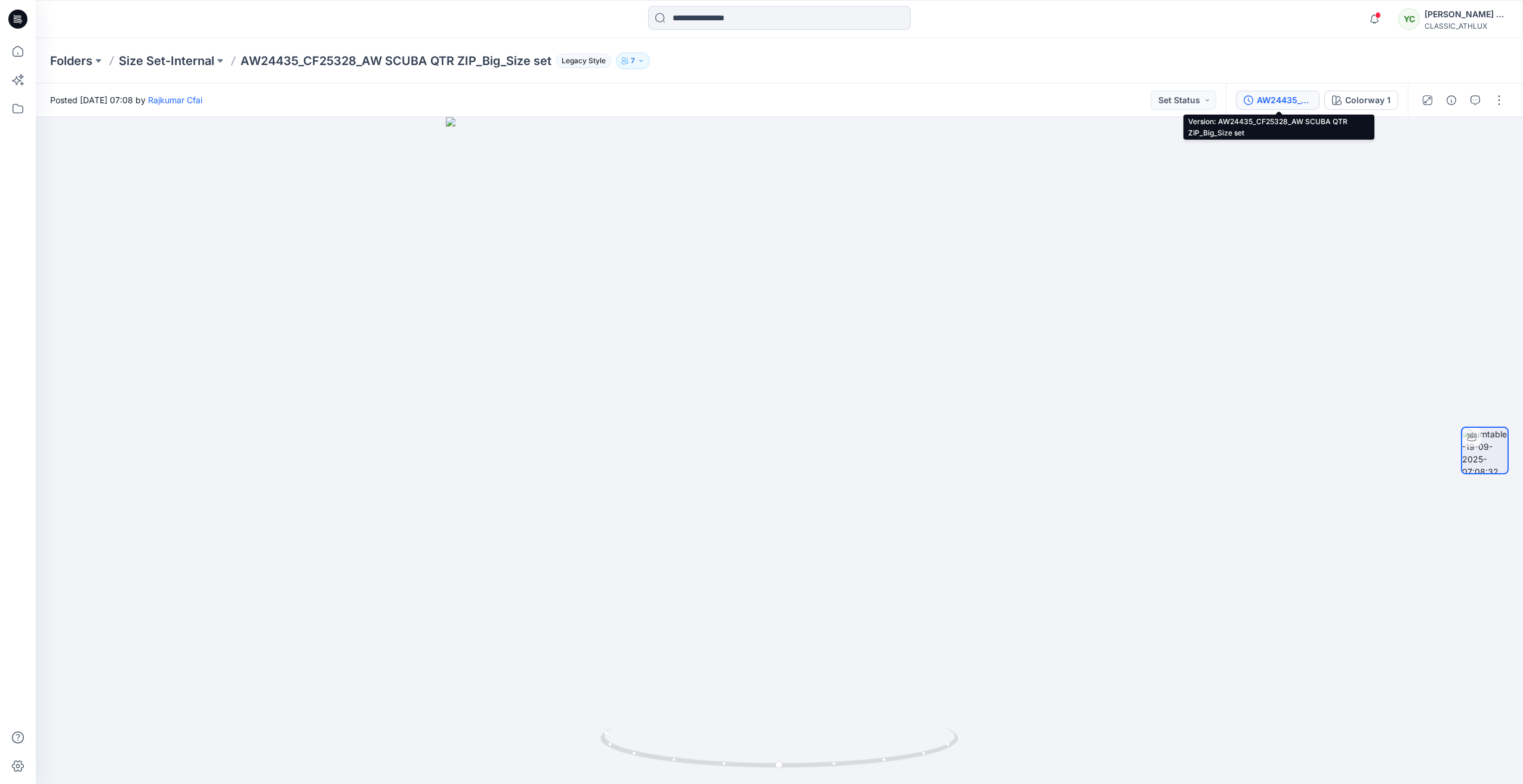
click at [1298, 102] on div "AW24435_CF25328_AW SCUBA QTR ZIP_Big_Size set" at bounding box center [1284, 100] width 55 height 13
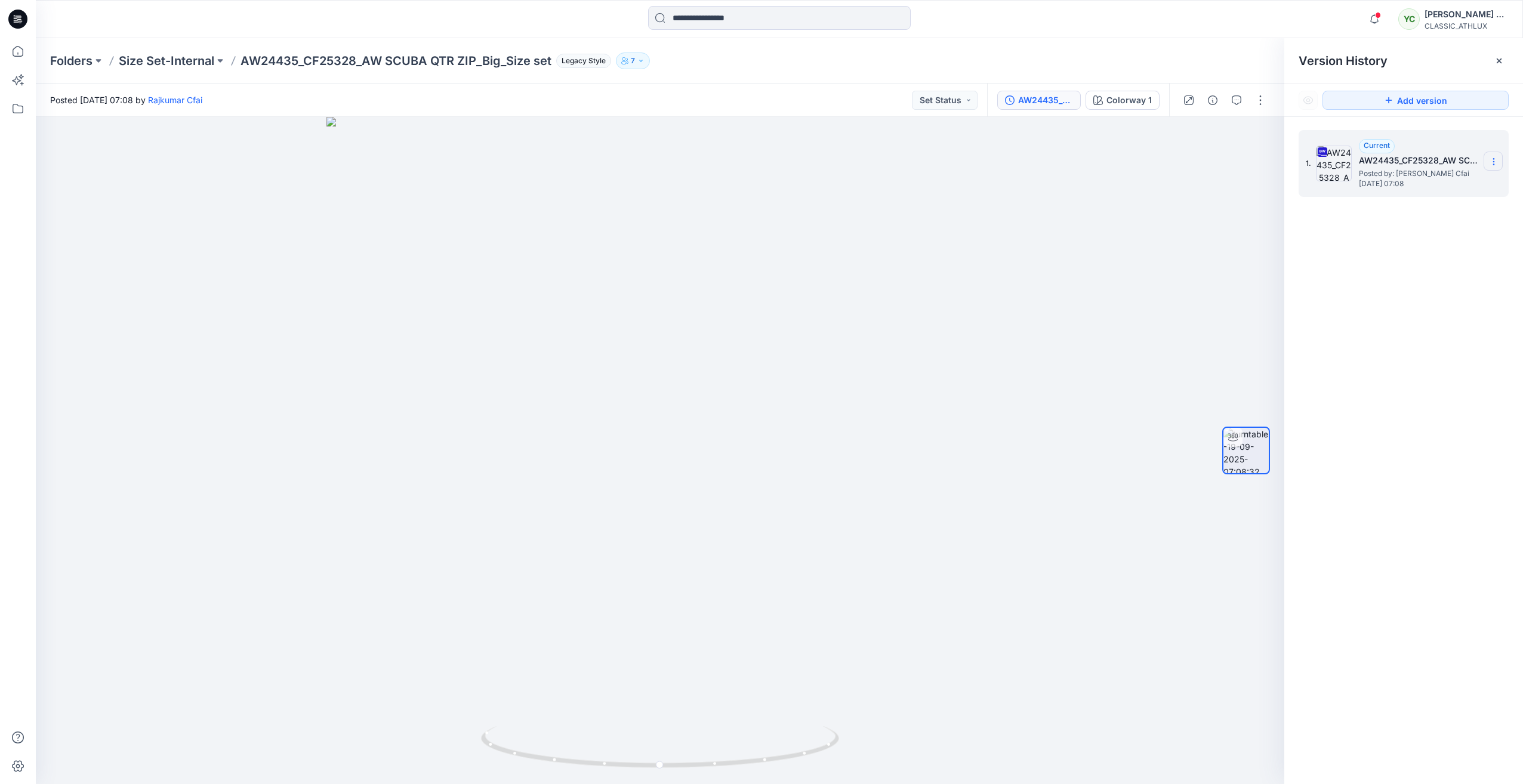
click at [1497, 165] on icon at bounding box center [1493, 161] width 9 height 9
click at [1450, 184] on span "Download Source BW File" at bounding box center [1433, 184] width 100 height 15
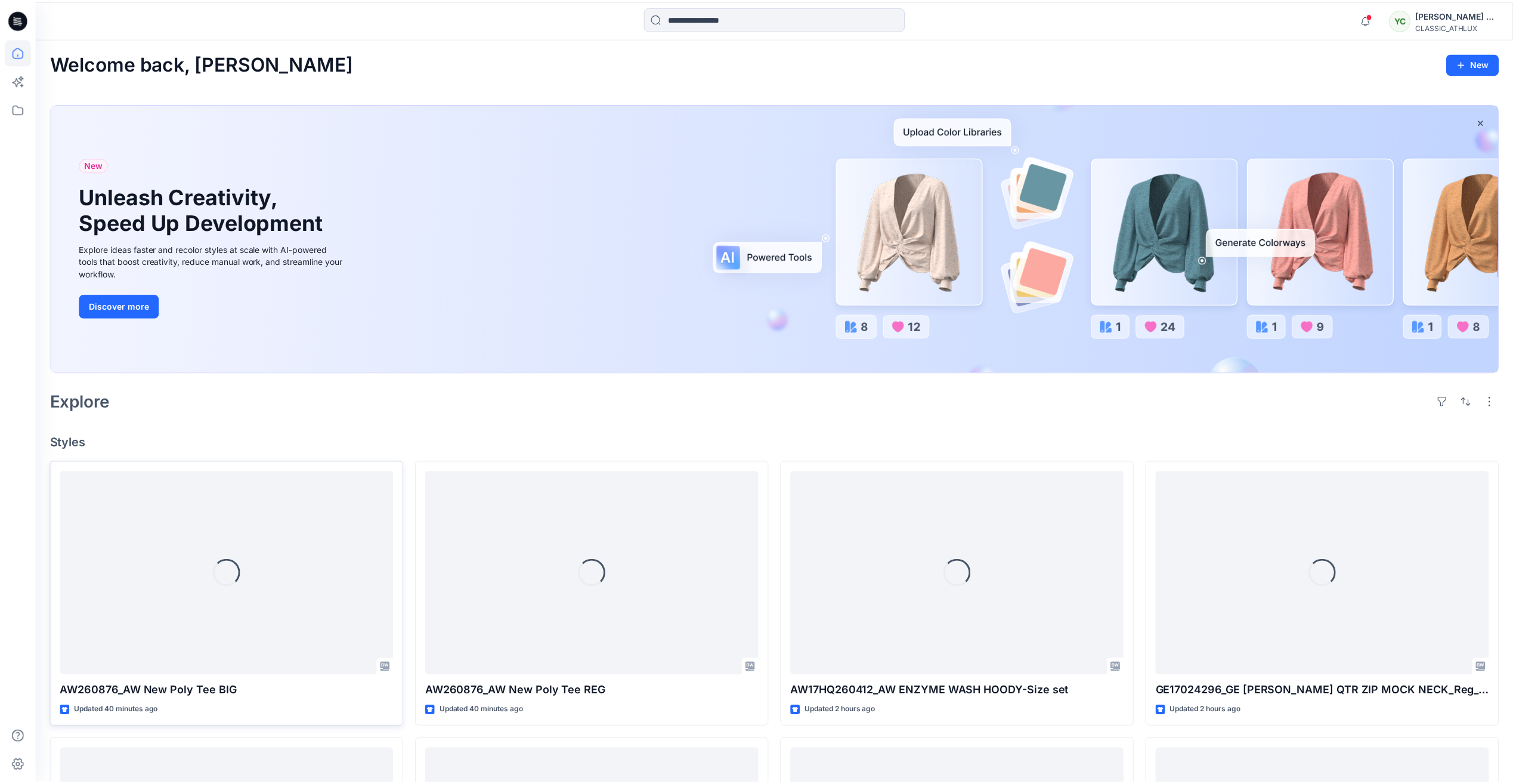
scroll to position [493, 0]
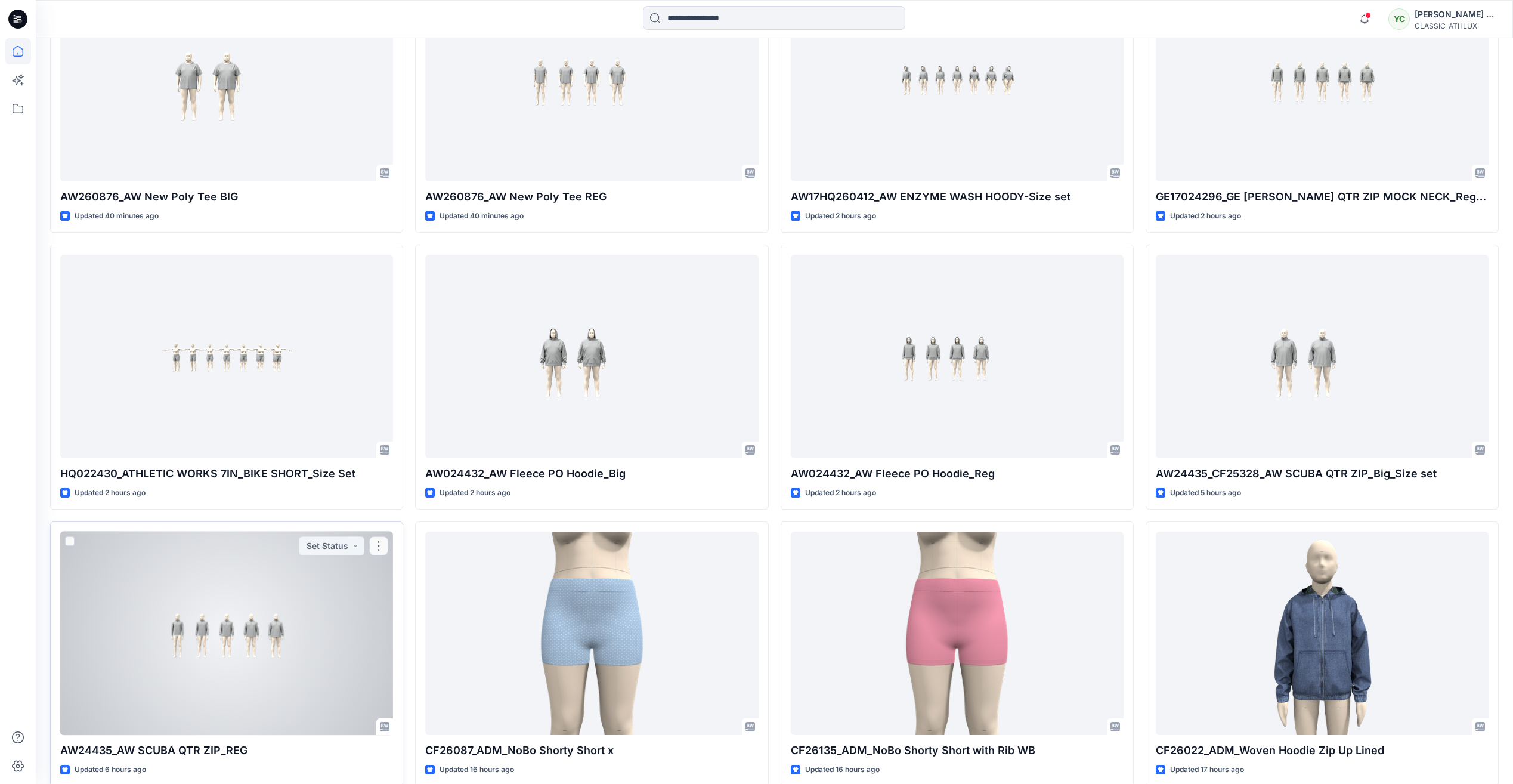
click at [325, 588] on div at bounding box center [227, 633] width 333 height 203
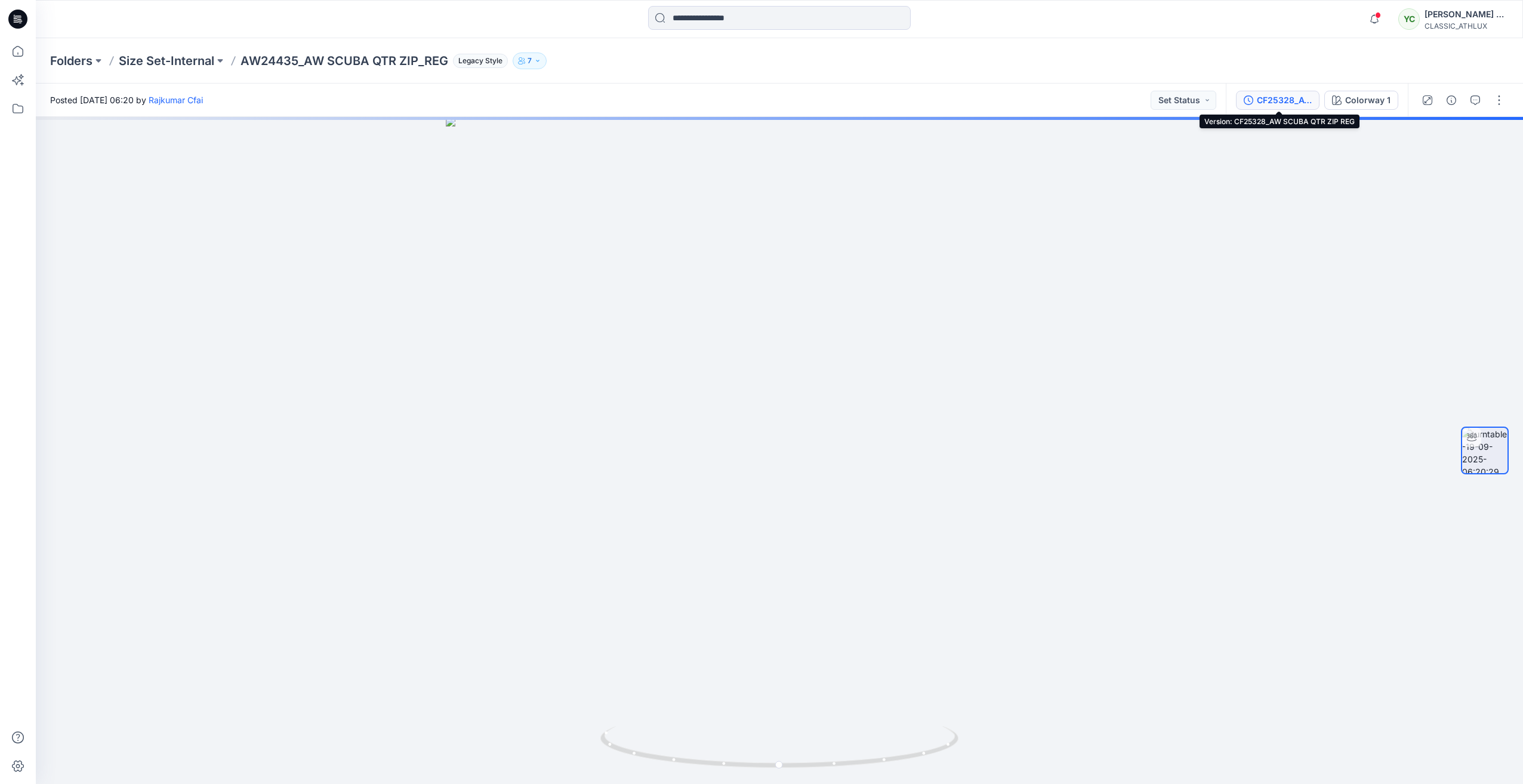
click at [1276, 96] on div "CF25328_AW SCUBA QTR ZIP REG" at bounding box center [1284, 100] width 55 height 13
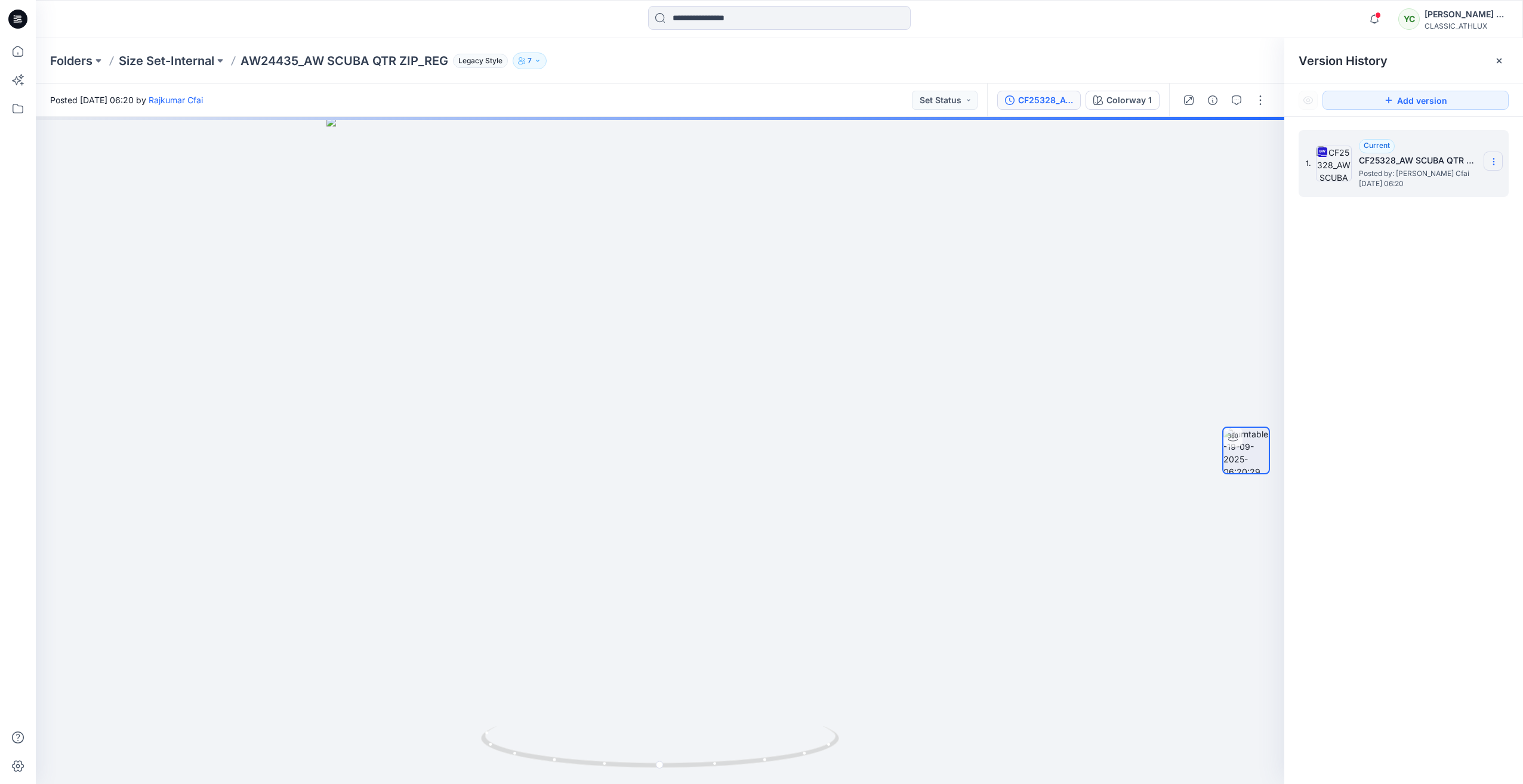
click at [1498, 162] on icon at bounding box center [1493, 161] width 9 height 9
click at [1437, 184] on span "Download Source BW File" at bounding box center [1433, 184] width 100 height 15
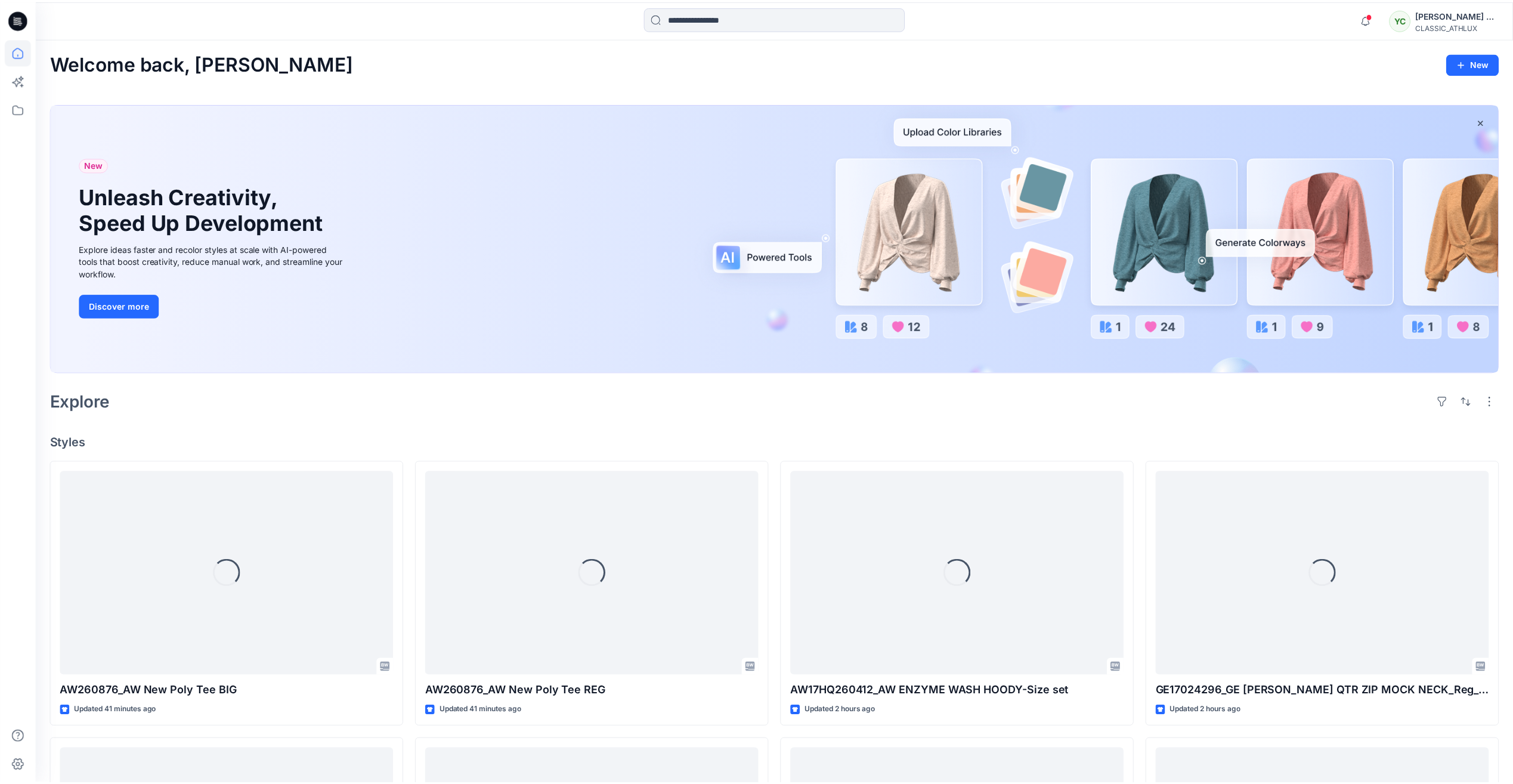
scroll to position [493, 0]
